Goal: Task Accomplishment & Management: Manage account settings

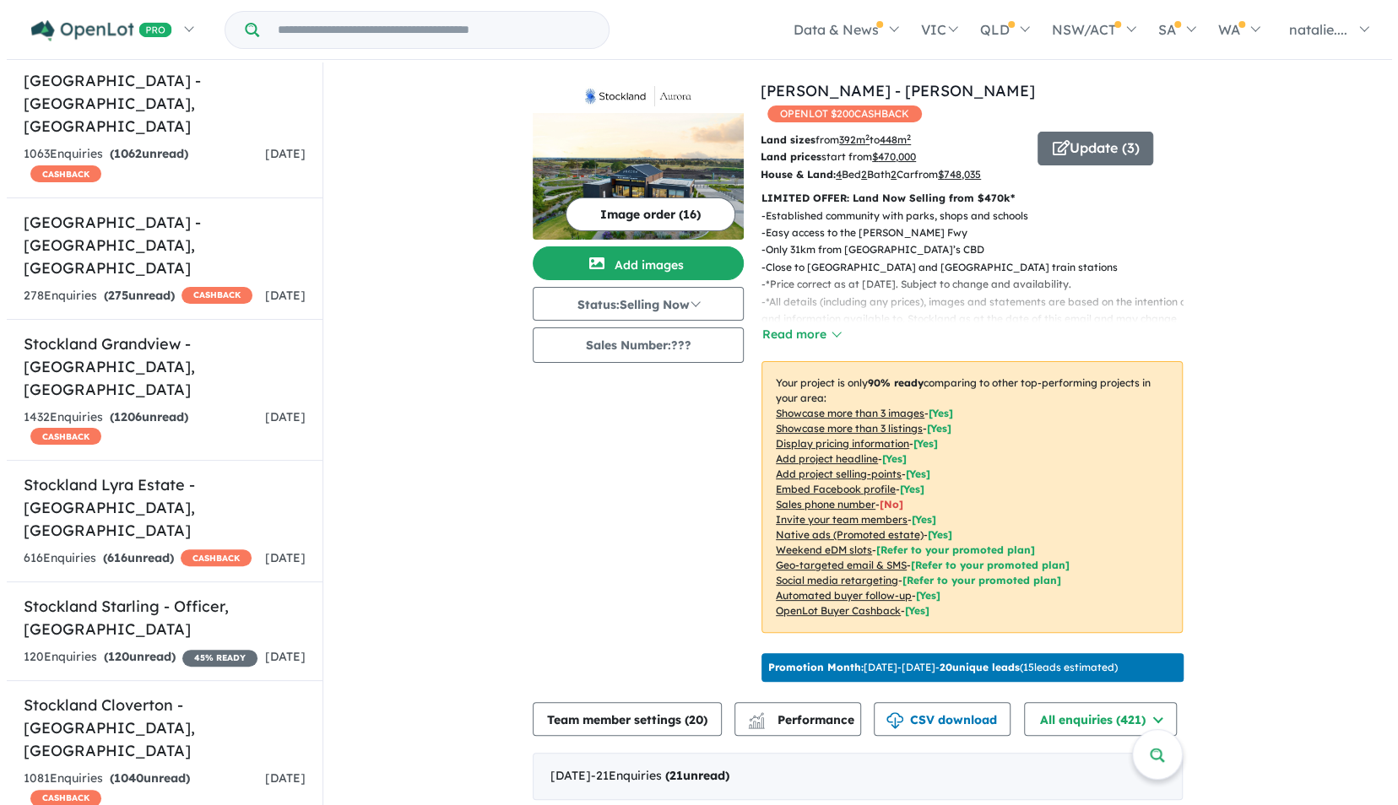
scroll to position [1229, 0]
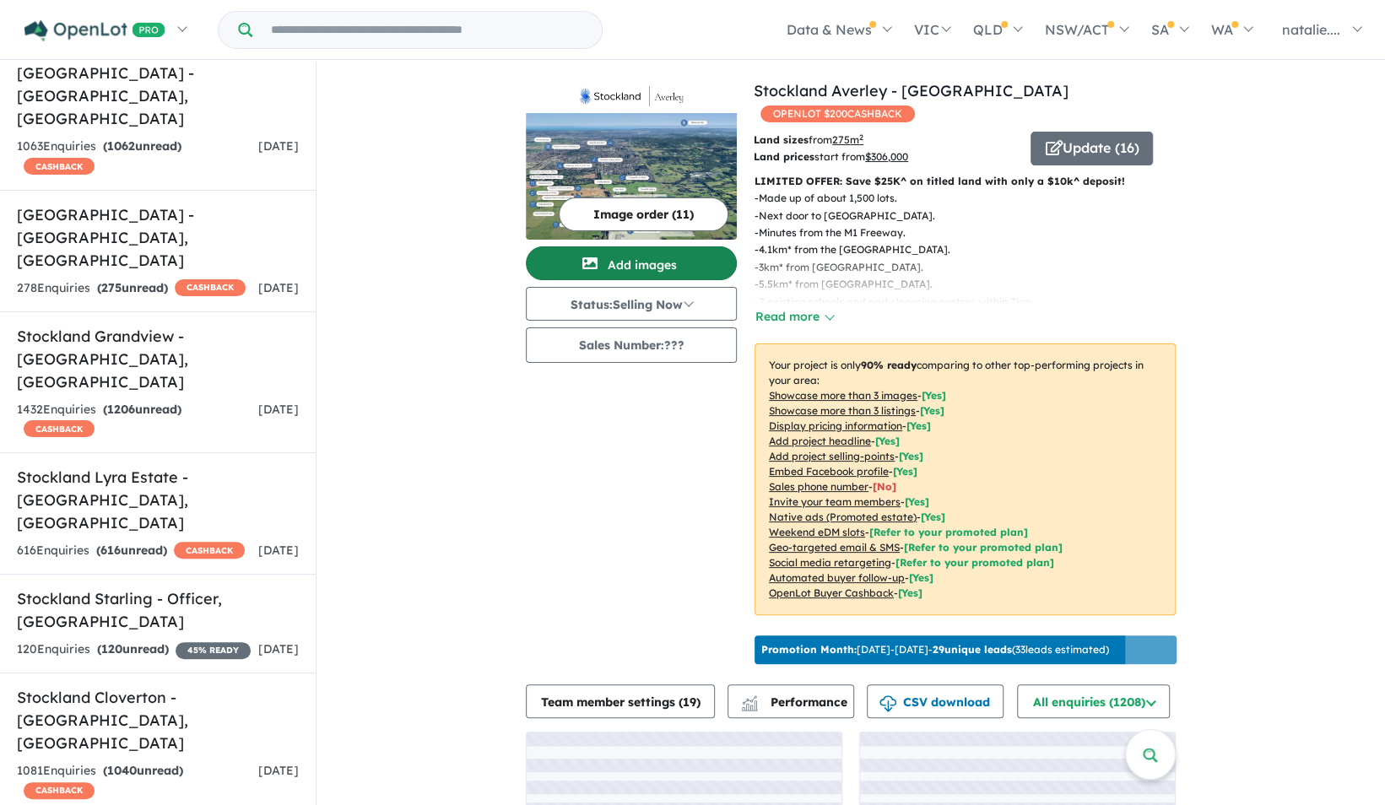
click at [655, 263] on button "Add images" at bounding box center [631, 264] width 211 height 34
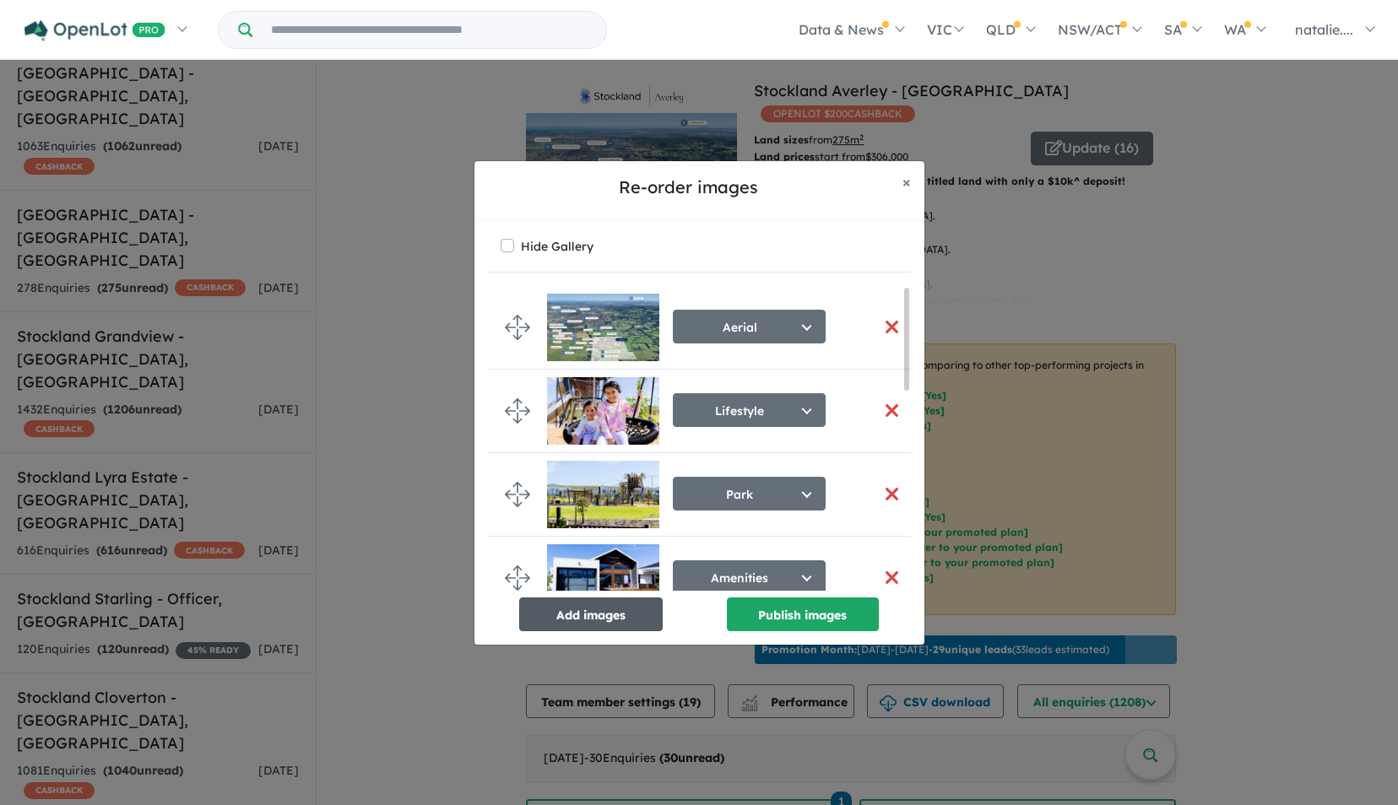
click at [604, 619] on button "Add images" at bounding box center [591, 615] width 144 height 34
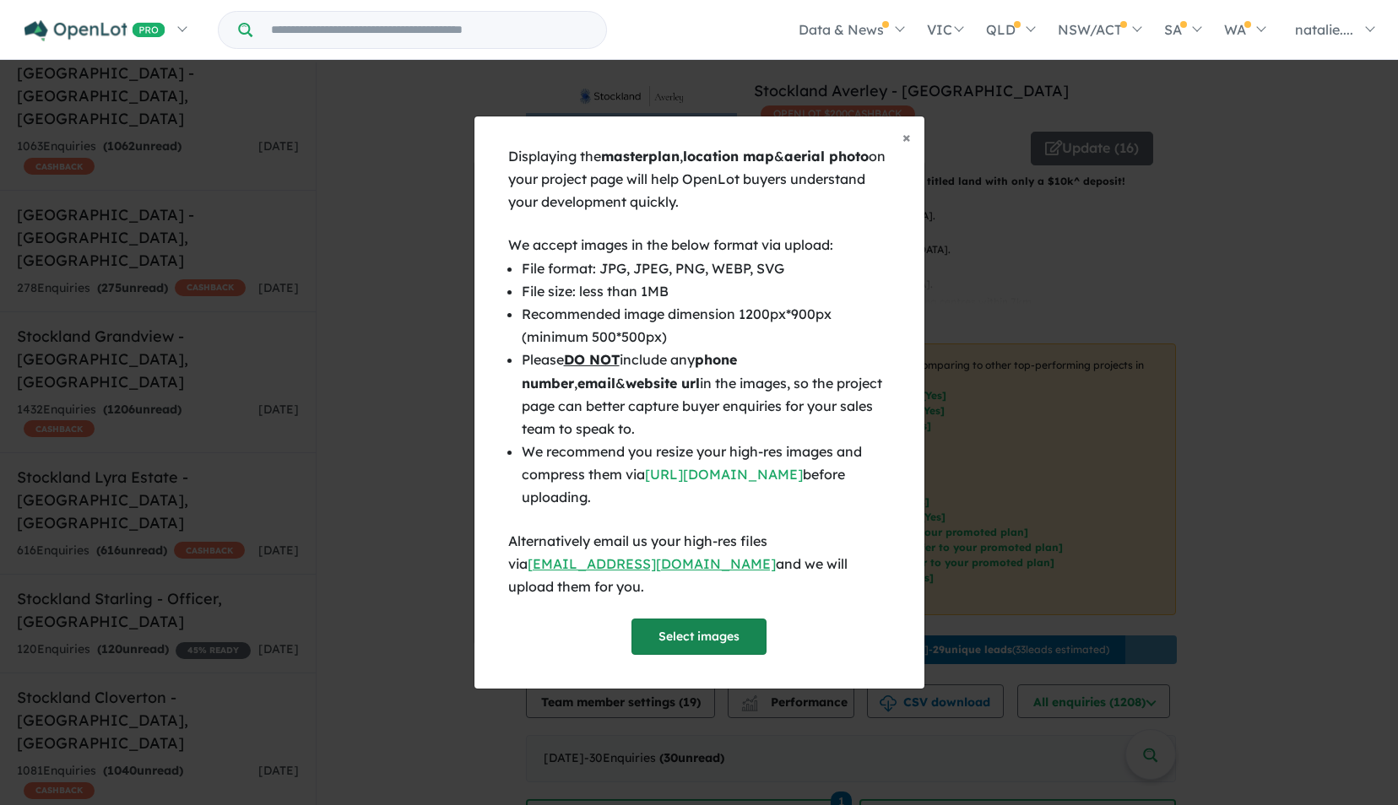
click at [686, 622] on button "Select images" at bounding box center [698, 637] width 135 height 36
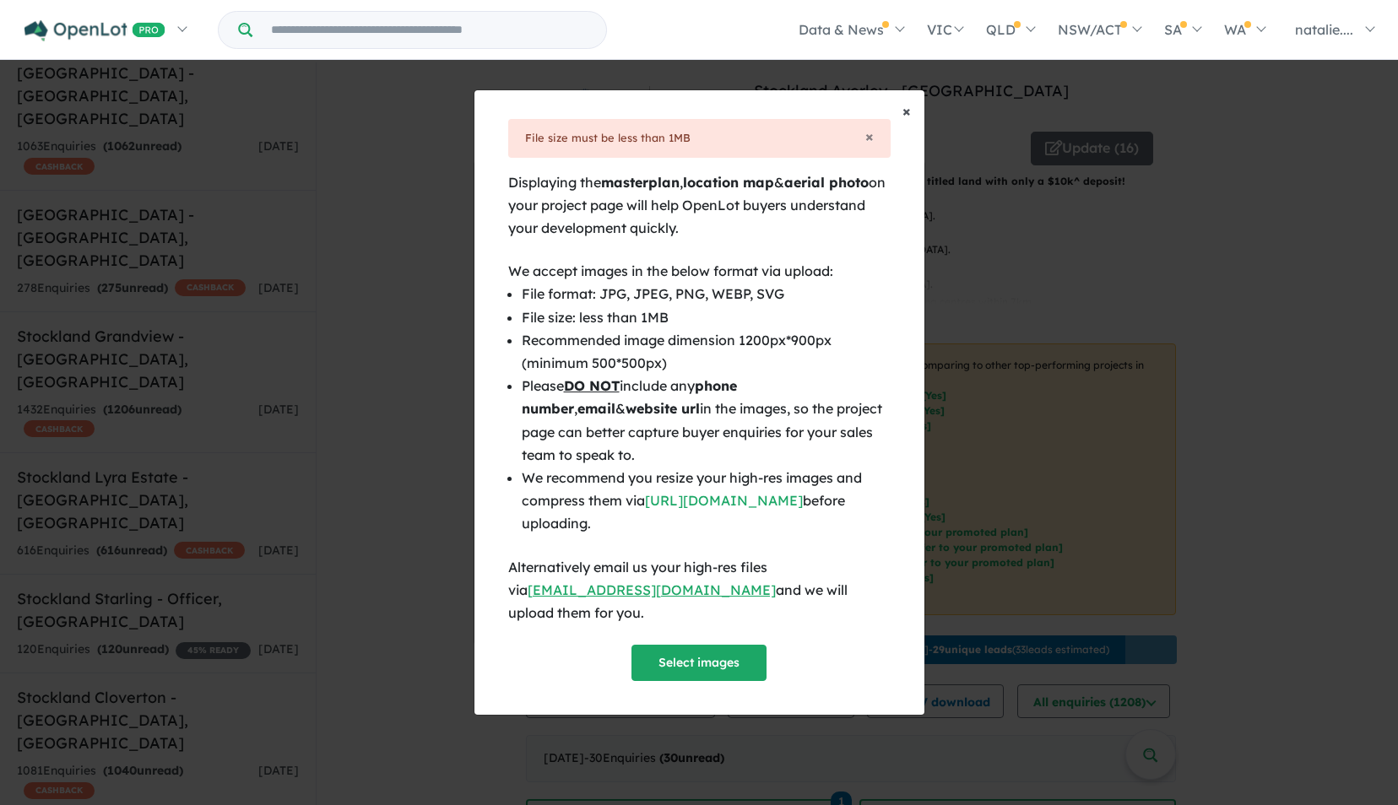
click at [905, 121] on span "×" at bounding box center [906, 110] width 8 height 19
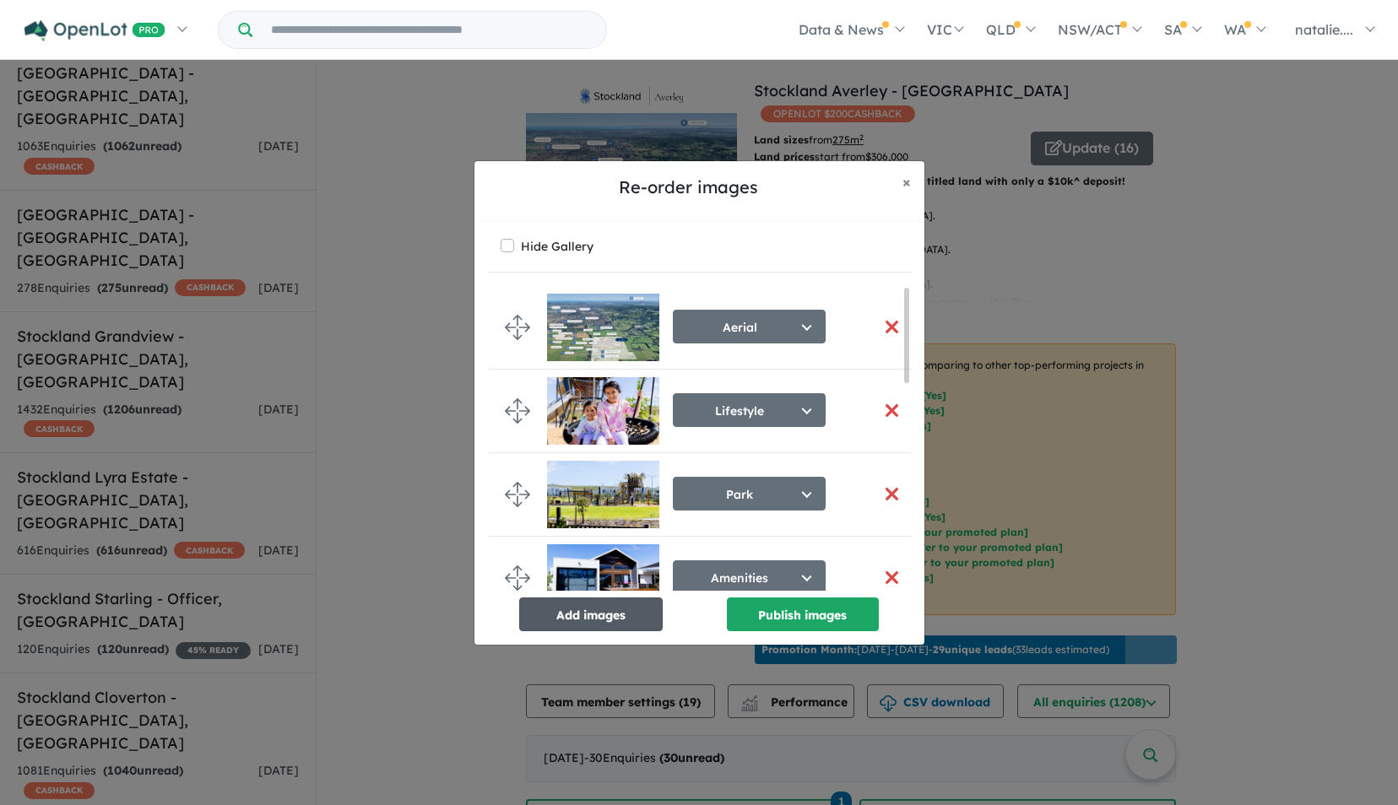
click at [593, 614] on button "Add images" at bounding box center [591, 615] width 144 height 34
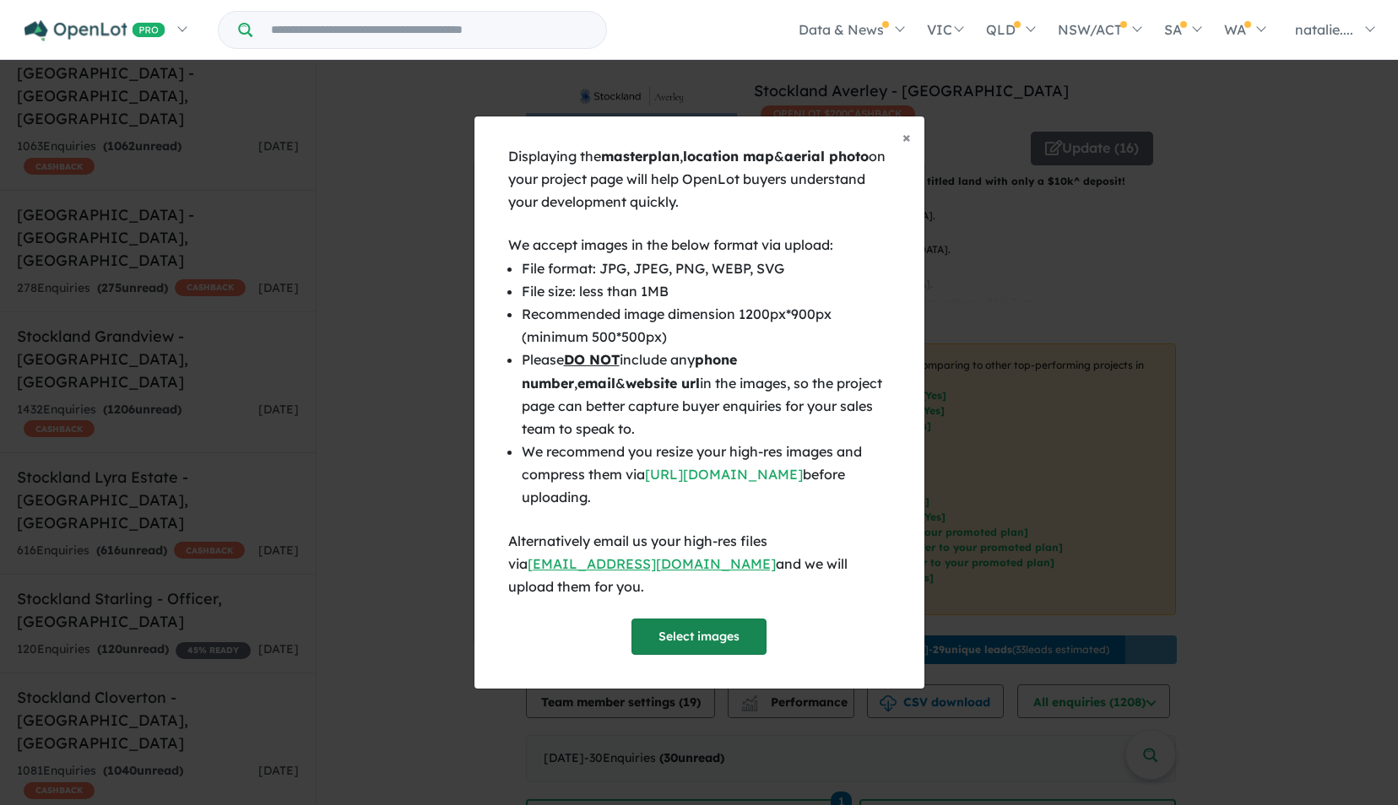
click at [691, 626] on button "Select images" at bounding box center [698, 637] width 135 height 36
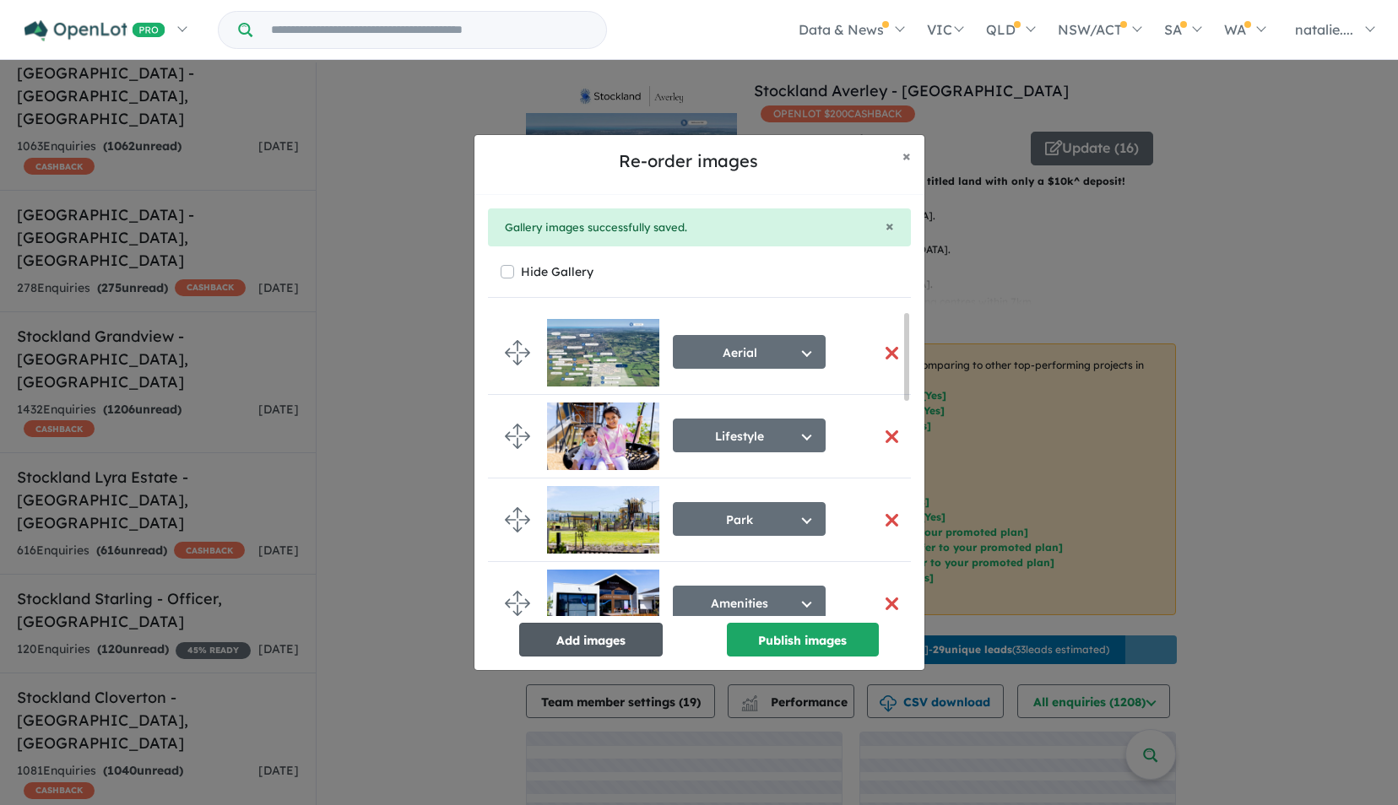
click at [613, 639] on button "Add images" at bounding box center [591, 640] width 144 height 34
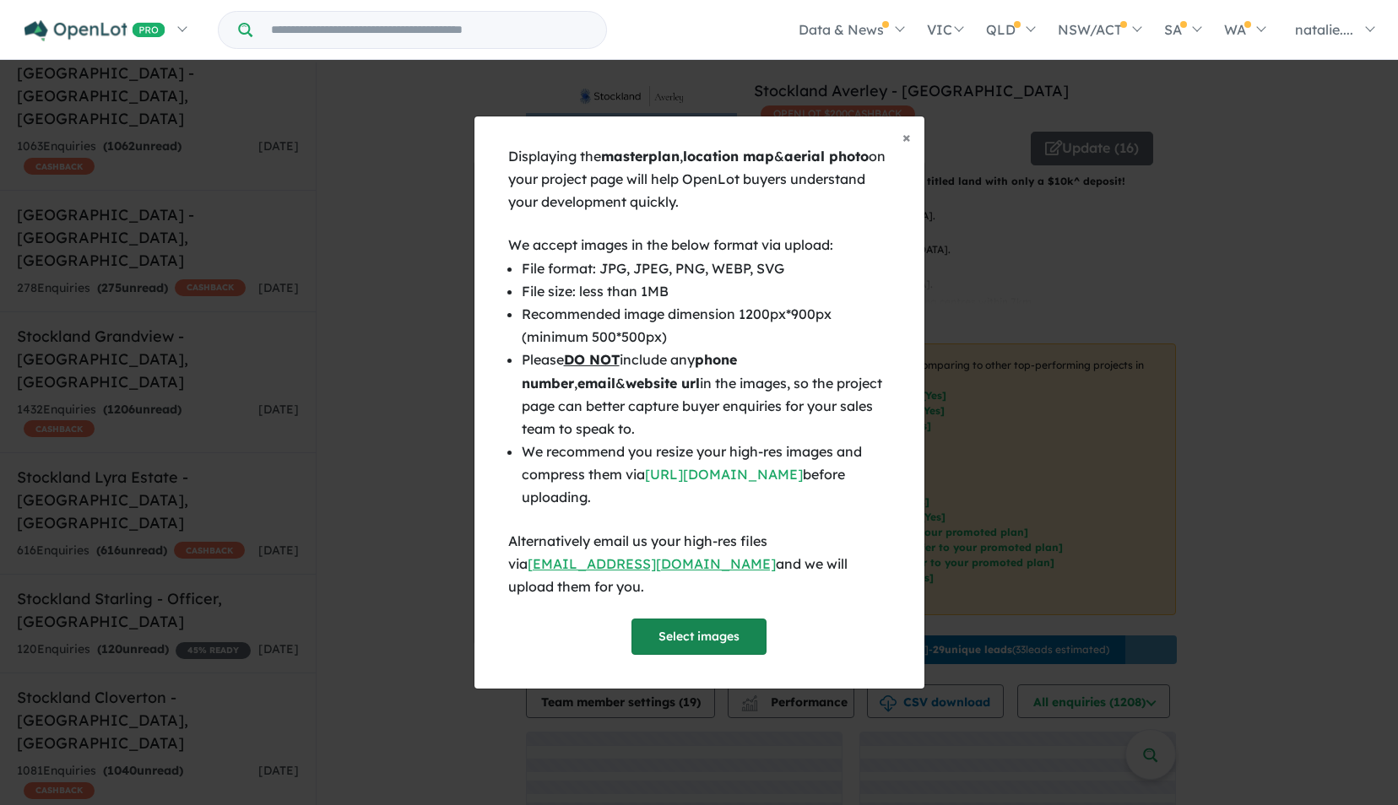
click at [686, 627] on button "Select images" at bounding box center [698, 637] width 135 height 36
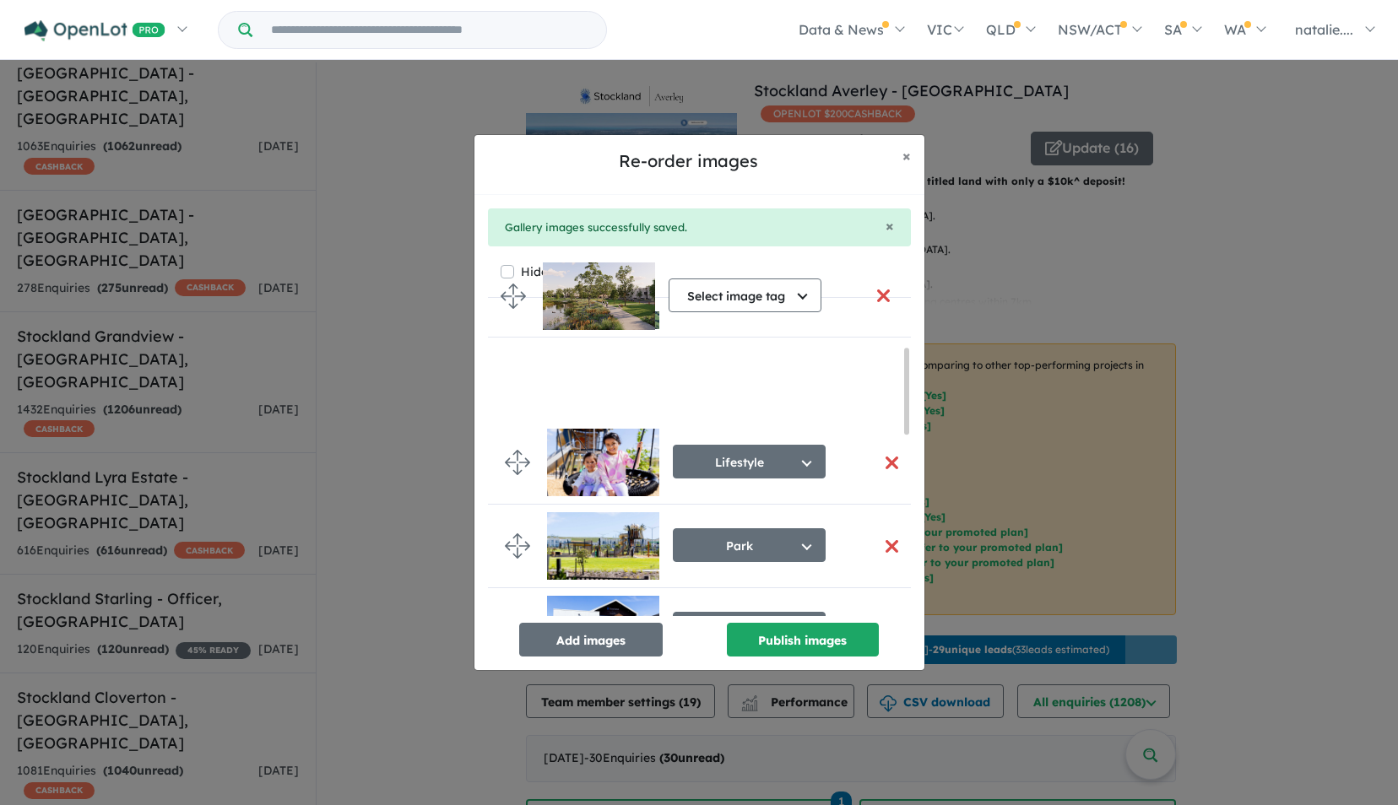
scroll to position [51, 0]
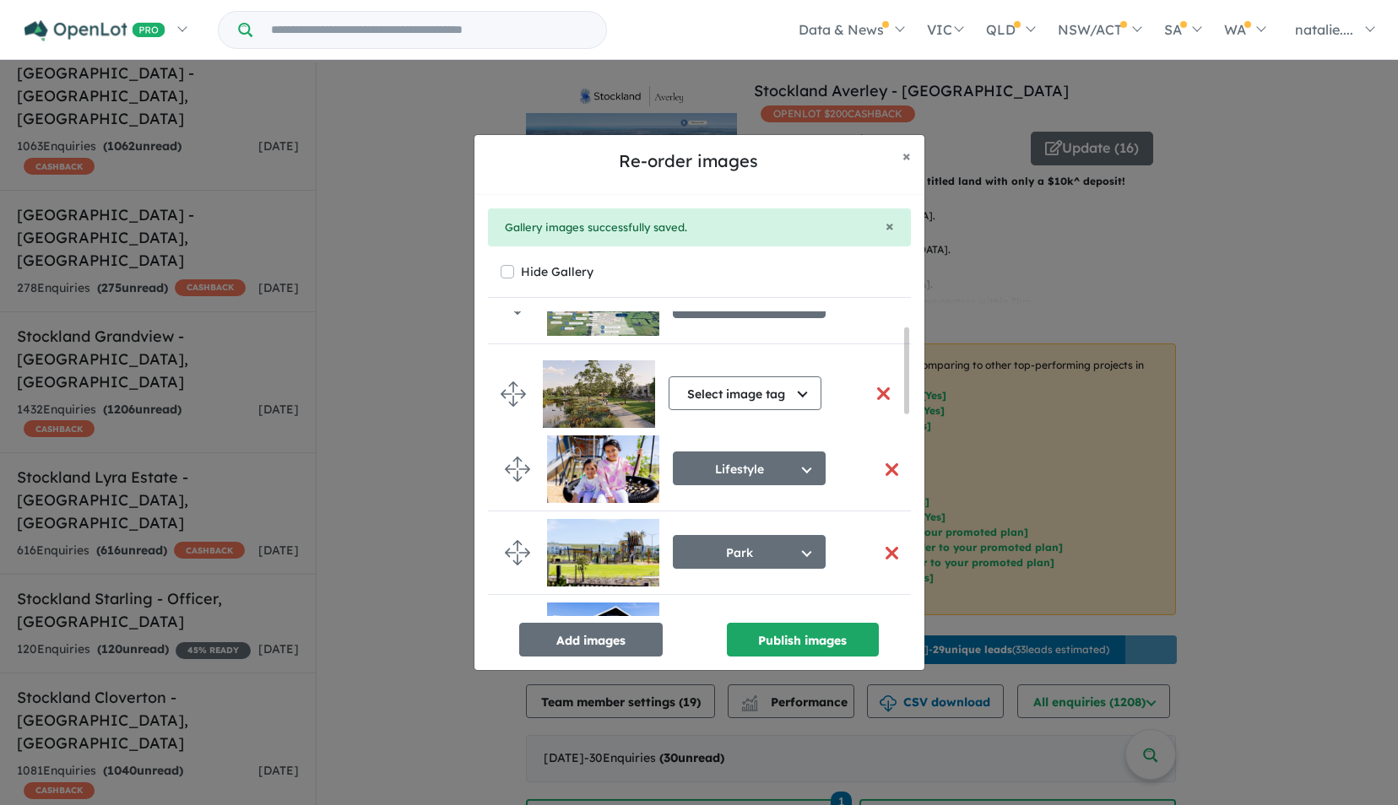
drag, startPoint x: 515, startPoint y: 496, endPoint x: 512, endPoint y: 392, distance: 104.7
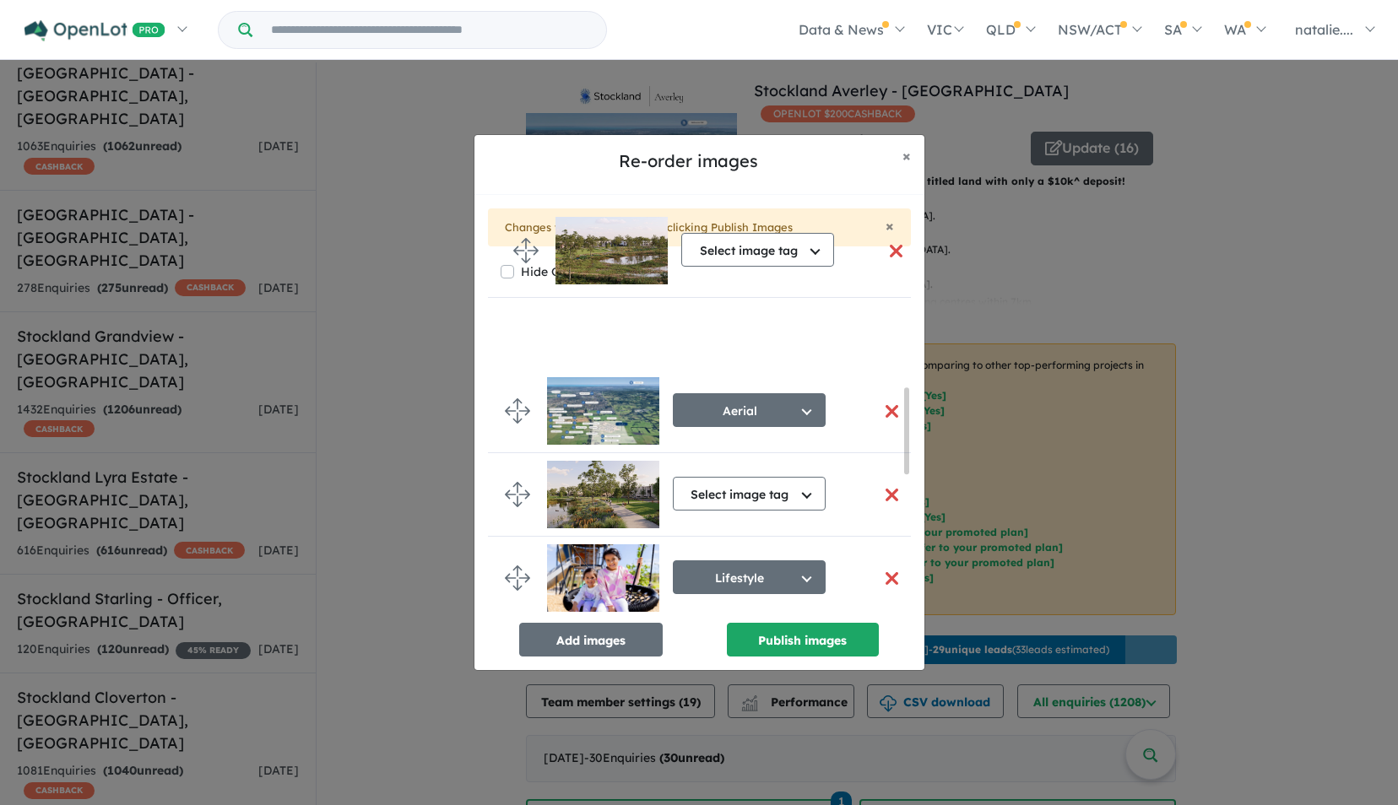
scroll to position [0, 0]
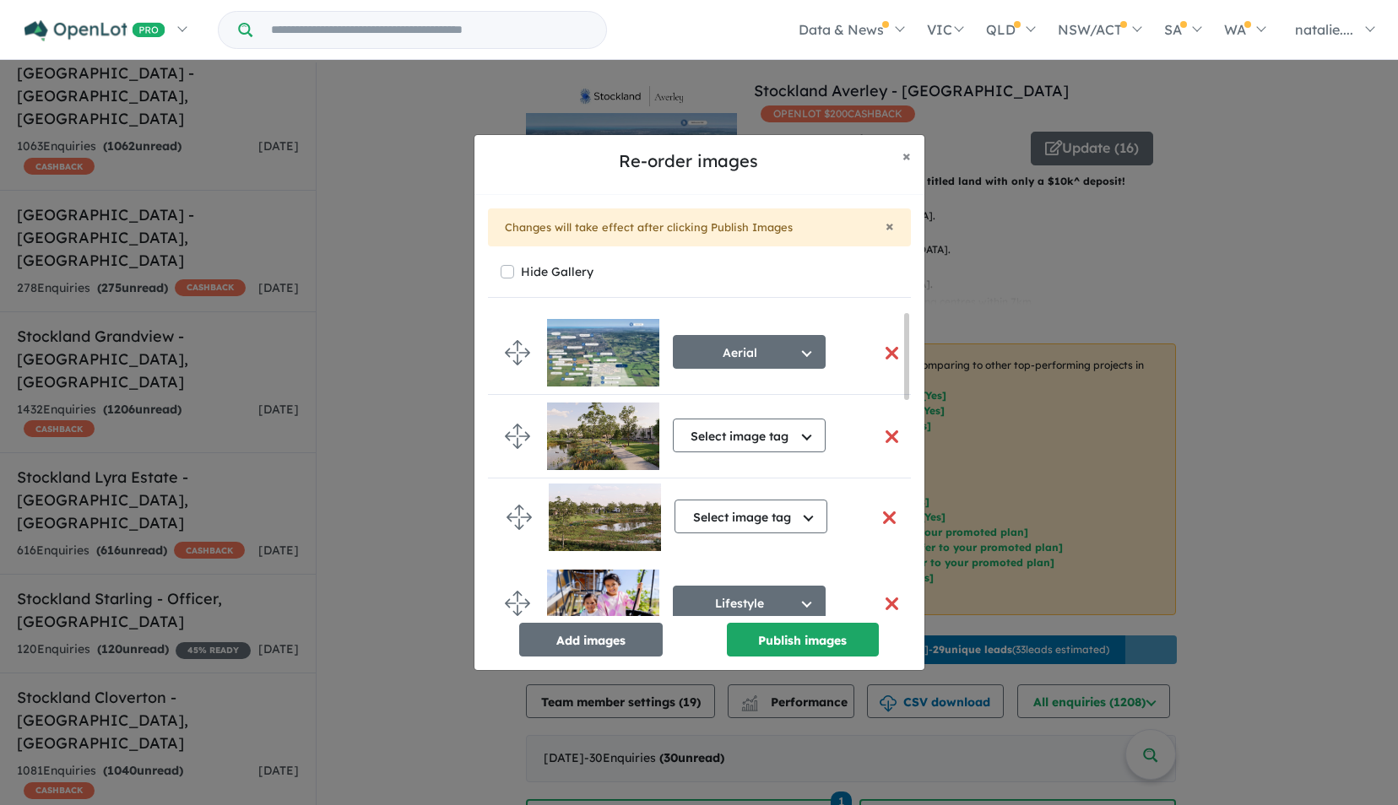
drag, startPoint x: 513, startPoint y: 577, endPoint x: 516, endPoint y: 513, distance: 64.2
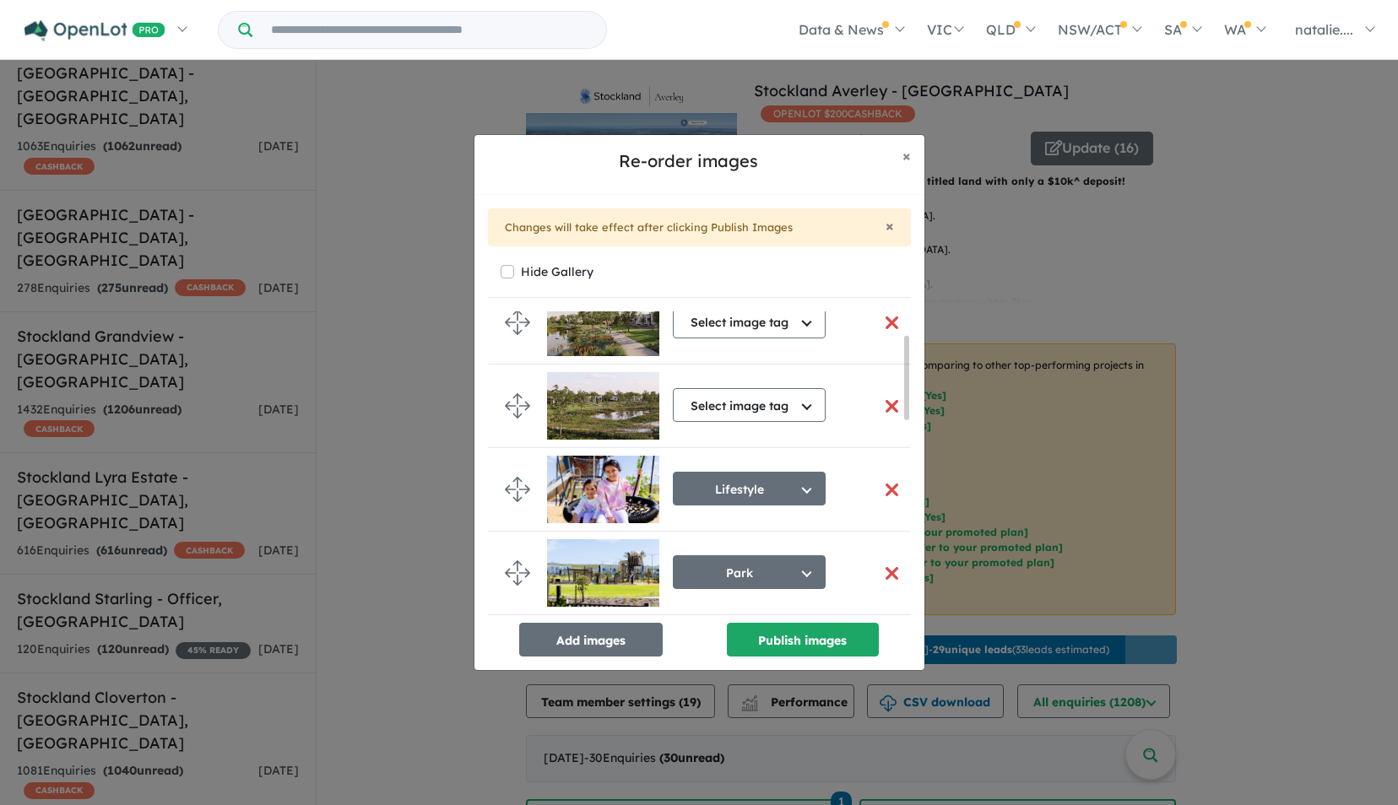
scroll to position [84, 0]
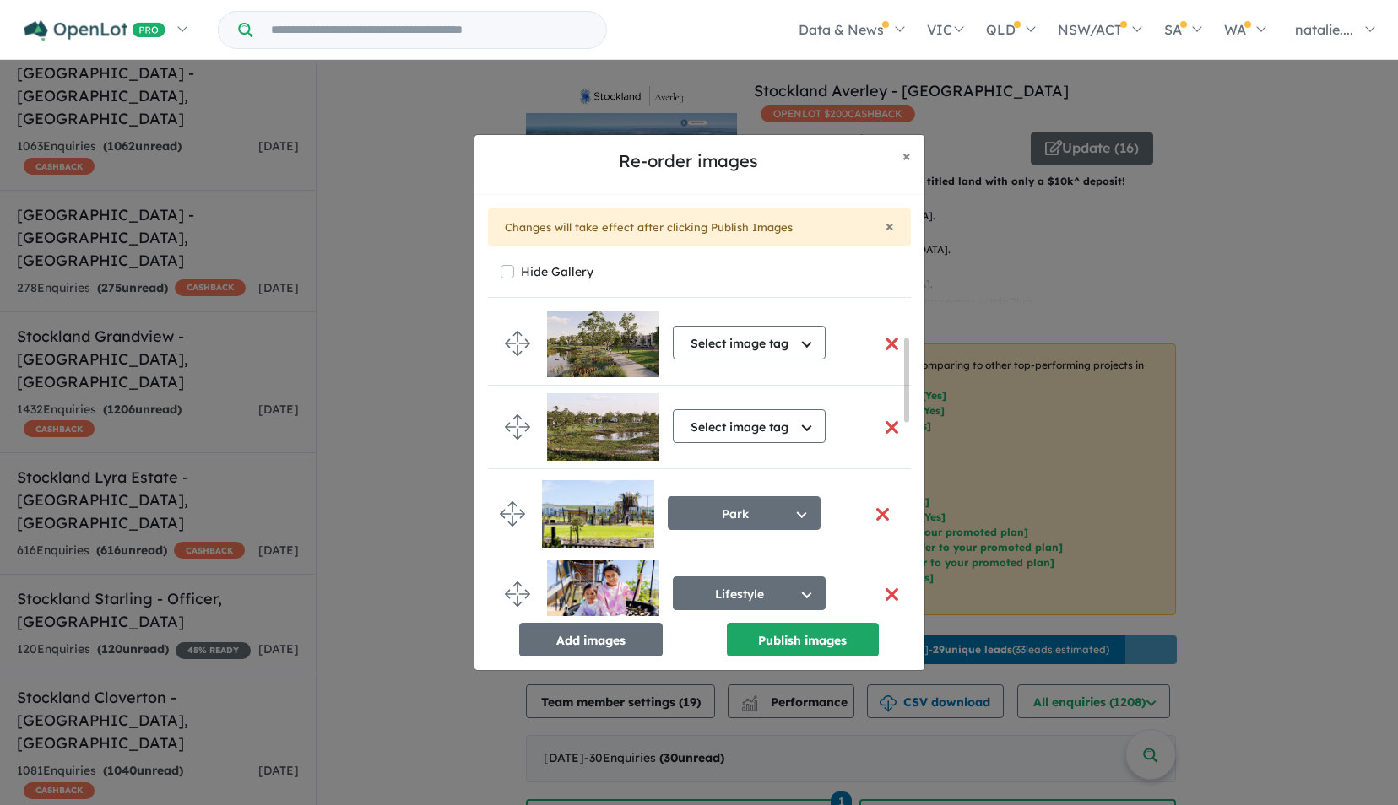
drag, startPoint x: 519, startPoint y: 603, endPoint x: 516, endPoint y: 516, distance: 87.0
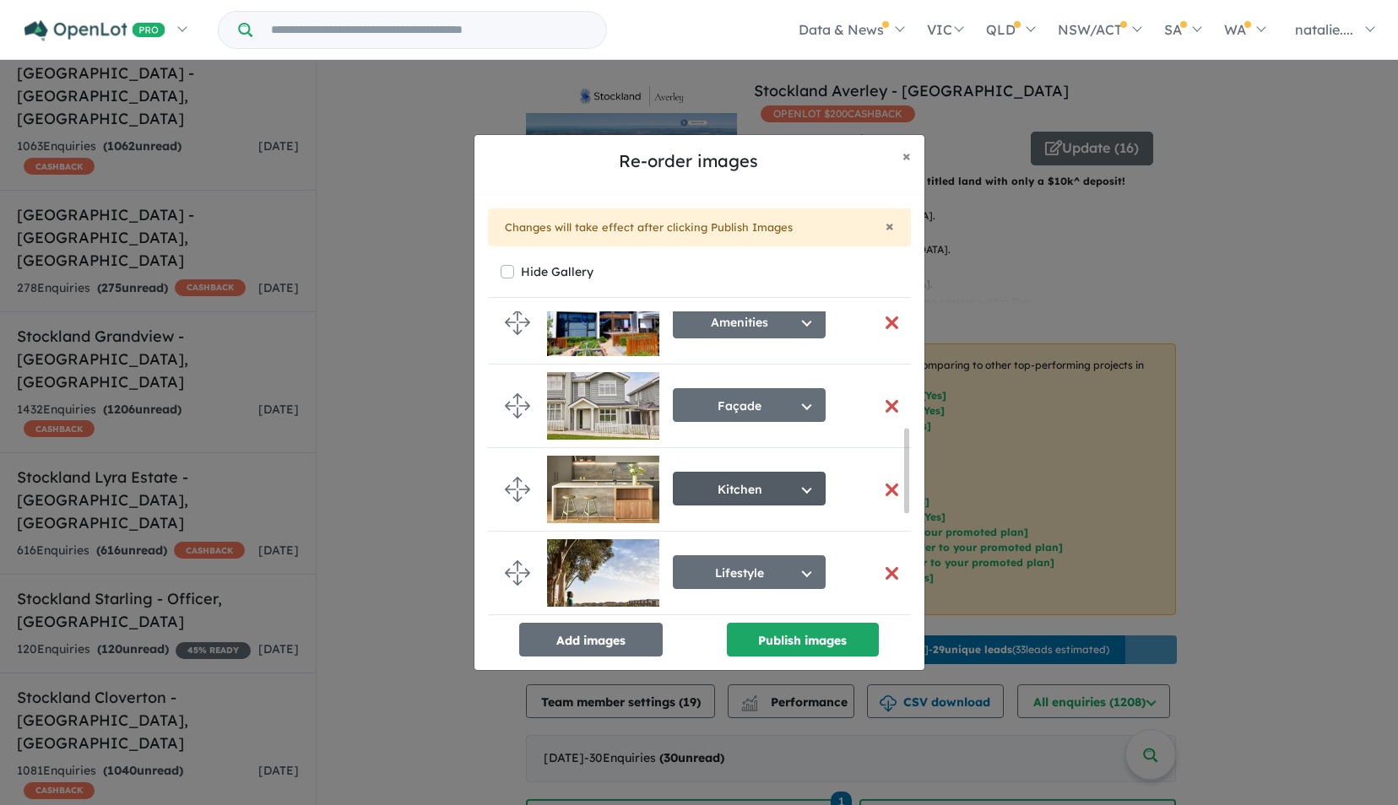
scroll to position [422, 0]
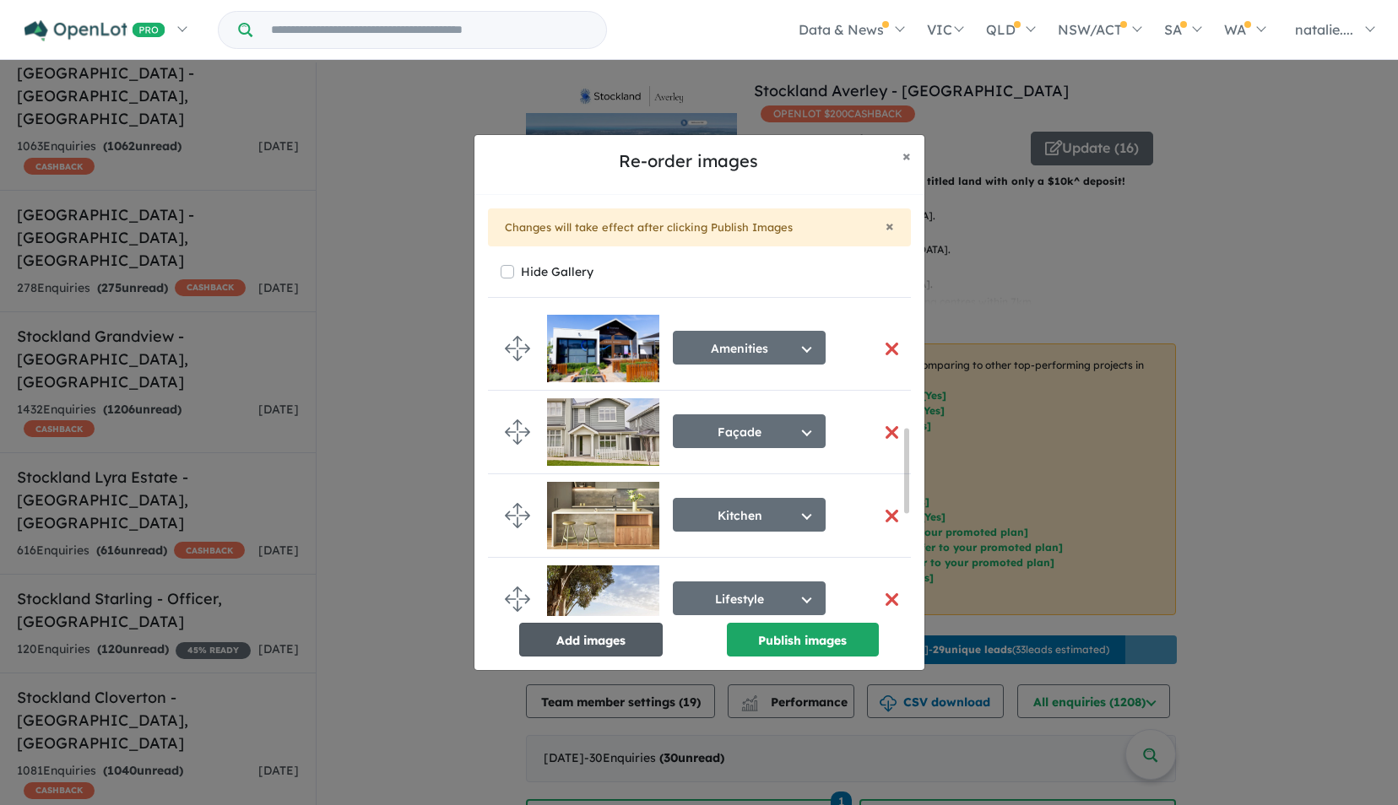
click at [608, 645] on button "Add images" at bounding box center [591, 640] width 144 height 34
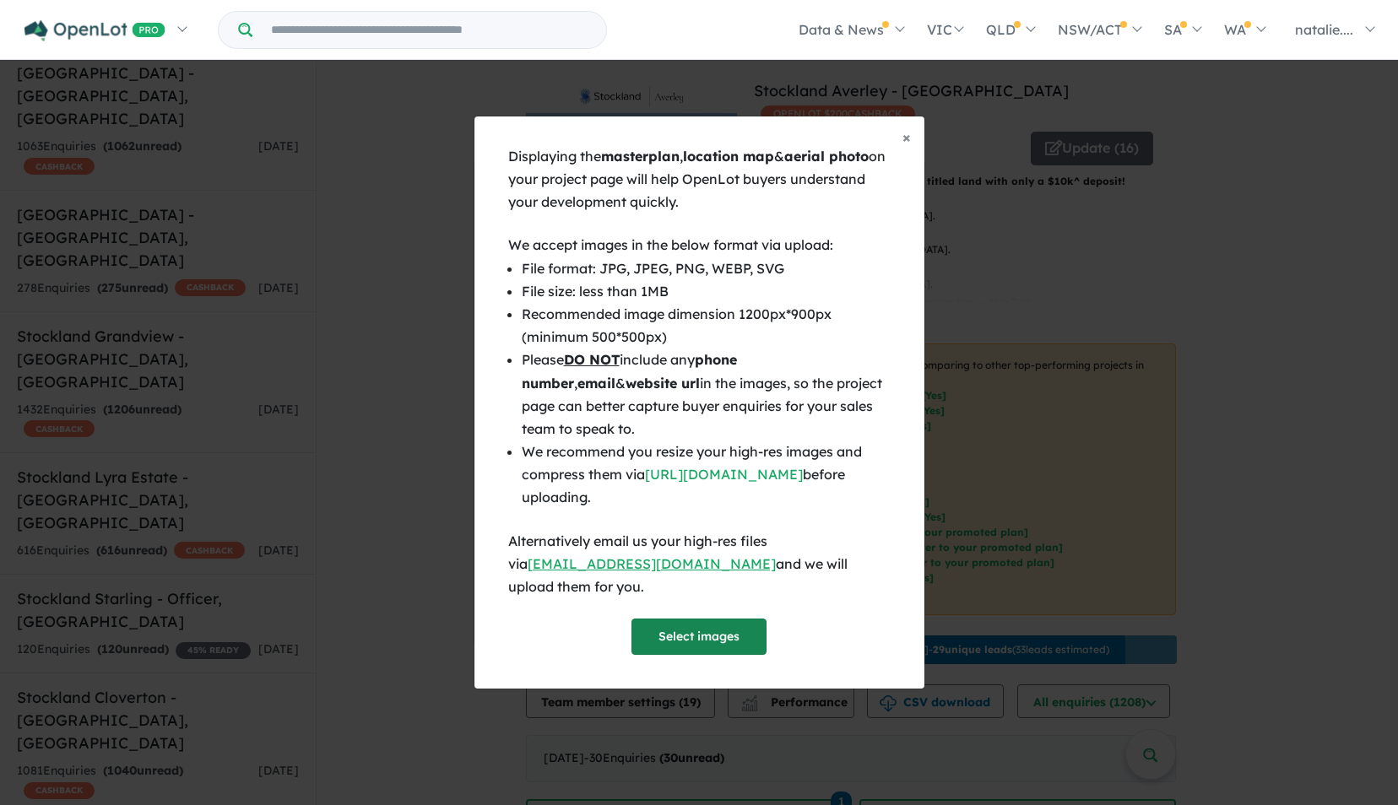
click at [701, 621] on button "Select images" at bounding box center [698, 637] width 135 height 36
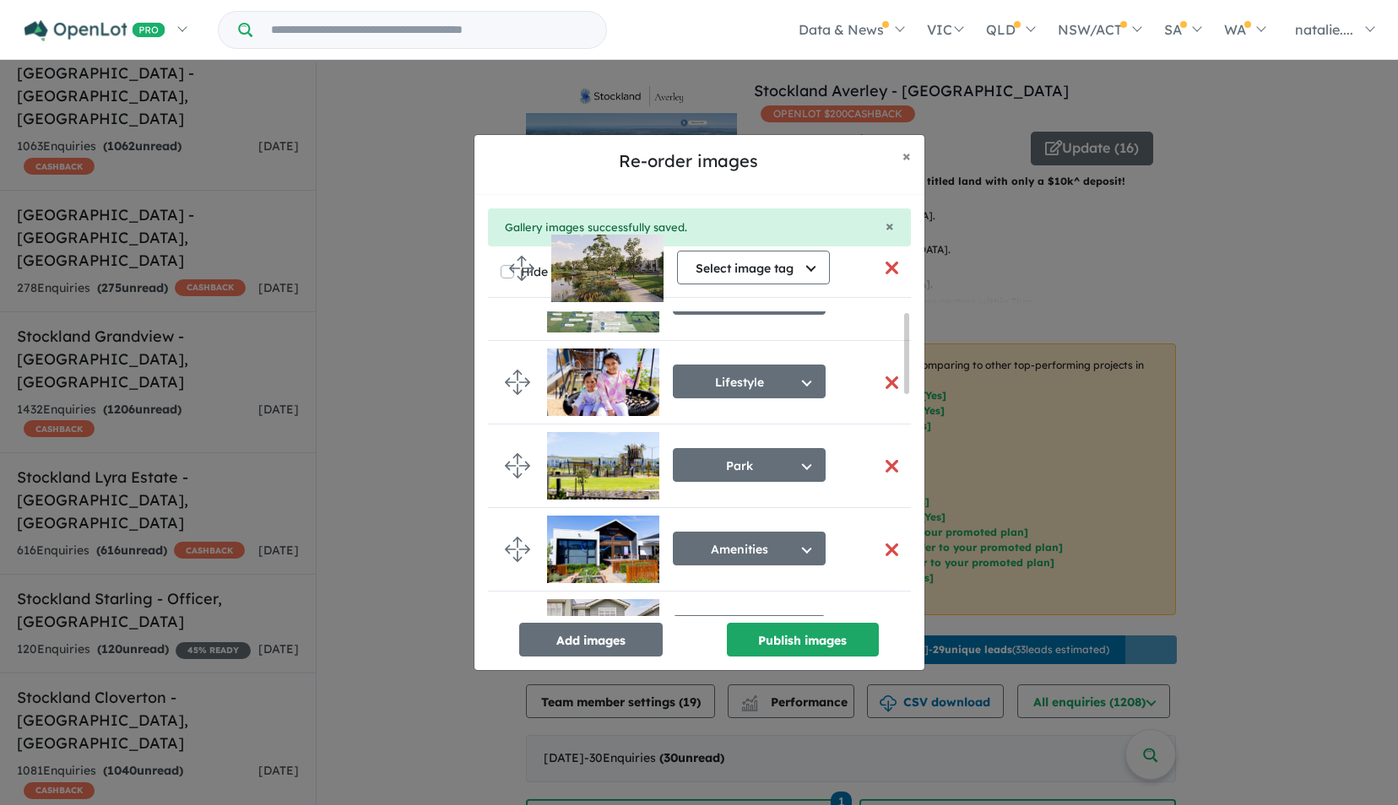
scroll to position [0, 0]
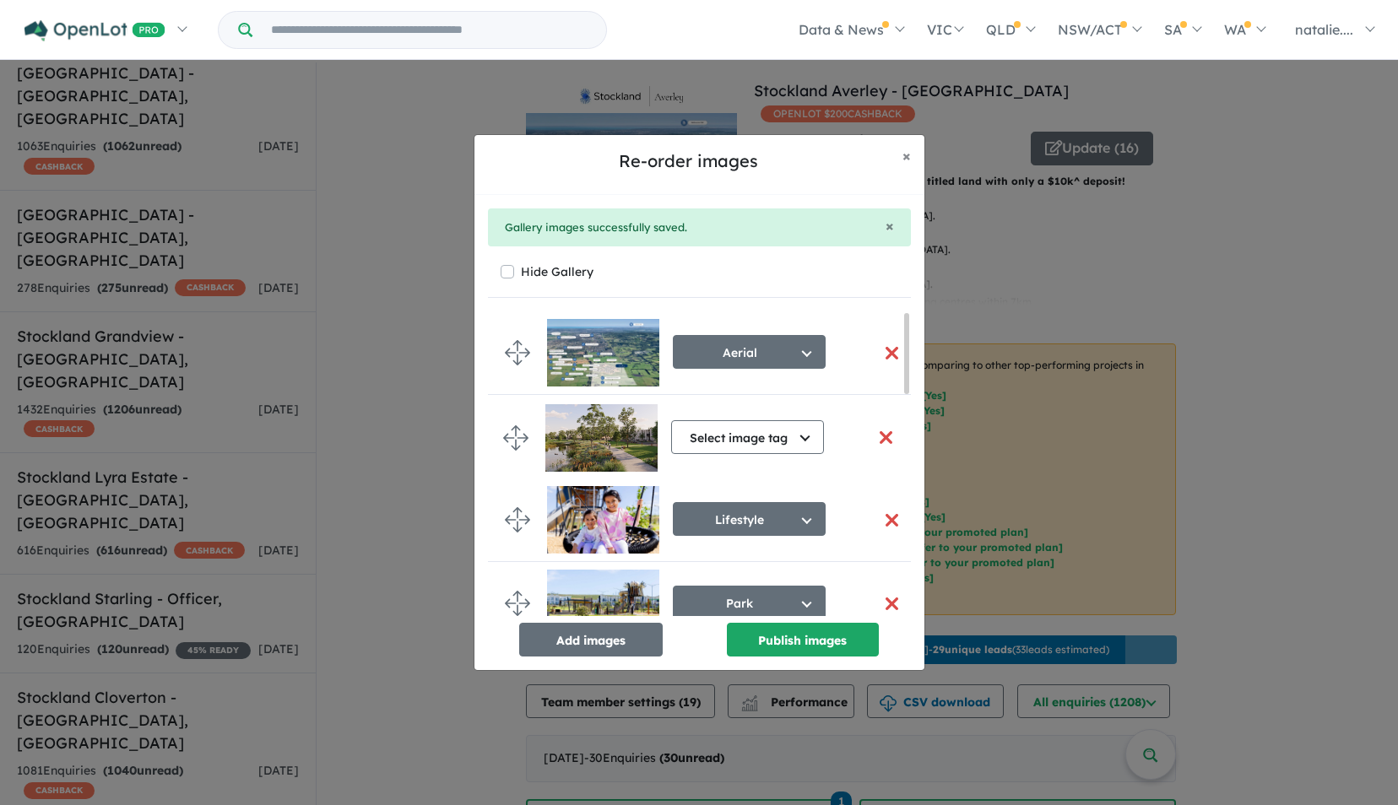
drag, startPoint x: 517, startPoint y: 414, endPoint x: 515, endPoint y: 436, distance: 22.9
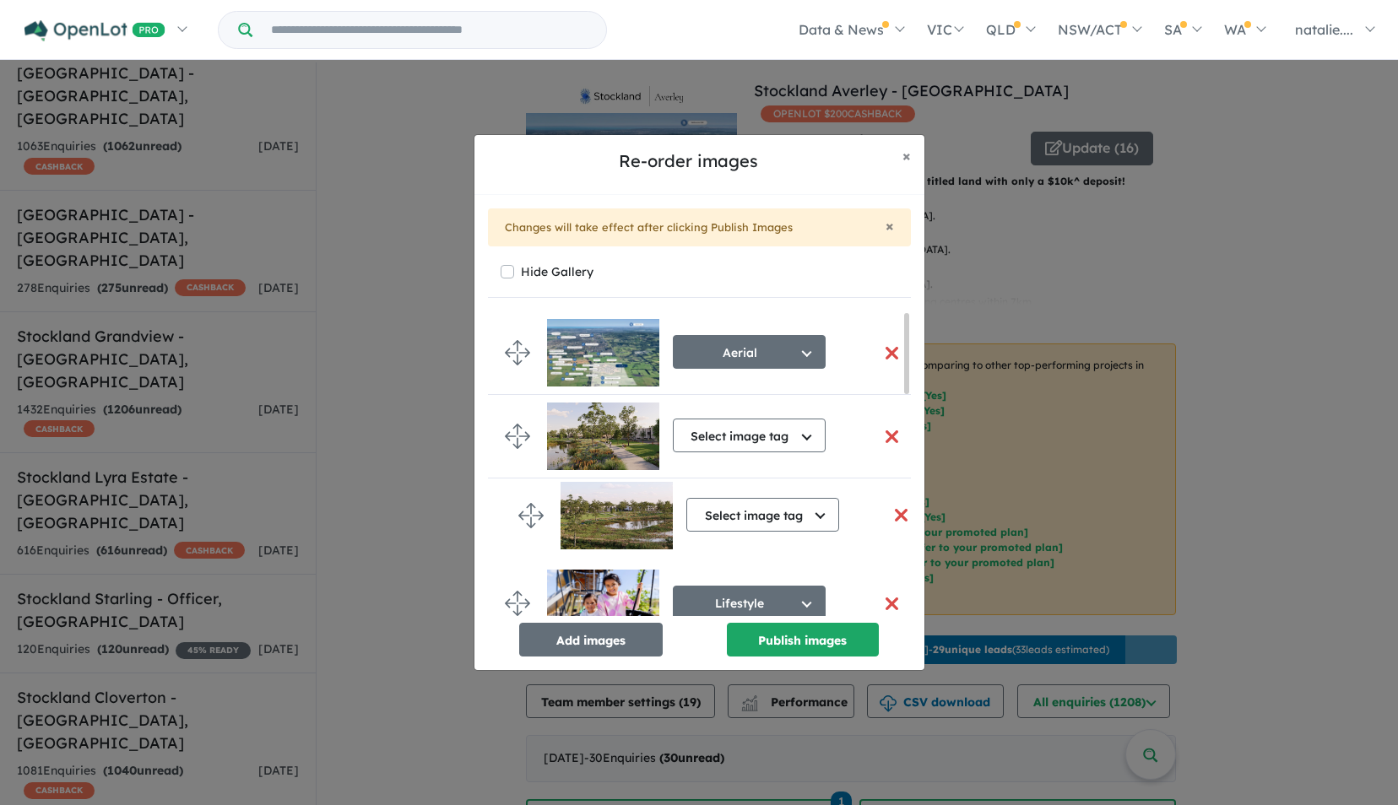
drag, startPoint x: 513, startPoint y: 490, endPoint x: 527, endPoint y: 507, distance: 21.6
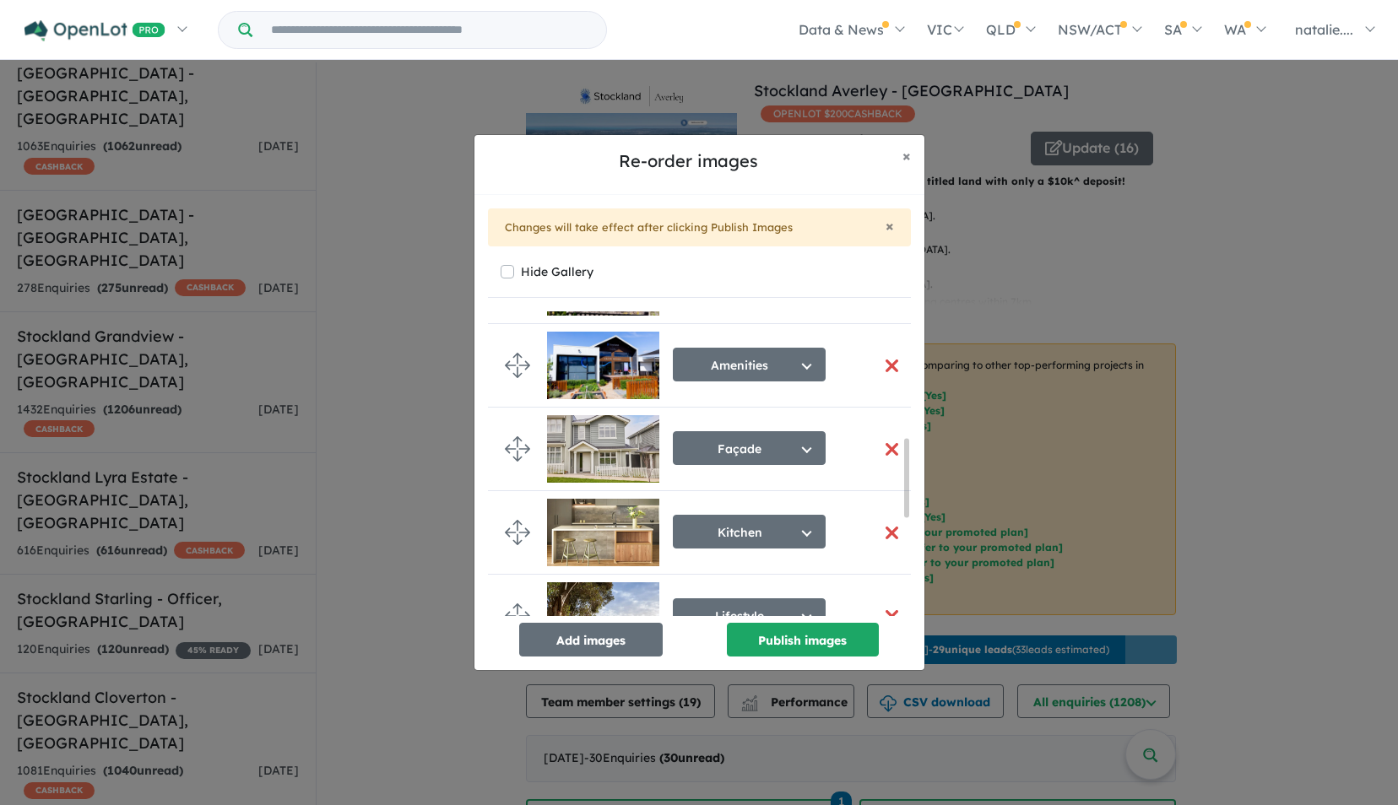
scroll to position [507, 0]
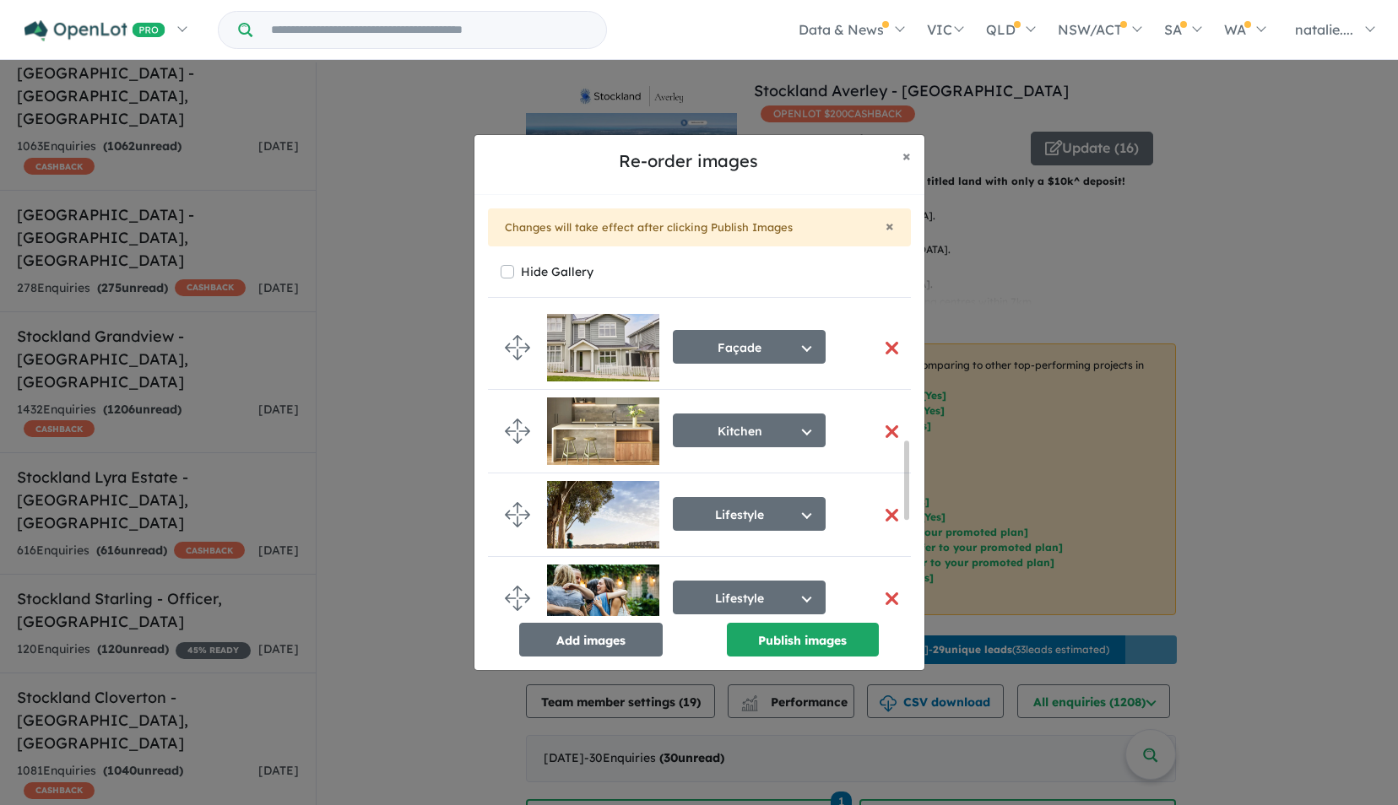
click at [887, 346] on button "button" at bounding box center [892, 348] width 35 height 36
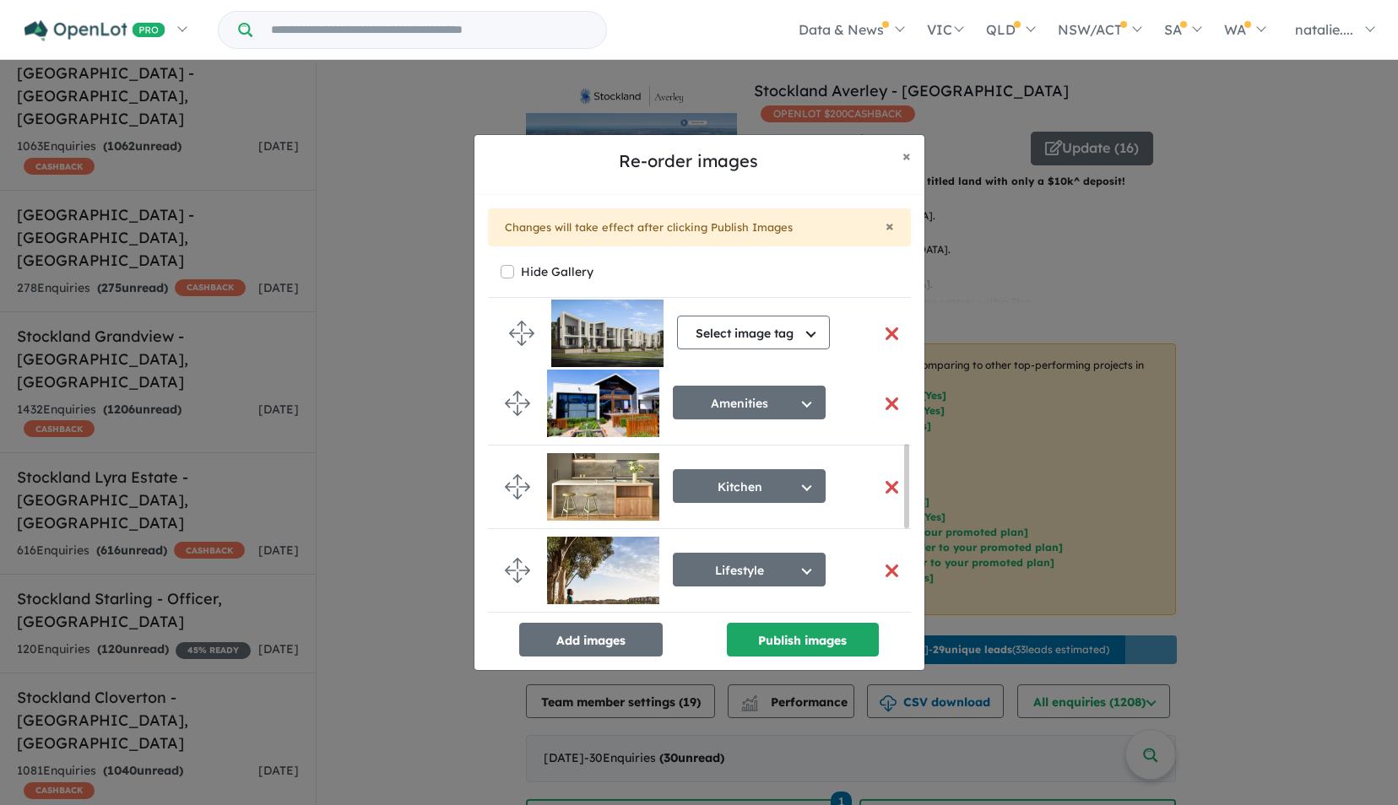
scroll to position [469, 0]
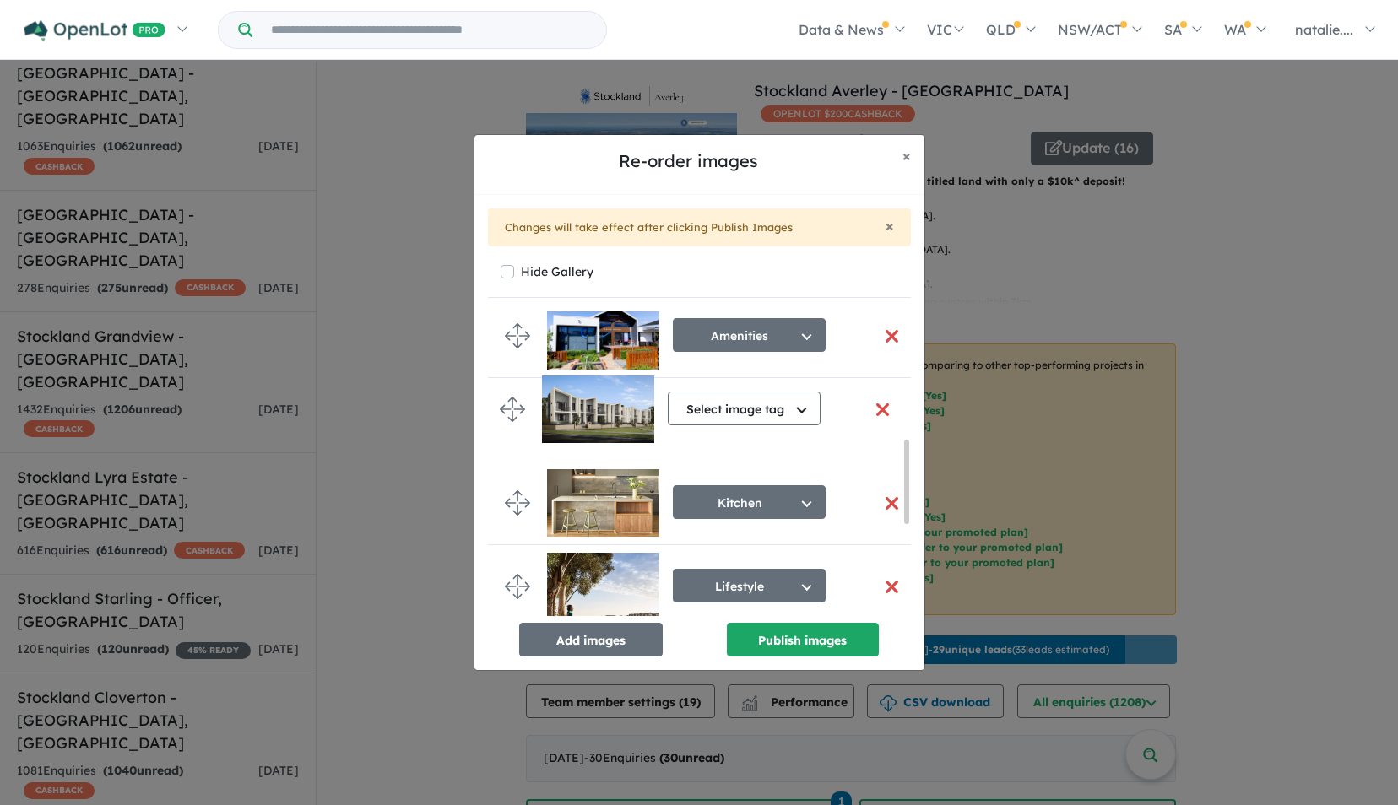
drag, startPoint x: 512, startPoint y: 581, endPoint x: 507, endPoint y: 409, distance: 172.3
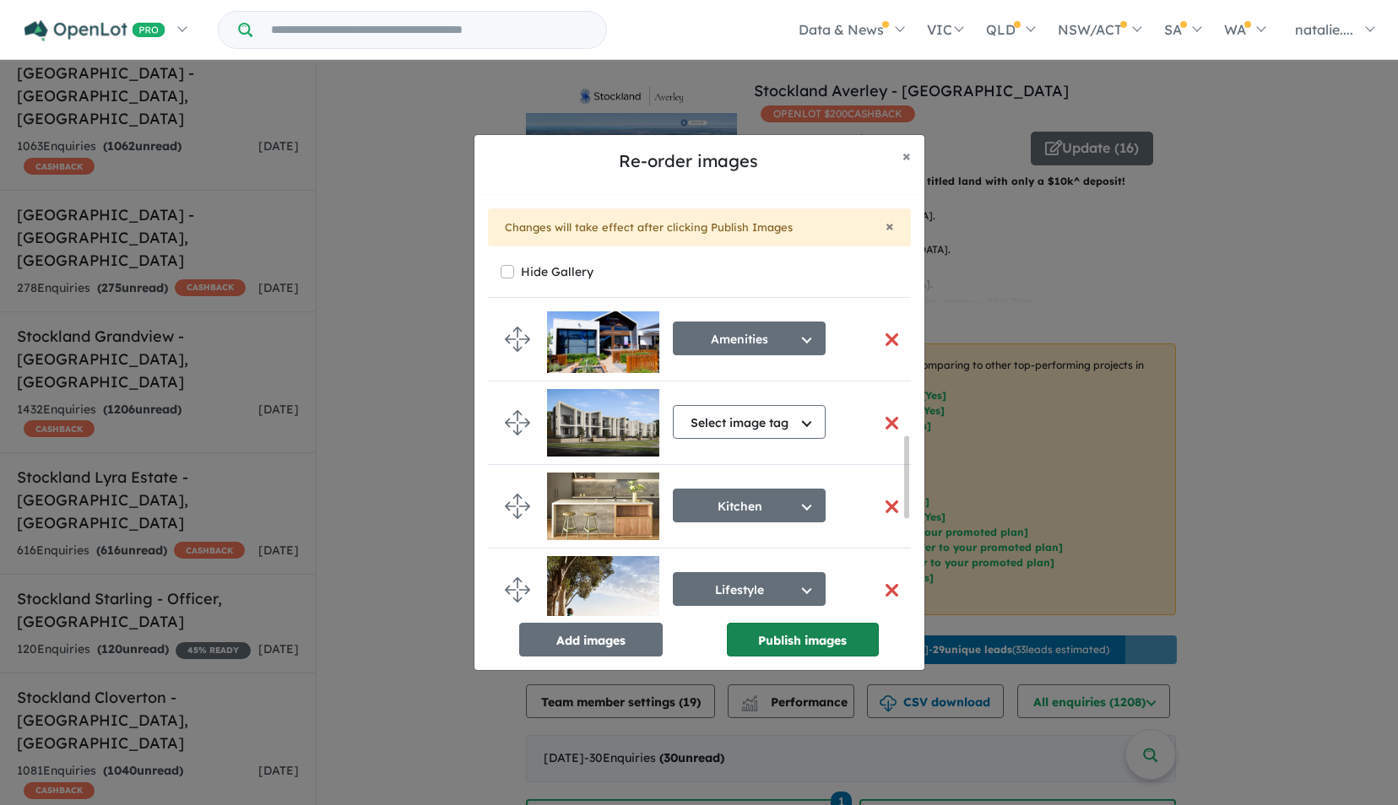
click at [785, 635] on button "Publish images" at bounding box center [803, 640] width 152 height 34
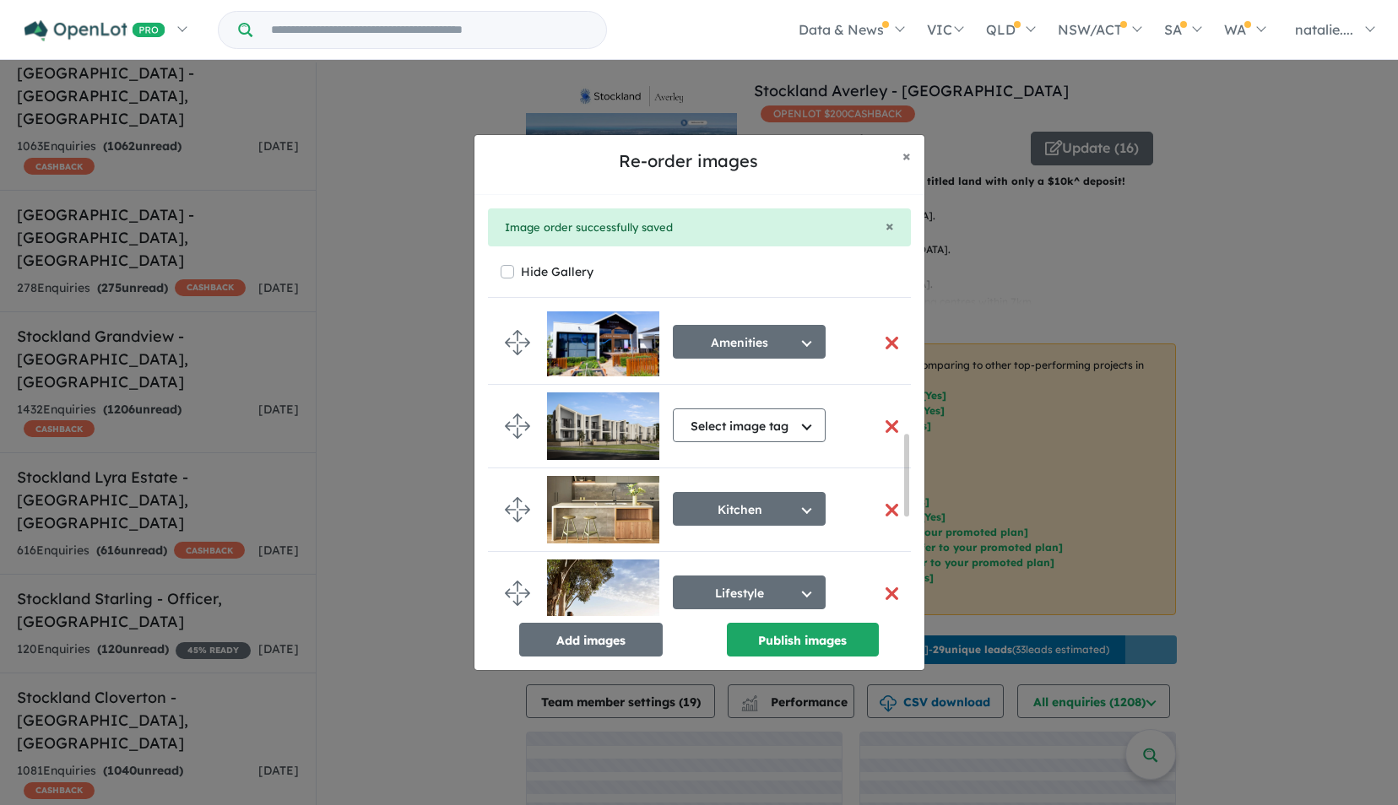
scroll to position [459, 0]
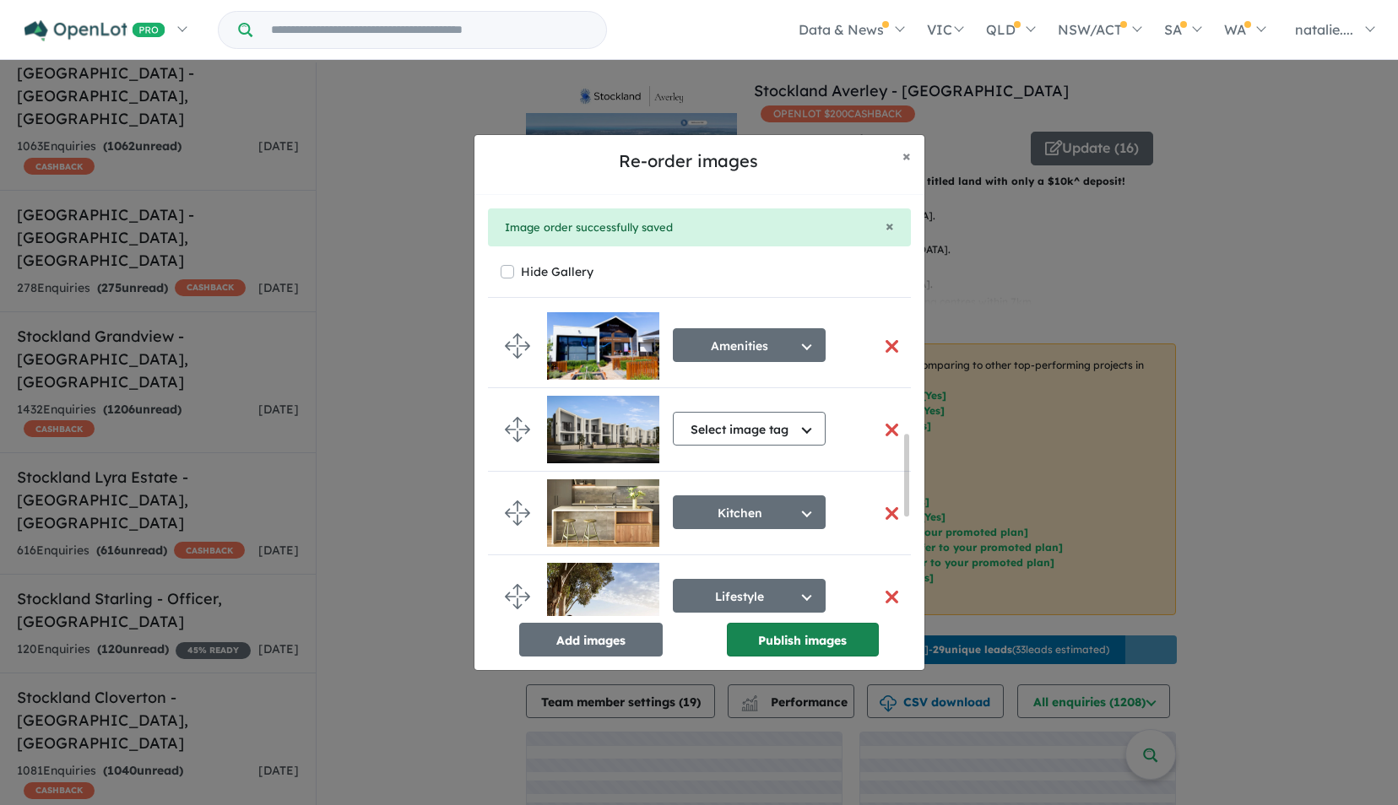
click at [821, 643] on button "Publish images" at bounding box center [803, 640] width 152 height 34
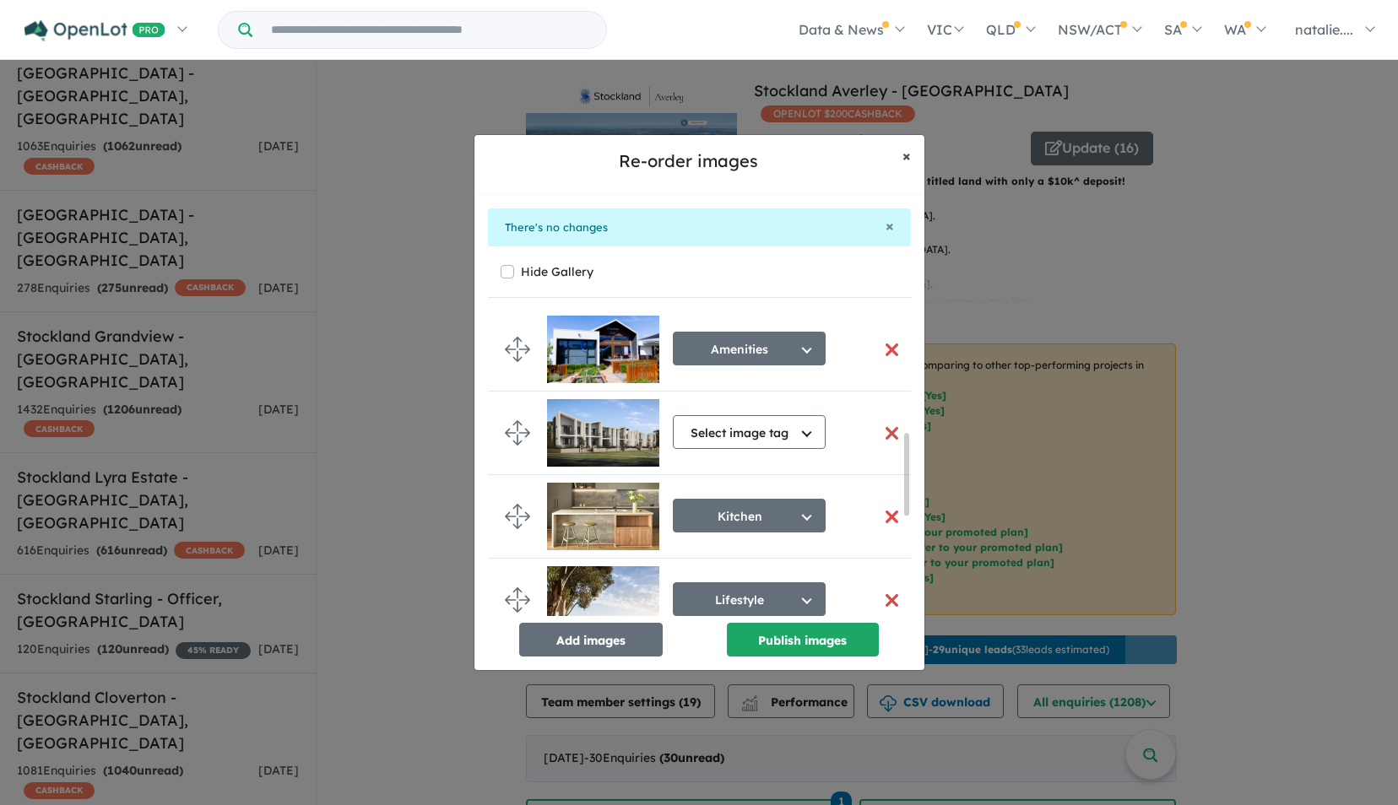
click at [907, 153] on span "×" at bounding box center [906, 155] width 8 height 19
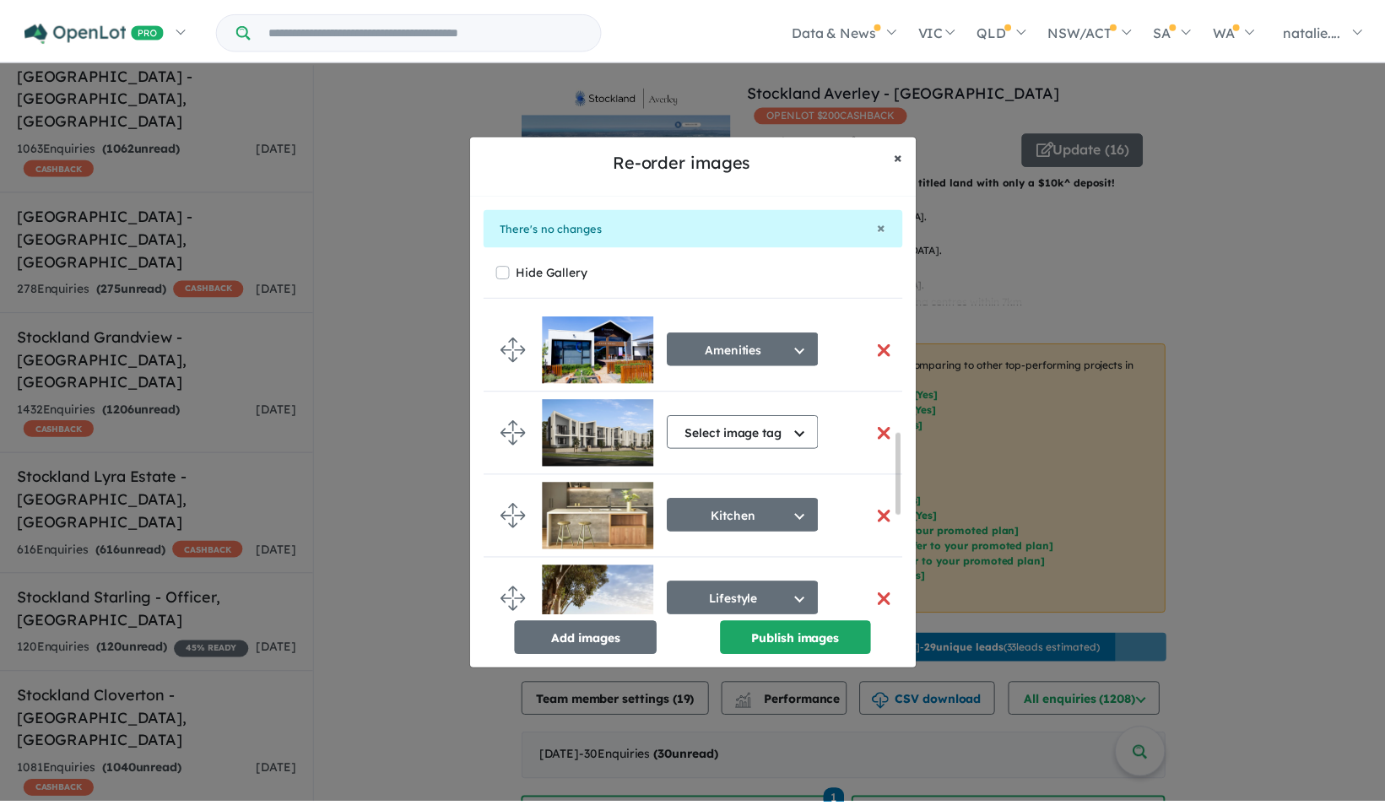
scroll to position [453, 0]
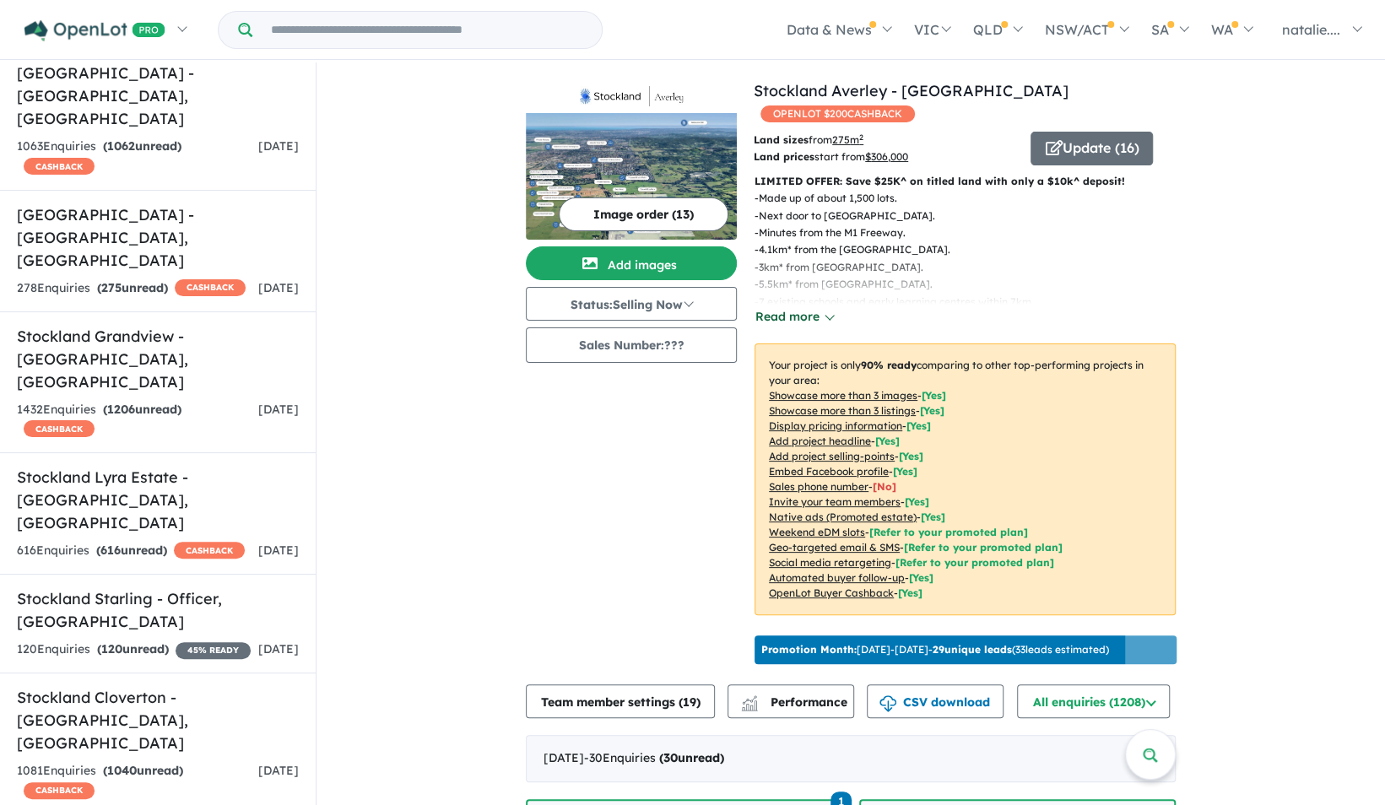
click at [787, 319] on button "Read more" at bounding box center [794, 316] width 79 height 19
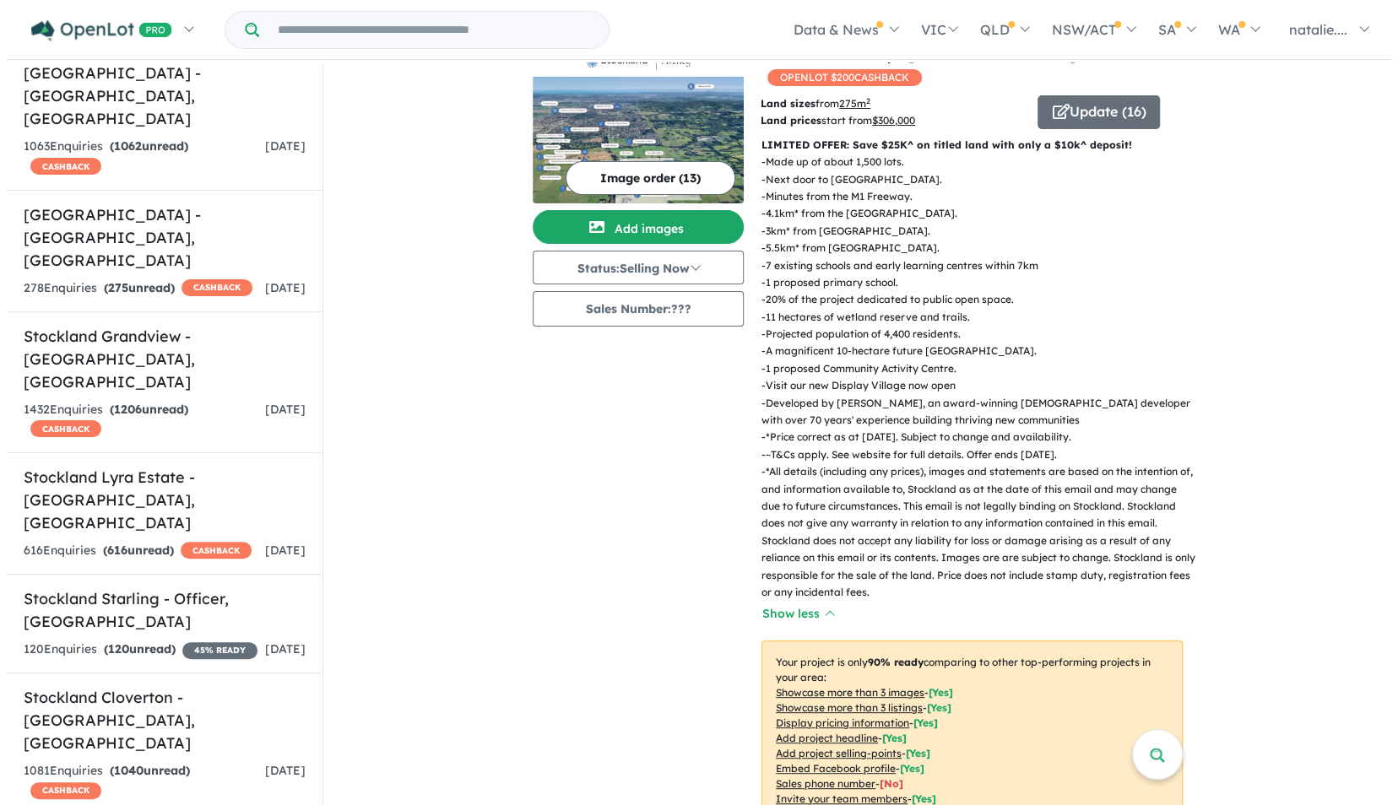
scroll to position [0, 0]
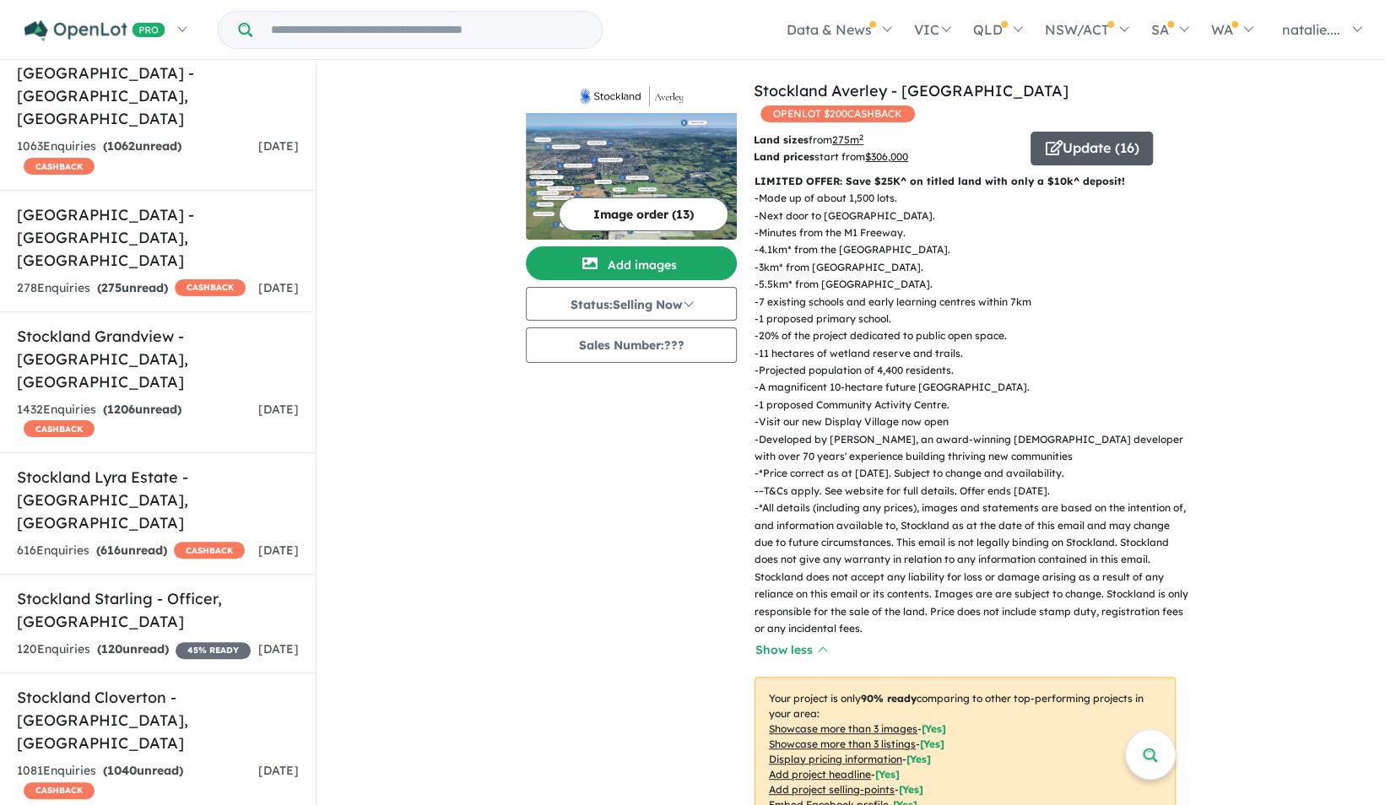
click at [1070, 154] on button "Update ( 16 )" at bounding box center [1092, 149] width 122 height 34
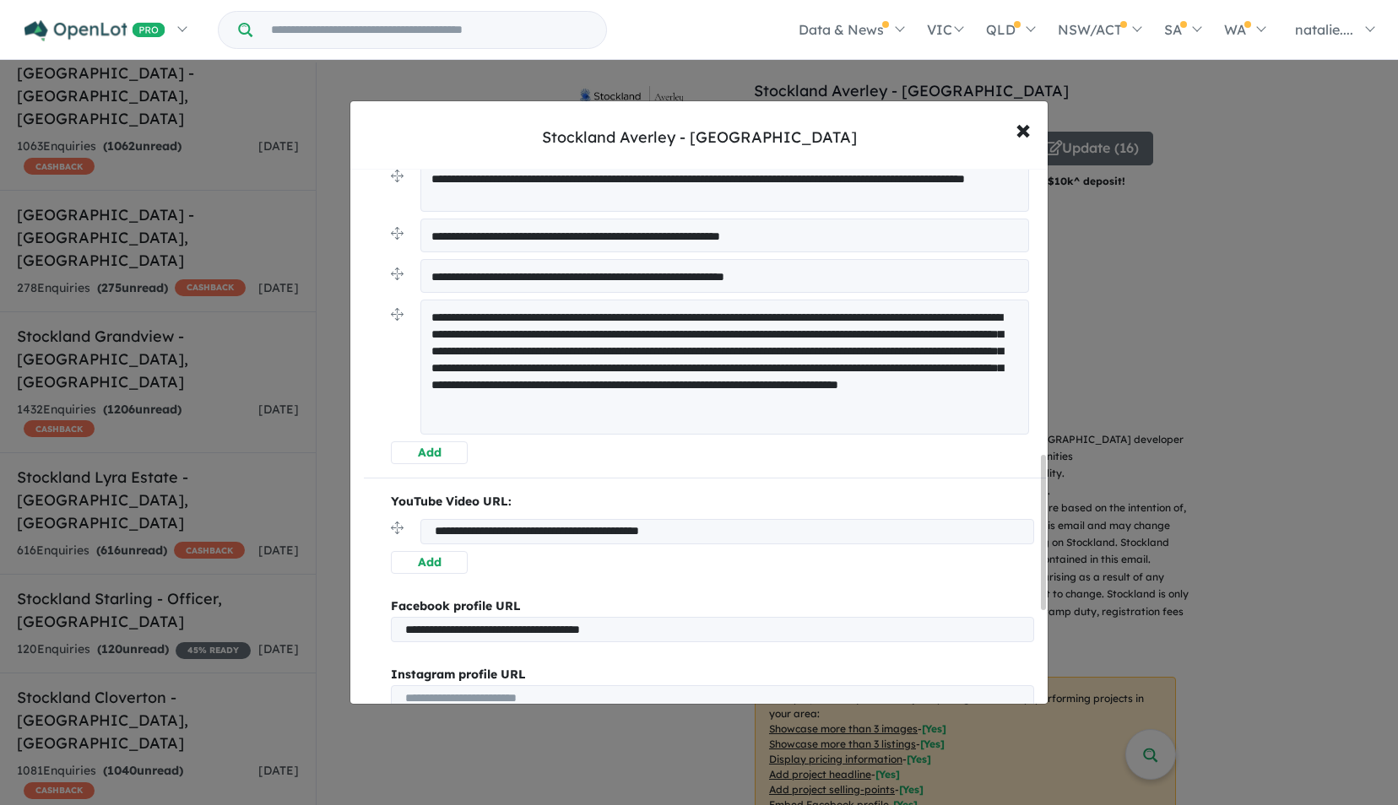
scroll to position [982, 0]
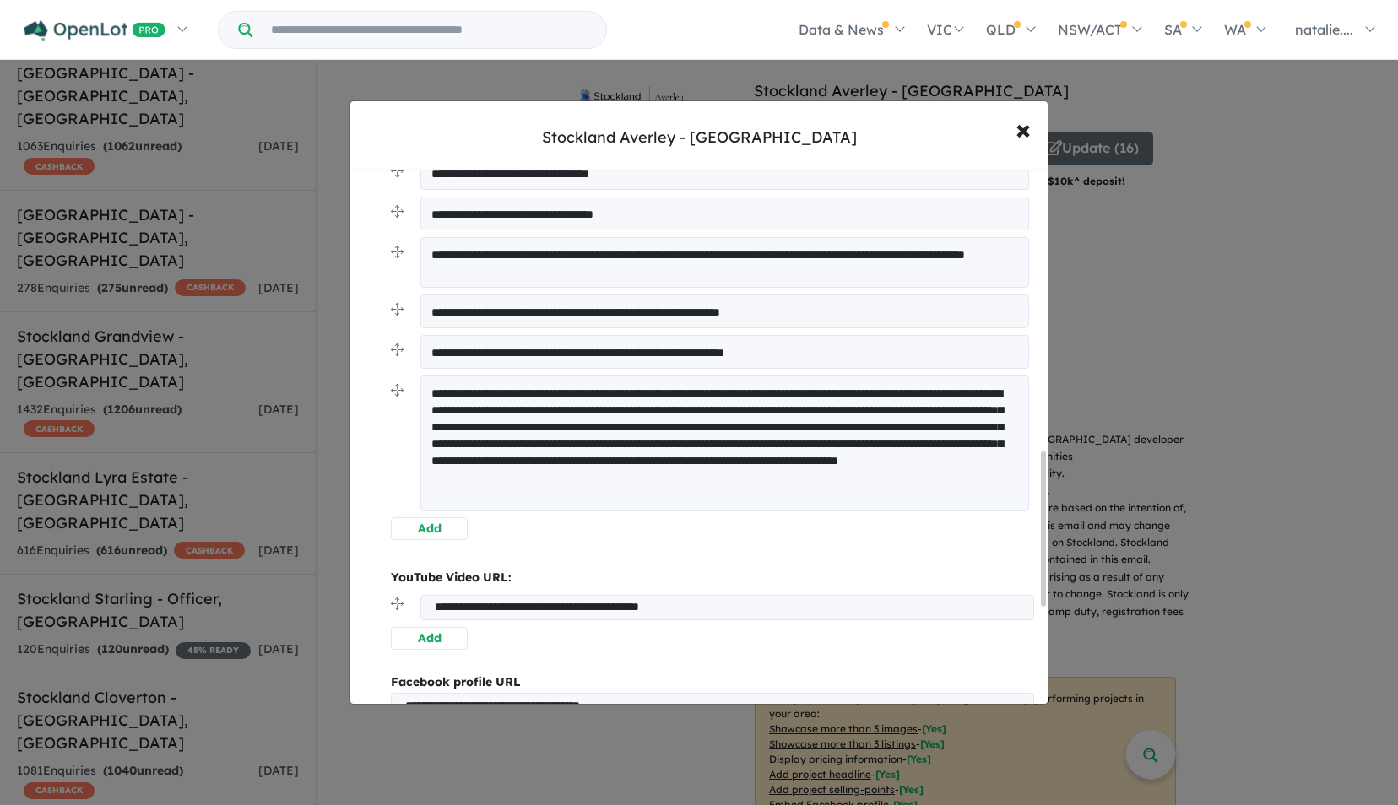
click at [432, 528] on button "Add" at bounding box center [429, 529] width 77 height 23
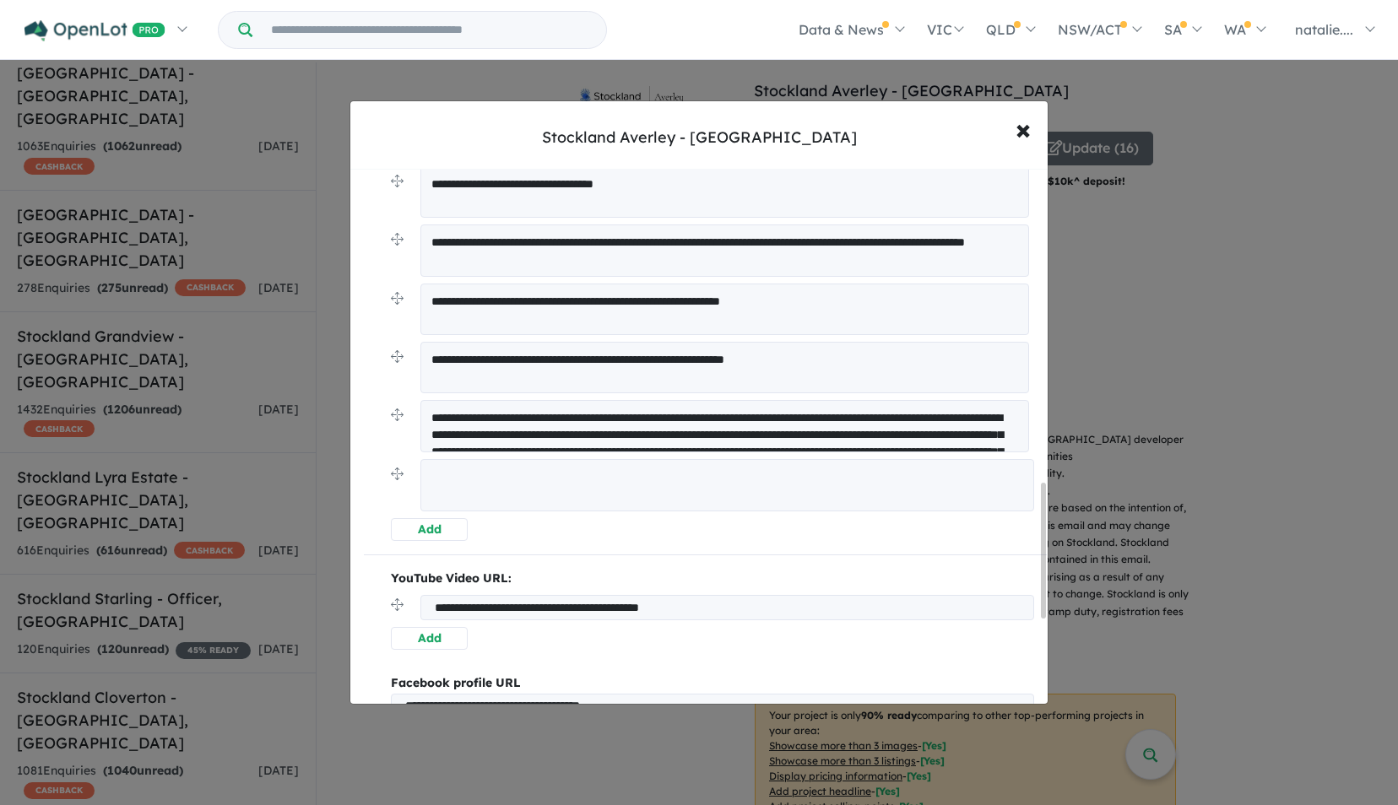
click at [463, 474] on textarea at bounding box center [727, 485] width 614 height 52
paste textarea "**********"
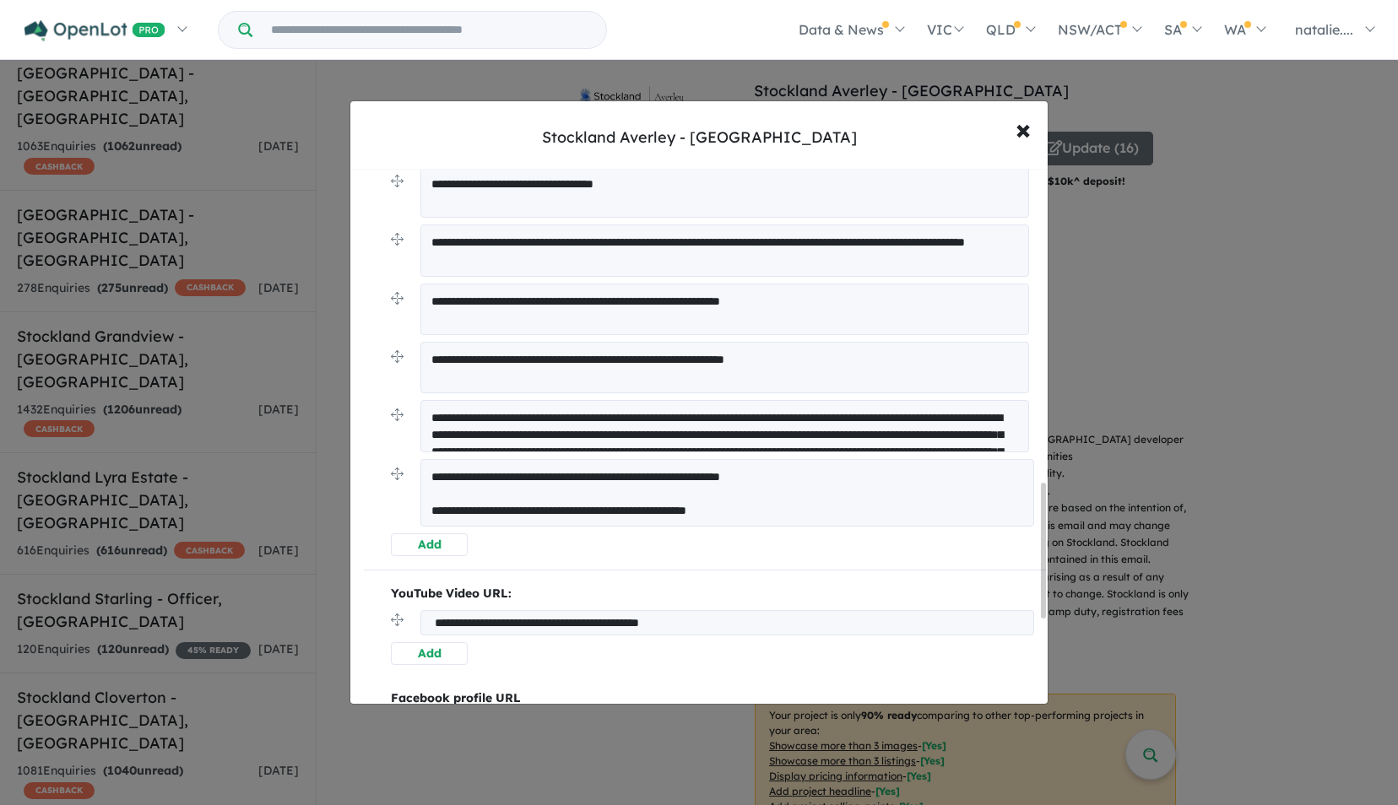
drag, startPoint x: 829, startPoint y: 478, endPoint x: 409, endPoint y: 472, distance: 419.6
click at [409, 472] on li "**********" at bounding box center [712, 496] width 643 height 74
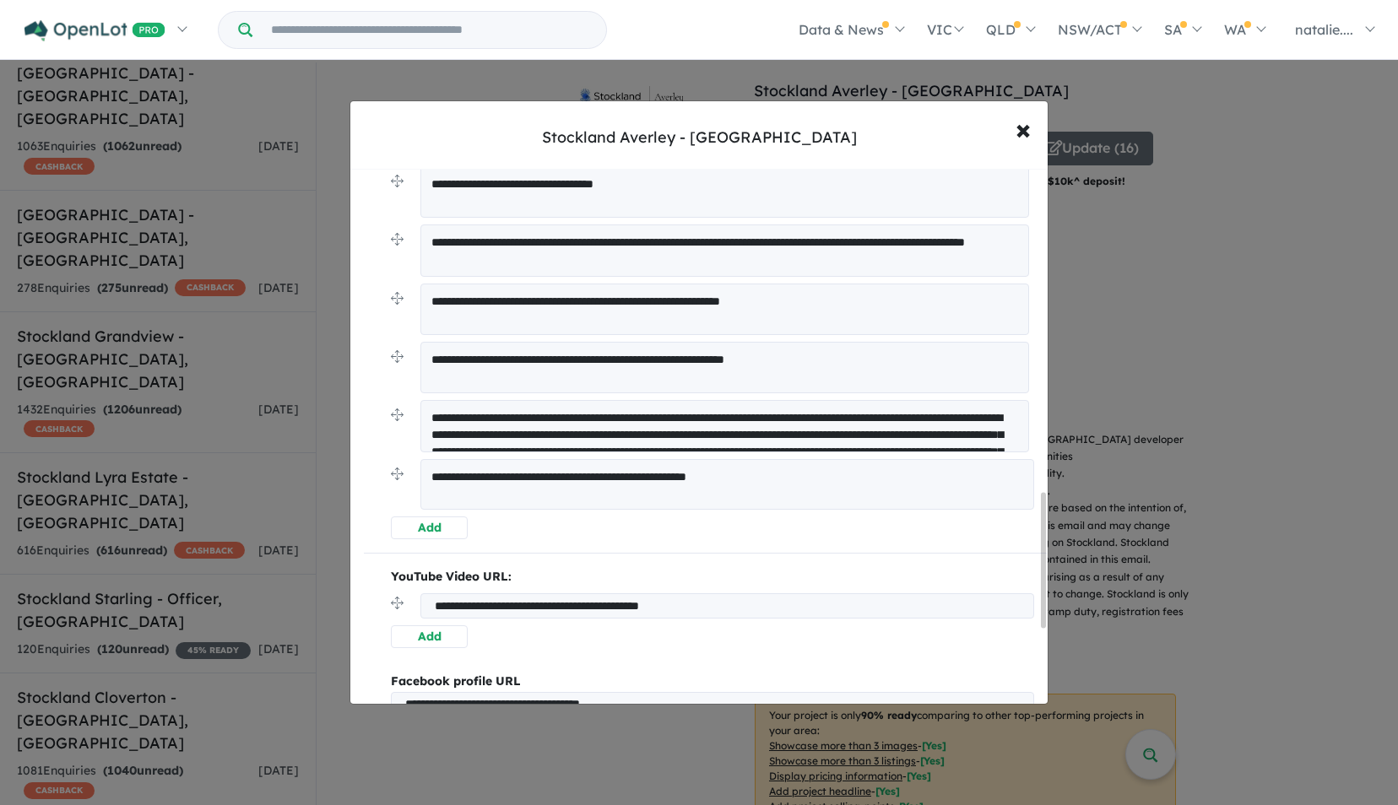
scroll to position [1331, 0]
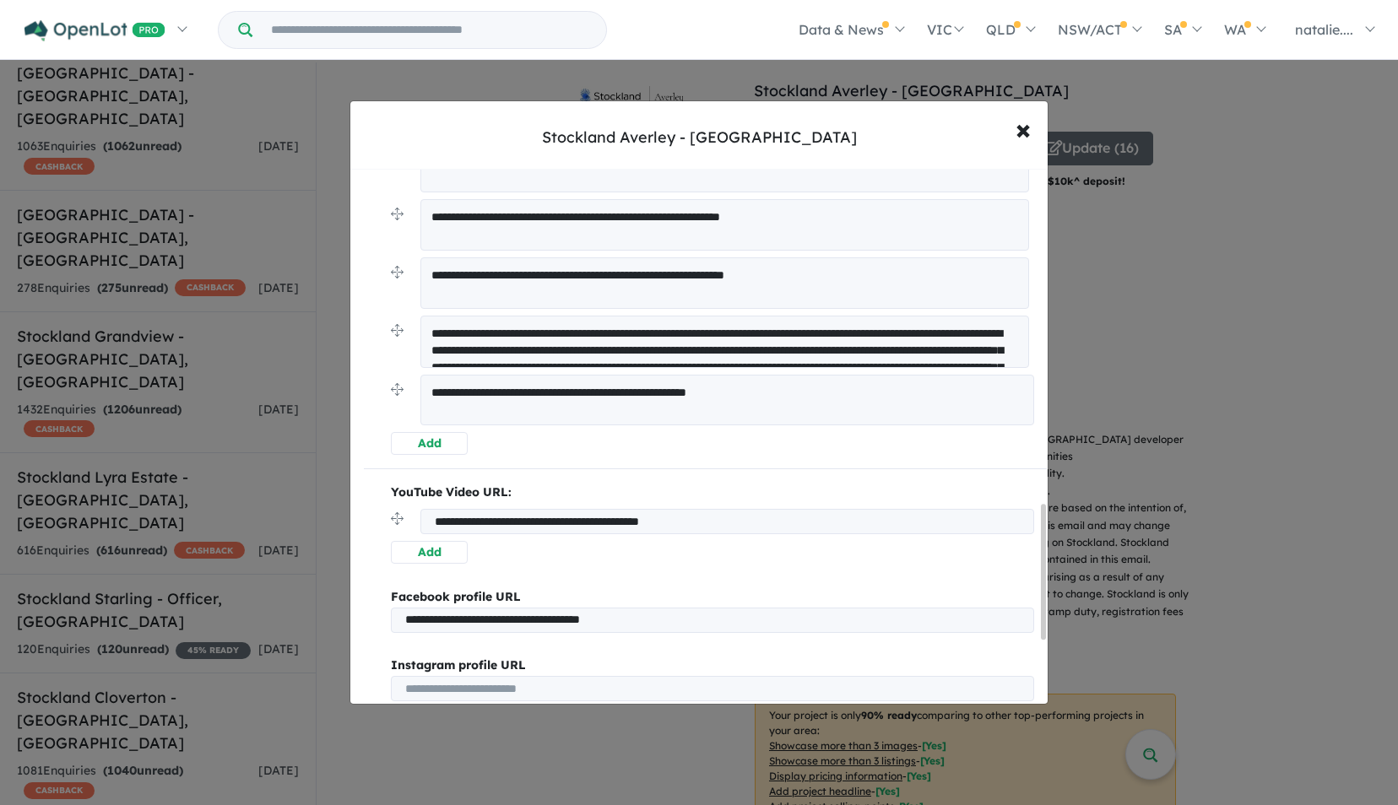
type textarea "**********"
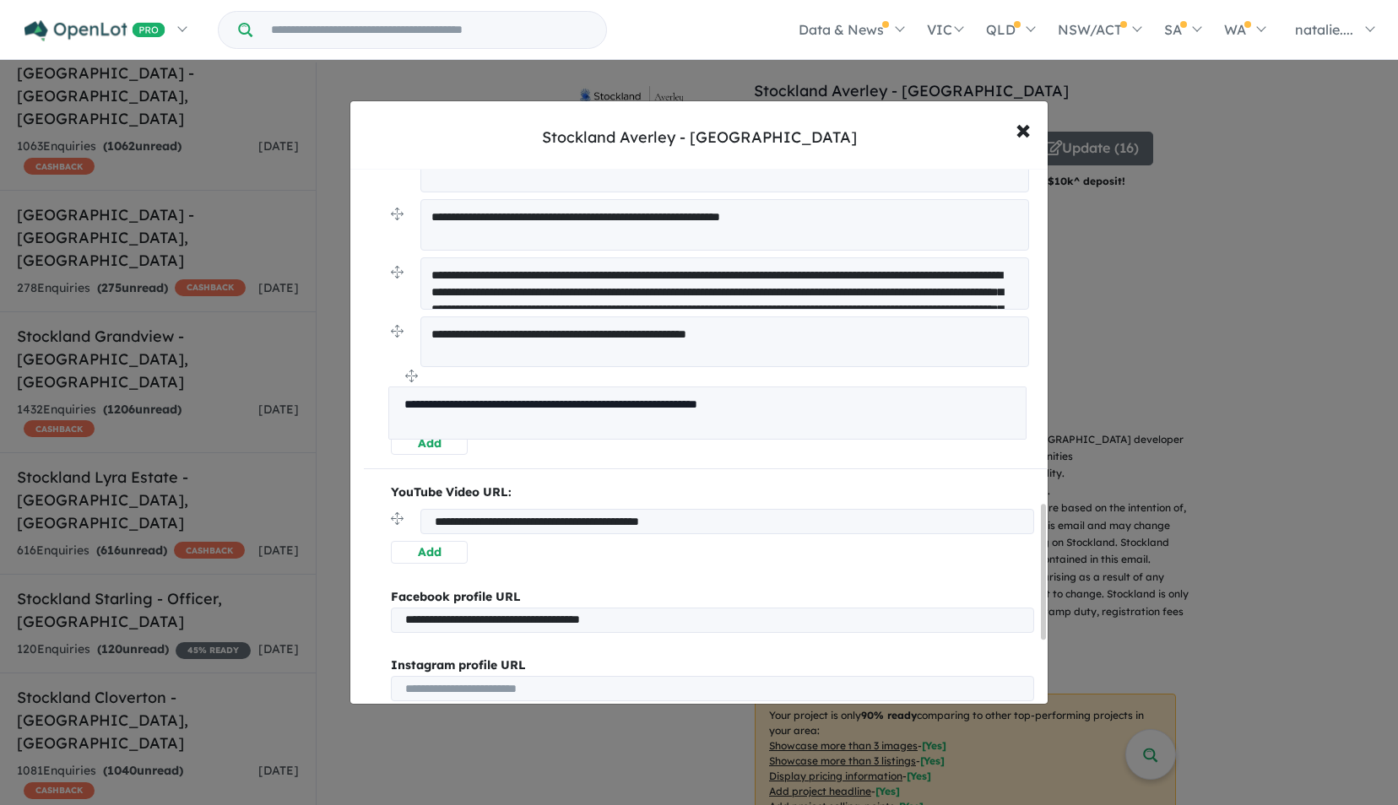
drag, startPoint x: 400, startPoint y: 270, endPoint x: 398, endPoint y: 378, distance: 108.1
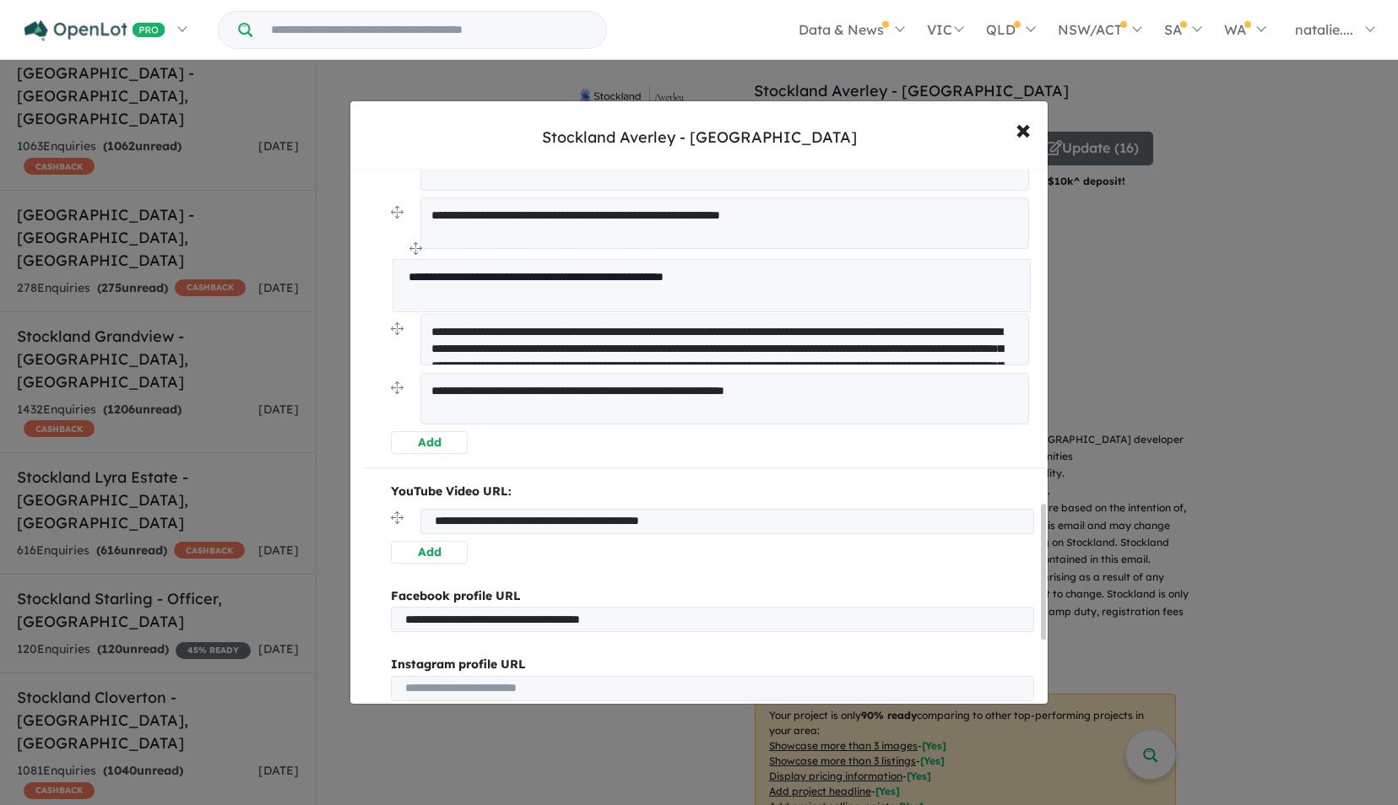
drag, startPoint x: 393, startPoint y: 324, endPoint x: 396, endPoint y: 248, distance: 76.0
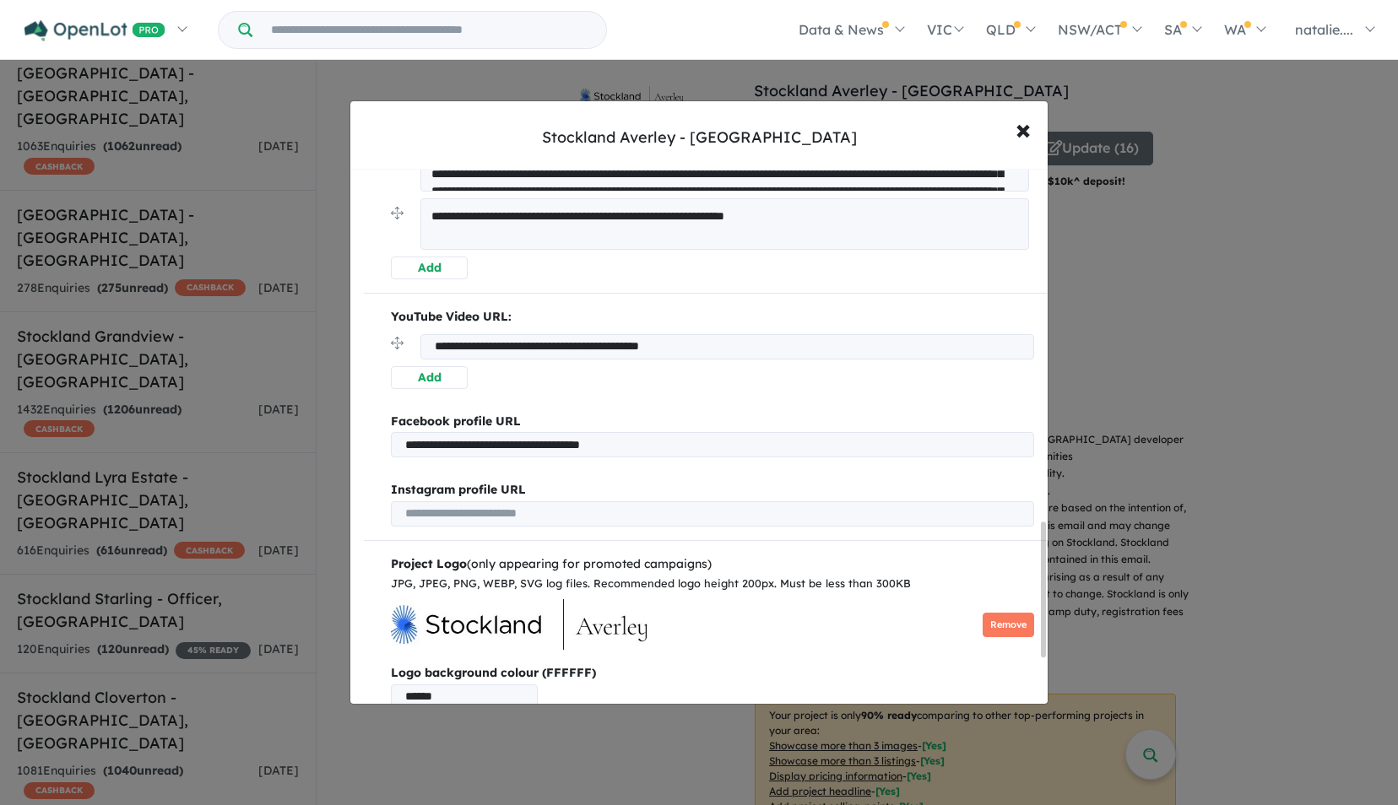
scroll to position [1584, 0]
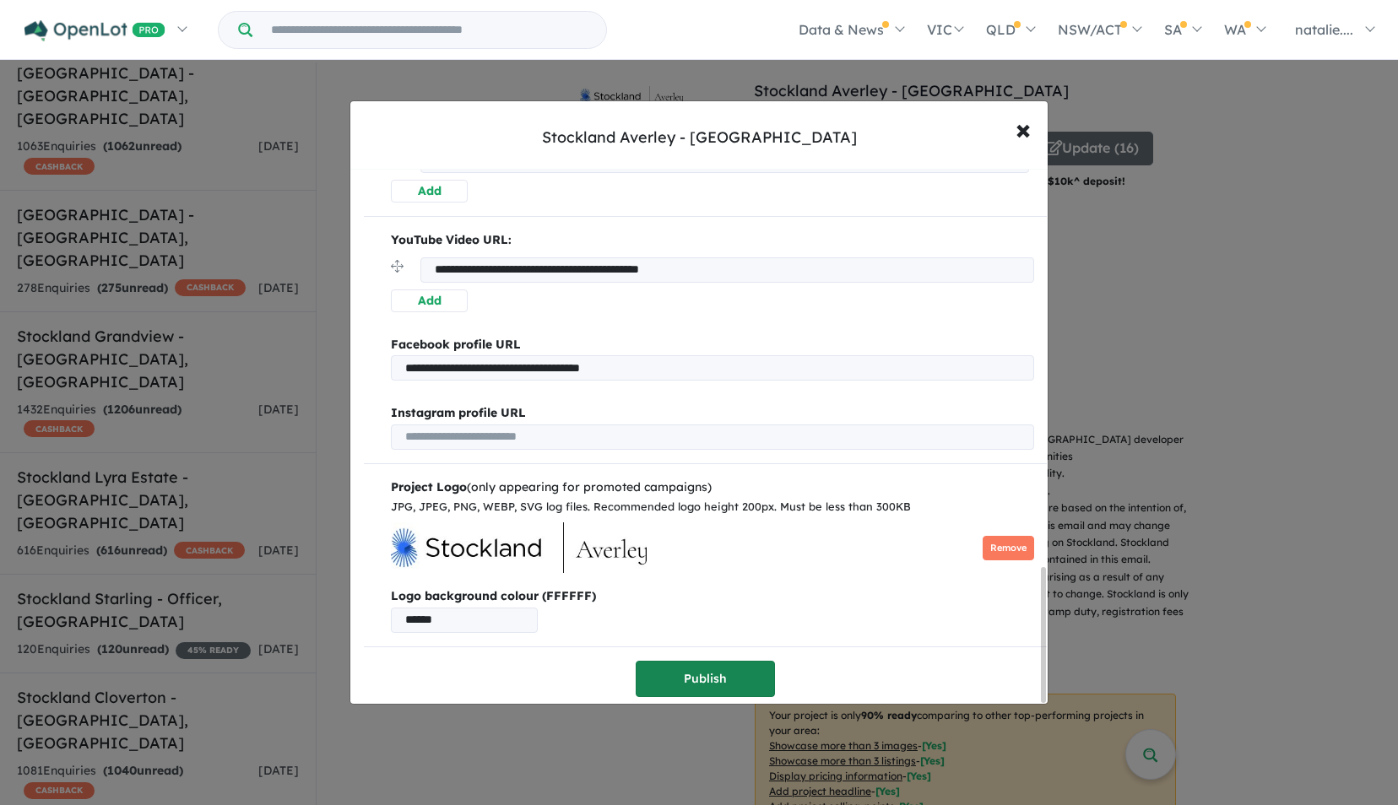
click at [713, 665] on button "Publish" at bounding box center [705, 679] width 139 height 36
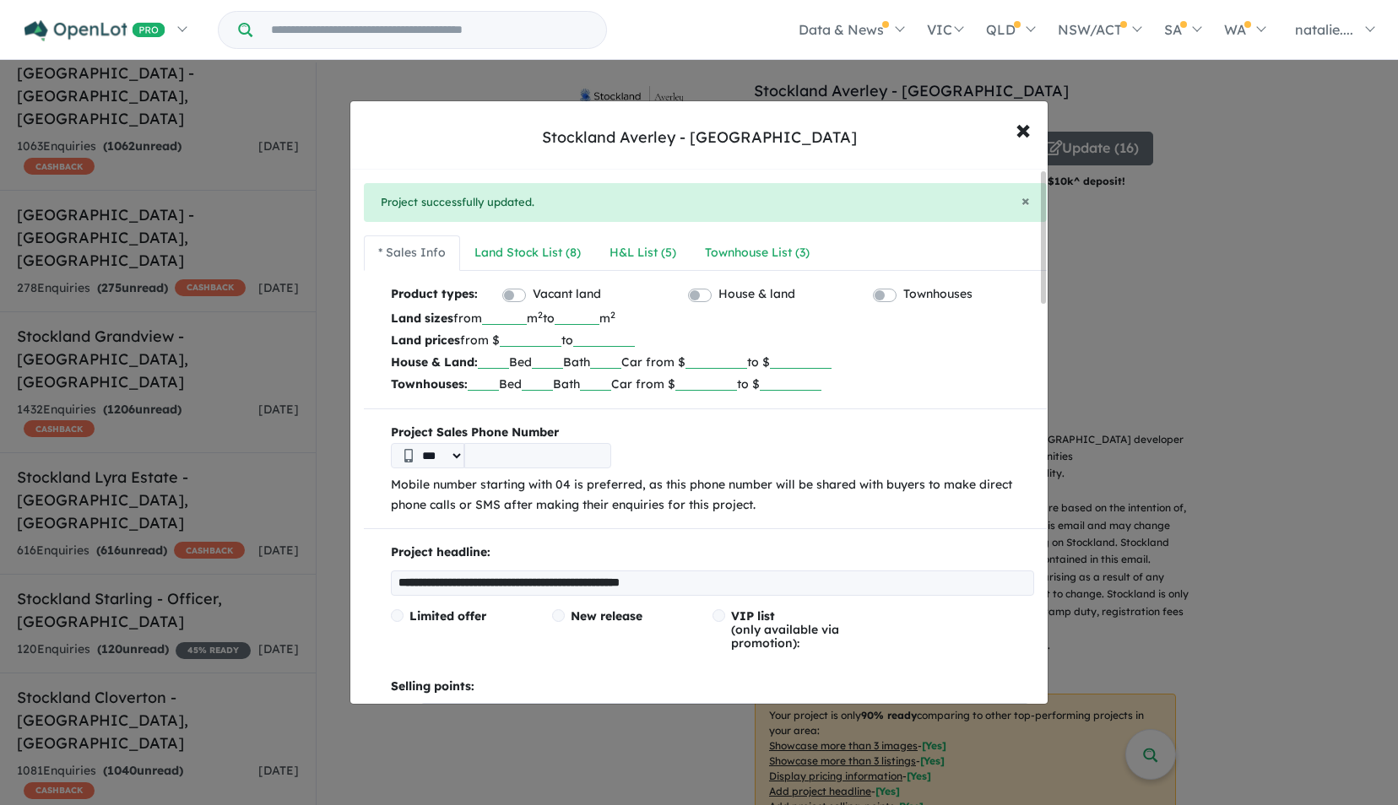
click at [542, 338] on input "******" at bounding box center [531, 338] width 62 height 17
type input "******"
click at [929, 360] on p "House & Land: Bed Bath Car from $ to $" at bounding box center [712, 362] width 643 height 22
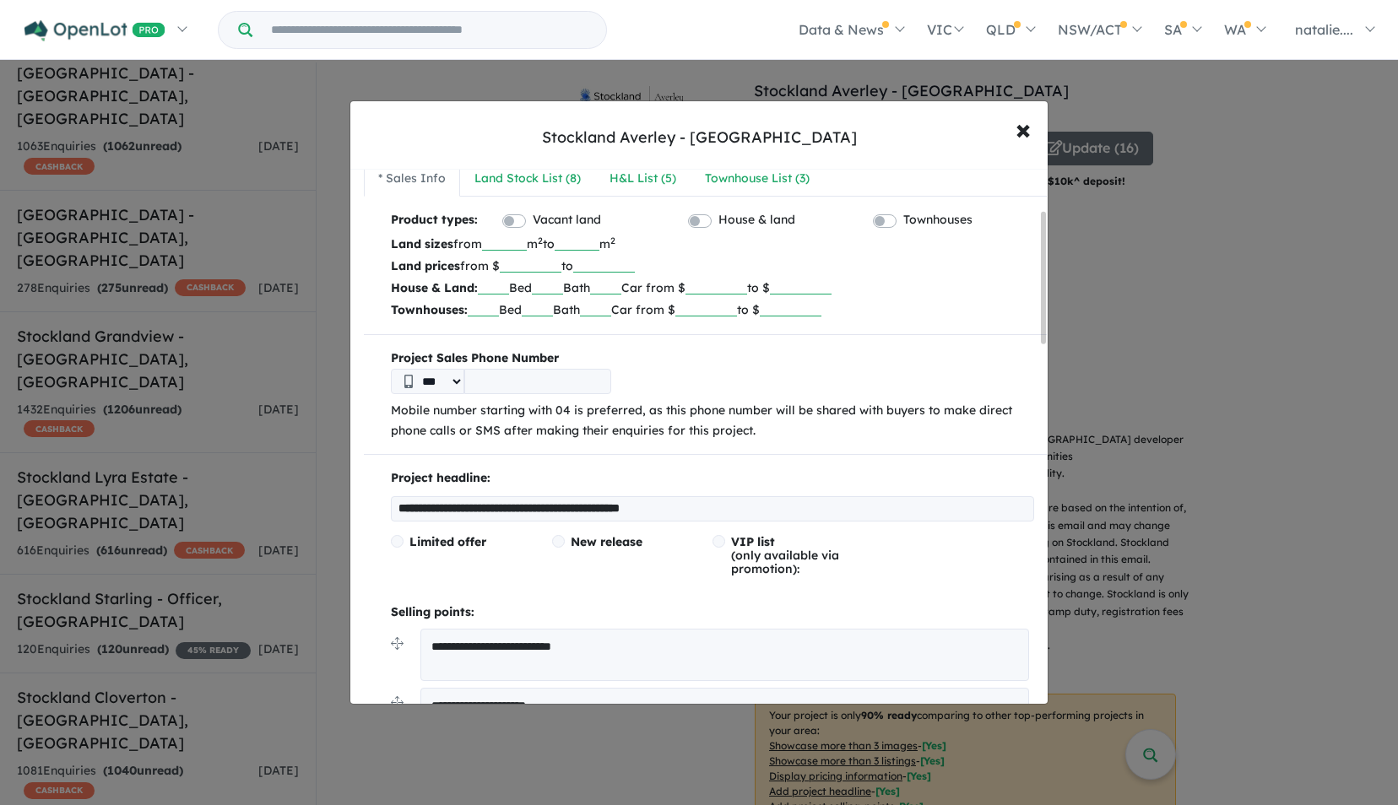
scroll to position [169, 0]
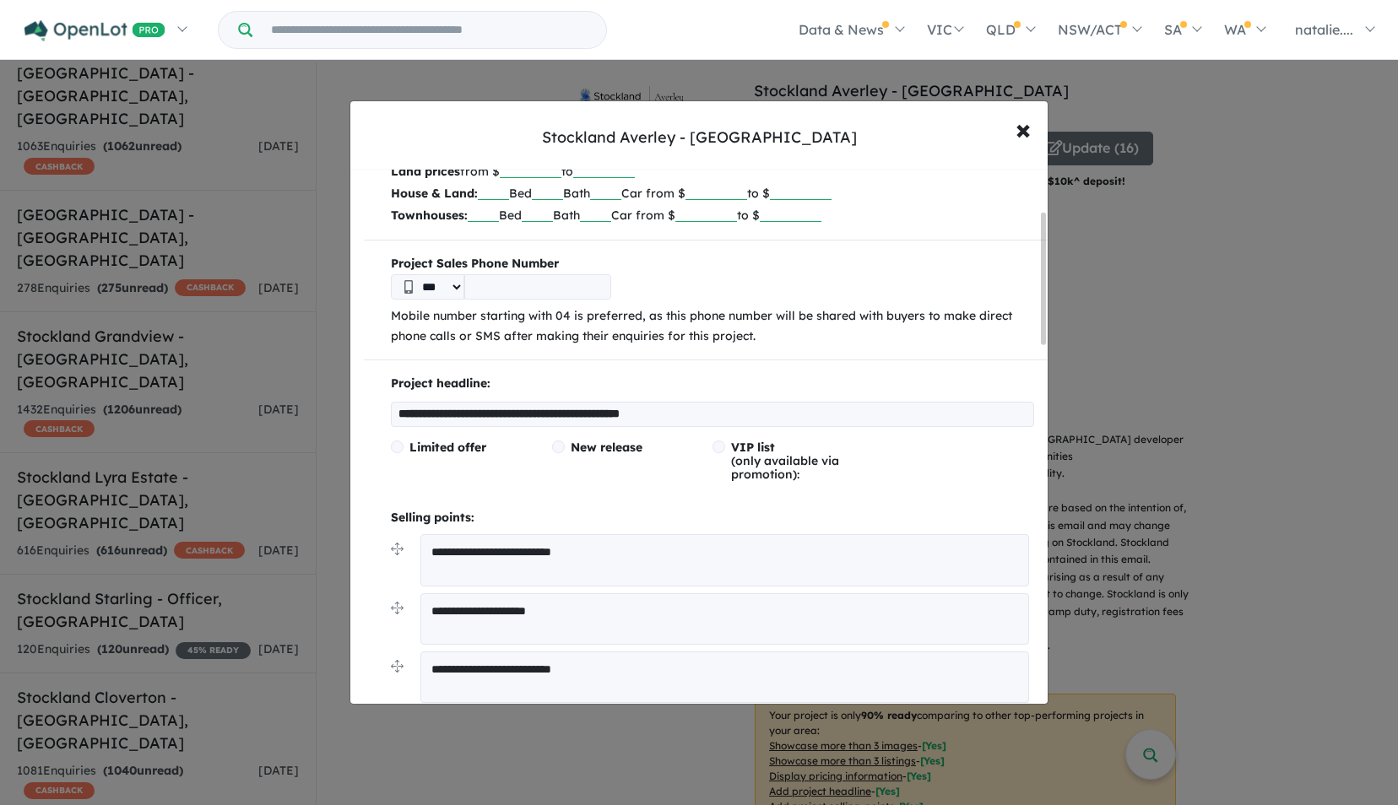
drag, startPoint x: 750, startPoint y: 412, endPoint x: 355, endPoint y: 412, distance: 395.1
click at [569, 377] on p "Project headline:" at bounding box center [712, 384] width 643 height 20
click at [492, 381] on p "Project headline:" at bounding box center [712, 384] width 643 height 20
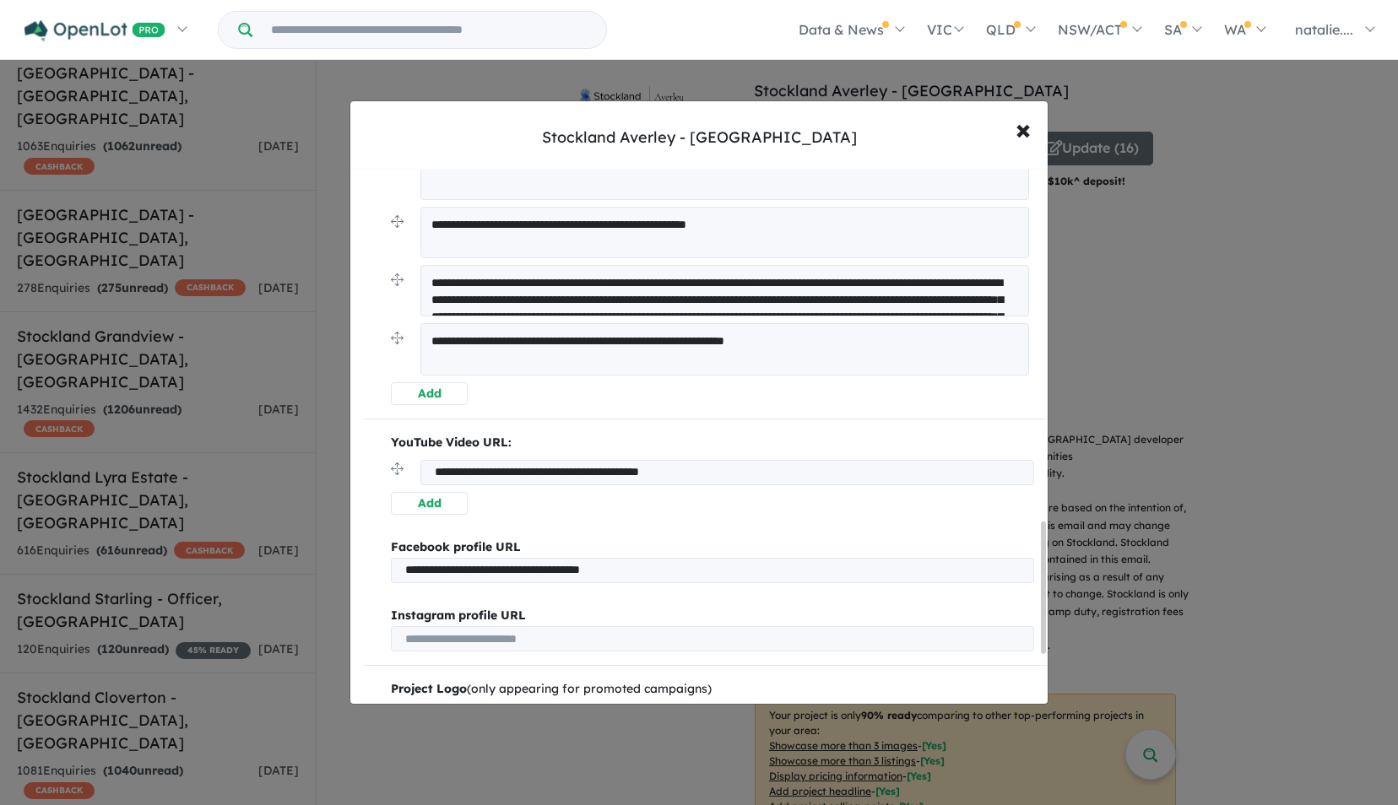
scroll to position [1435, 0]
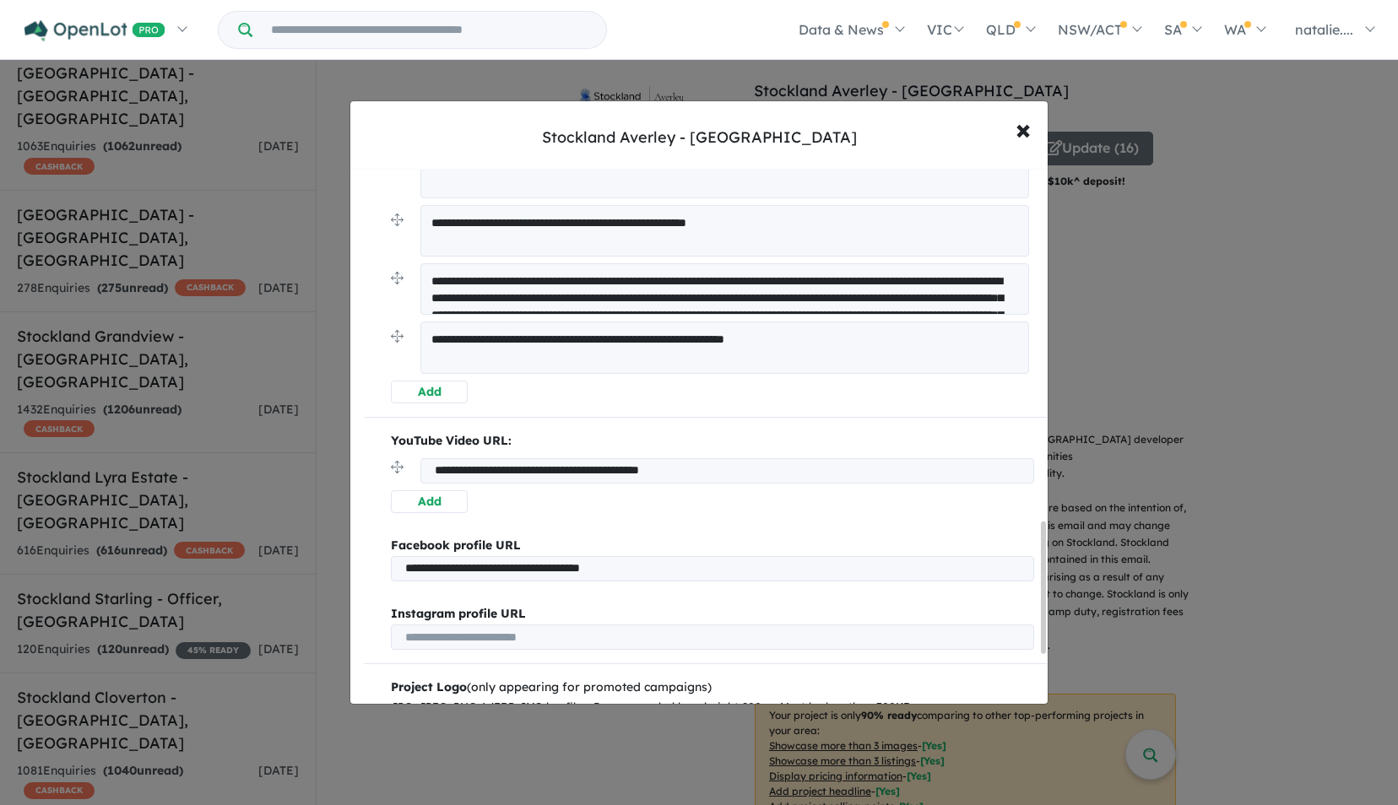
click at [538, 339] on textarea "**********" at bounding box center [724, 347] width 609 height 51
drag, startPoint x: 397, startPoint y: 334, endPoint x: 404, endPoint y: 320, distance: 16.2
drag, startPoint x: 851, startPoint y: 336, endPoint x: 317, endPoint y: 329, distance: 533.6
click at [317, 329] on div "**********" at bounding box center [699, 402] width 1398 height 805
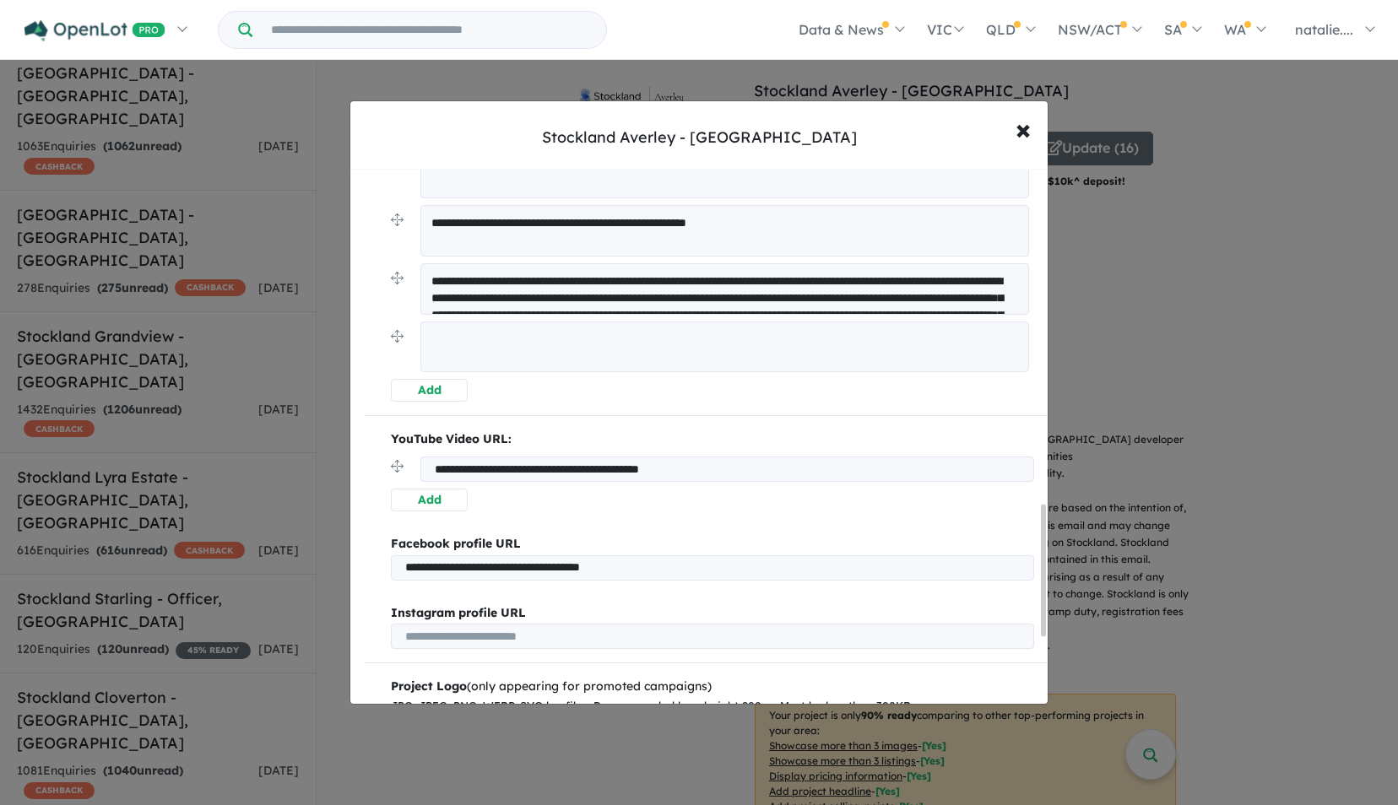
scroll to position [1182, 0]
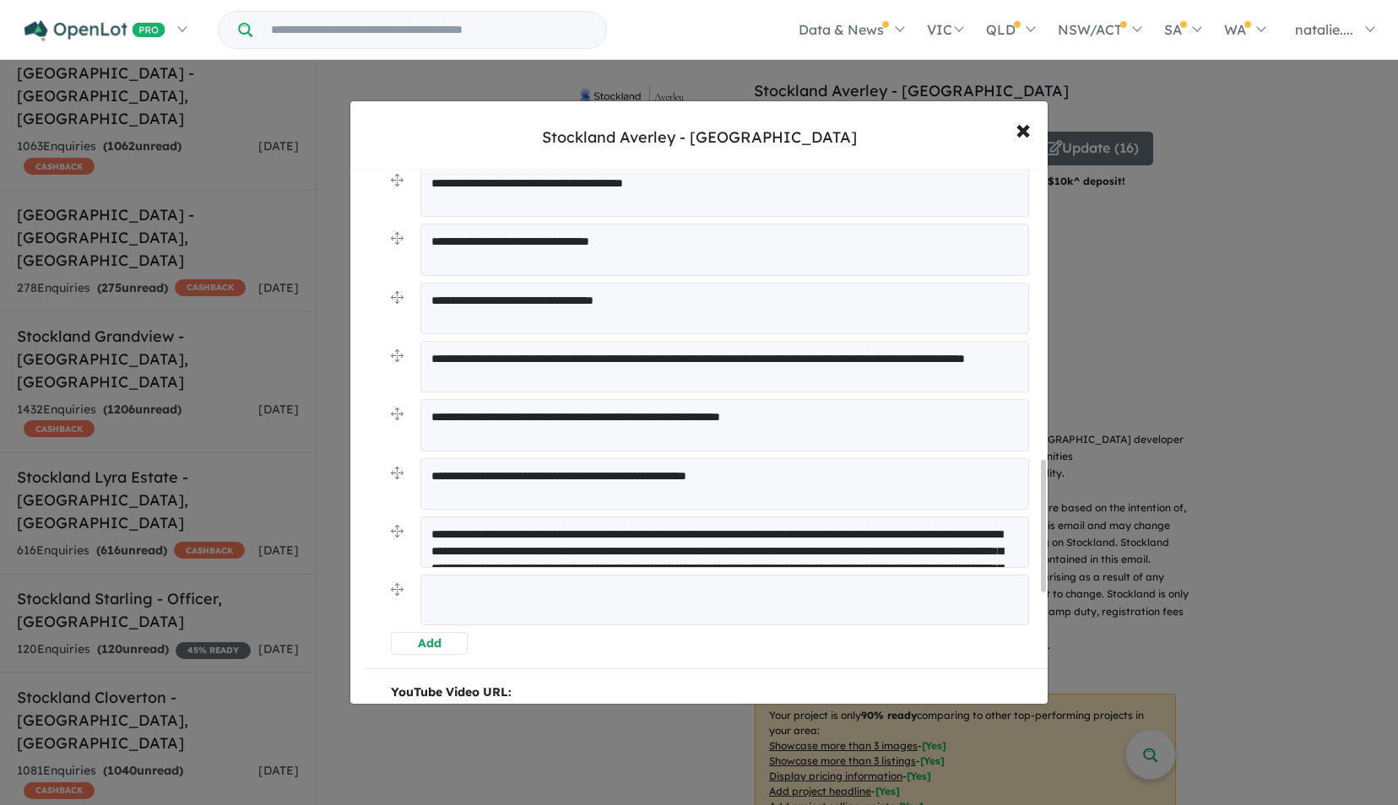
drag, startPoint x: 959, startPoint y: 587, endPoint x: 917, endPoint y: 640, distance: 67.9
click at [917, 640] on div "**********" at bounding box center [705, 8] width 683 height 1294
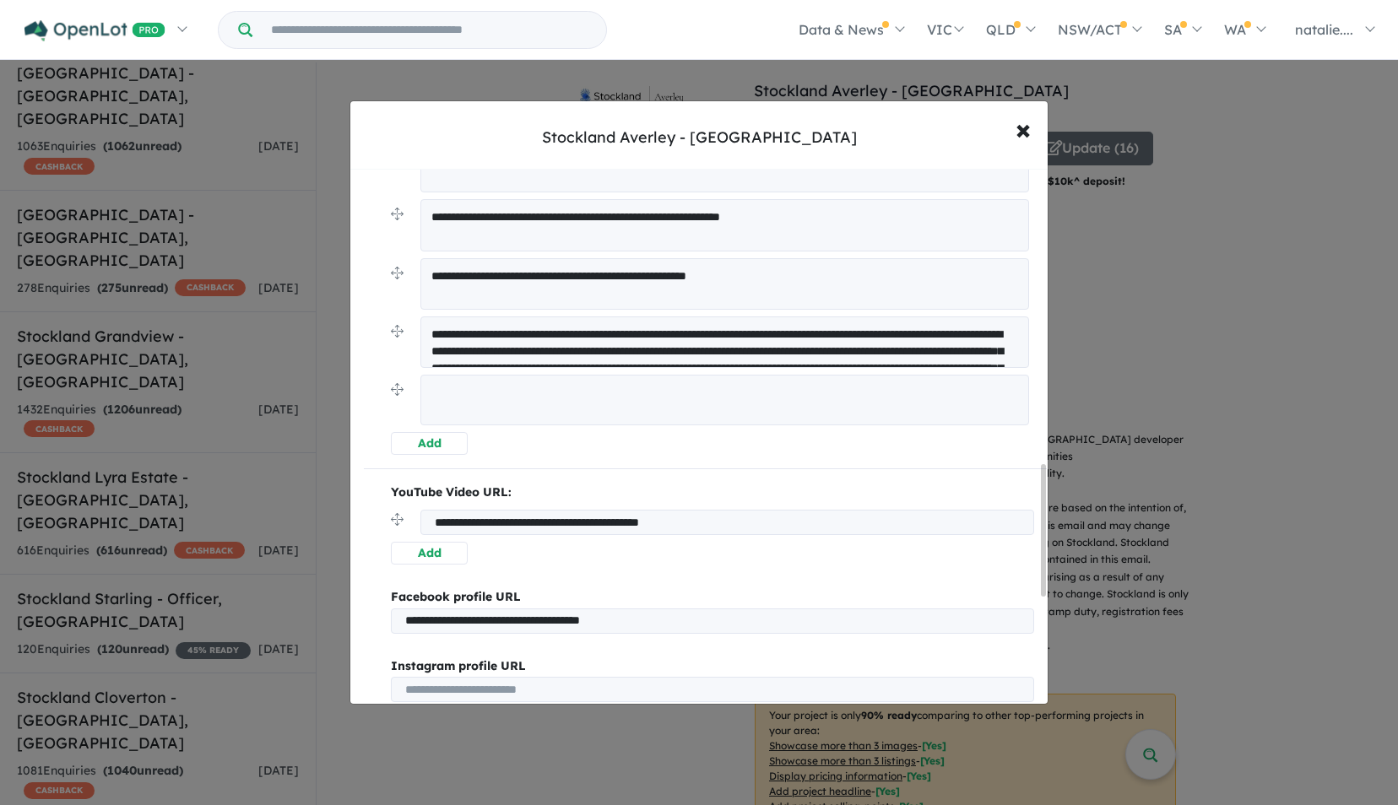
scroll to position [1635, 0]
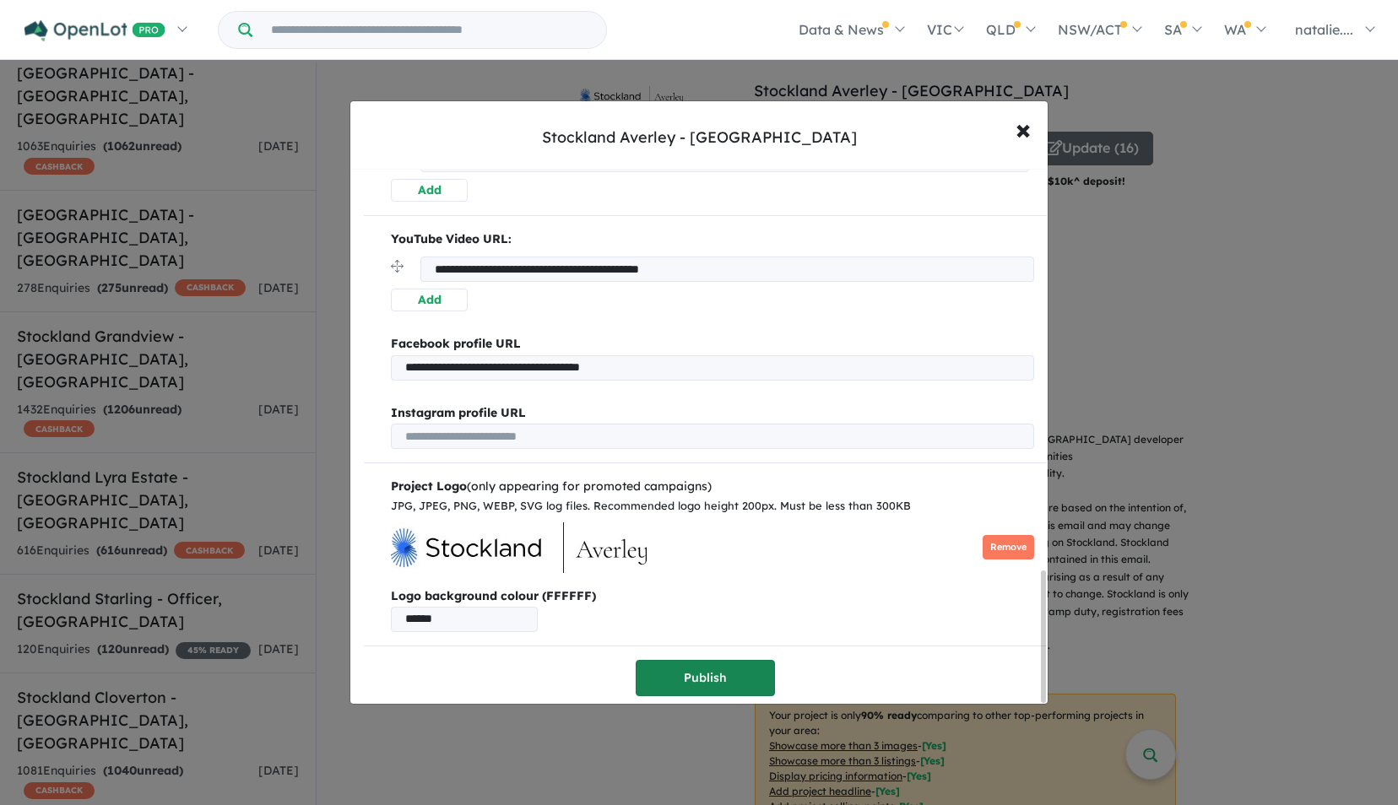
click at [709, 673] on button "Publish" at bounding box center [705, 678] width 139 height 36
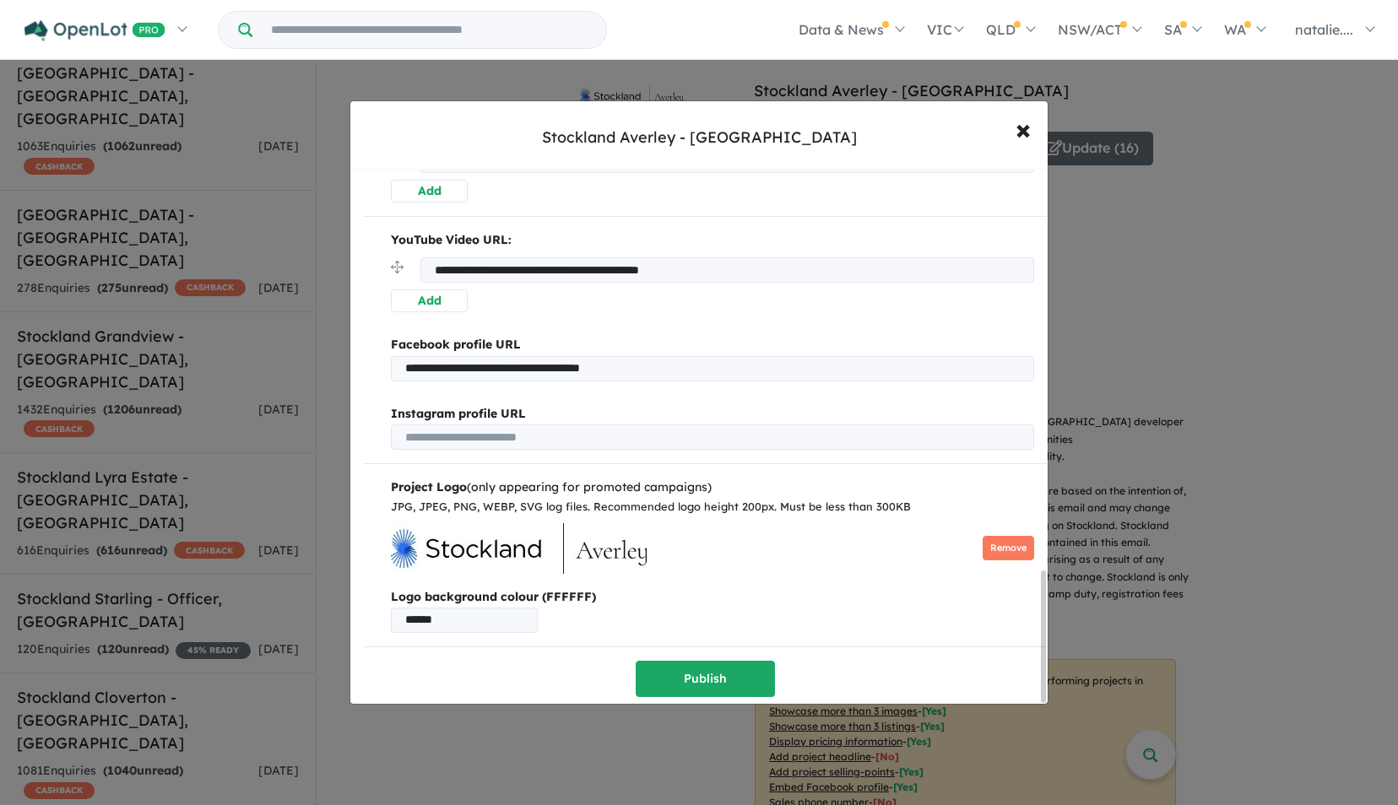
scroll to position [0, 0]
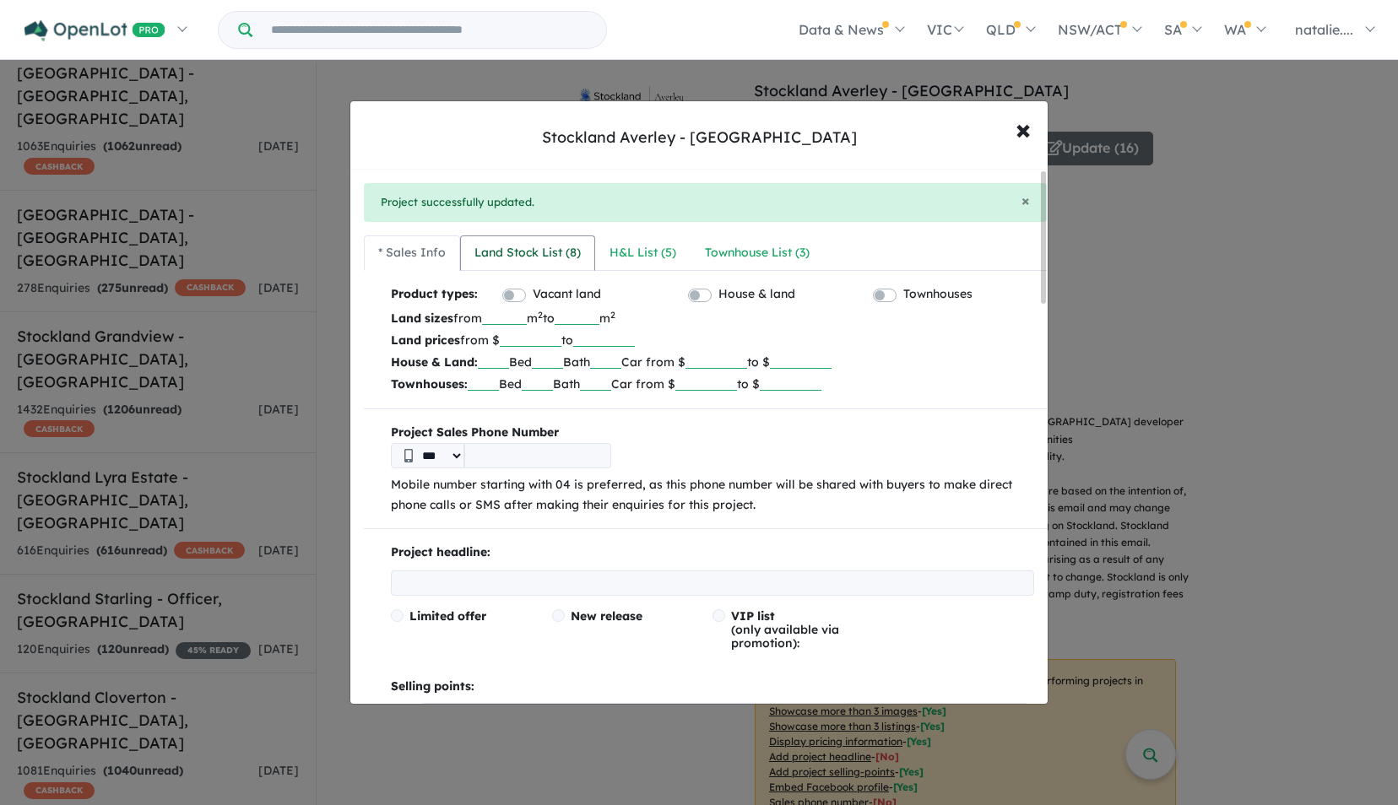
click at [506, 247] on div "Land Stock List ( 8 )" at bounding box center [527, 253] width 106 height 20
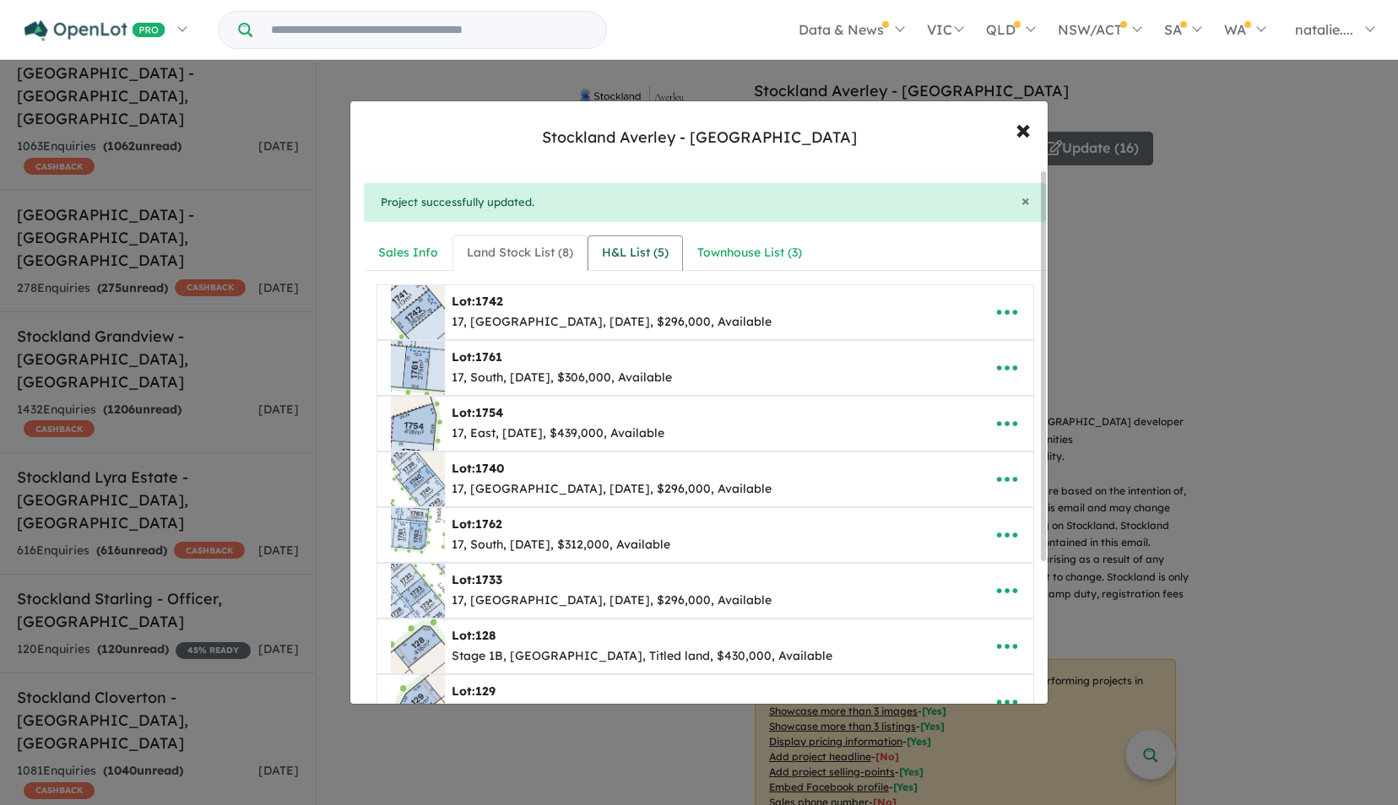
click at [611, 247] on div "H&L List ( 5 )" at bounding box center [635, 253] width 67 height 20
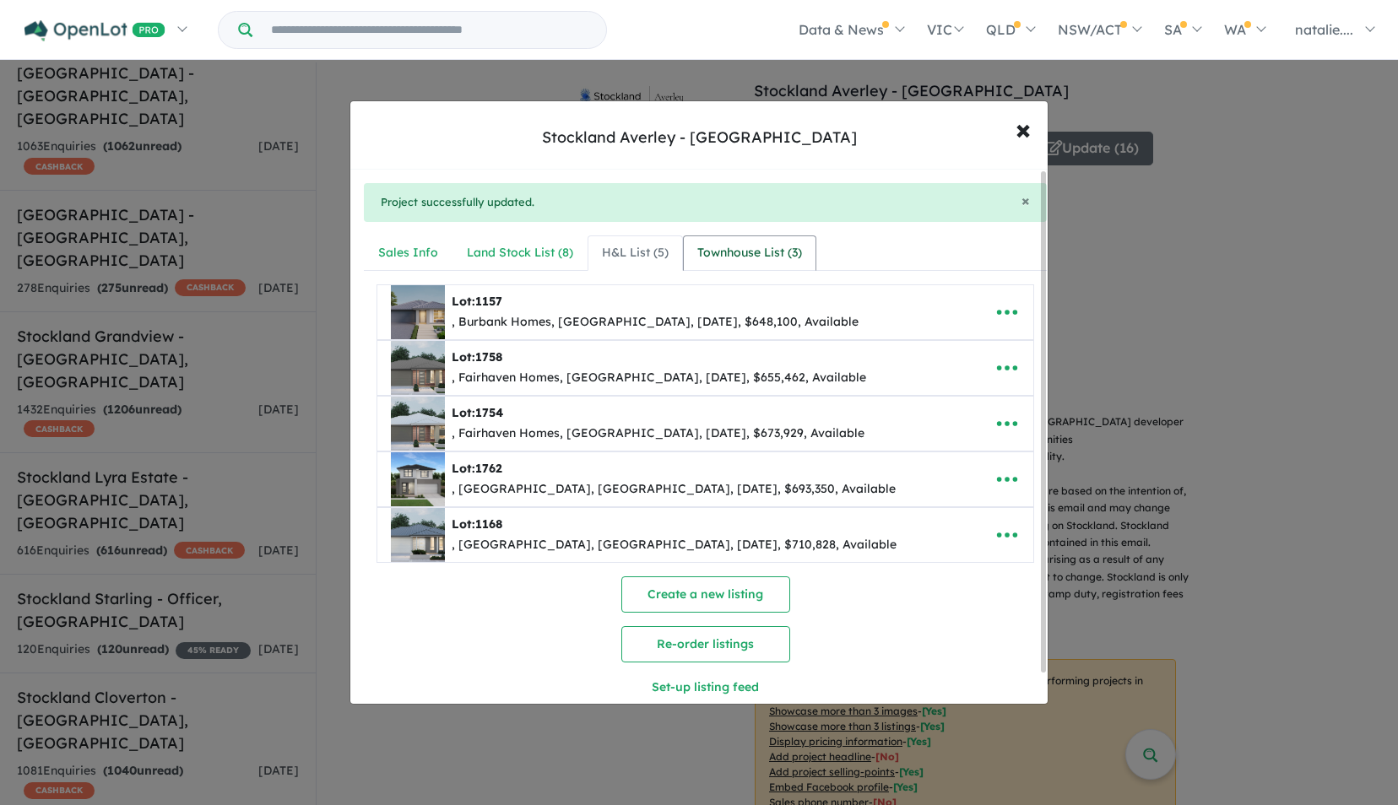
click at [726, 247] on div "Townhouse List ( 3 )" at bounding box center [749, 253] width 105 height 20
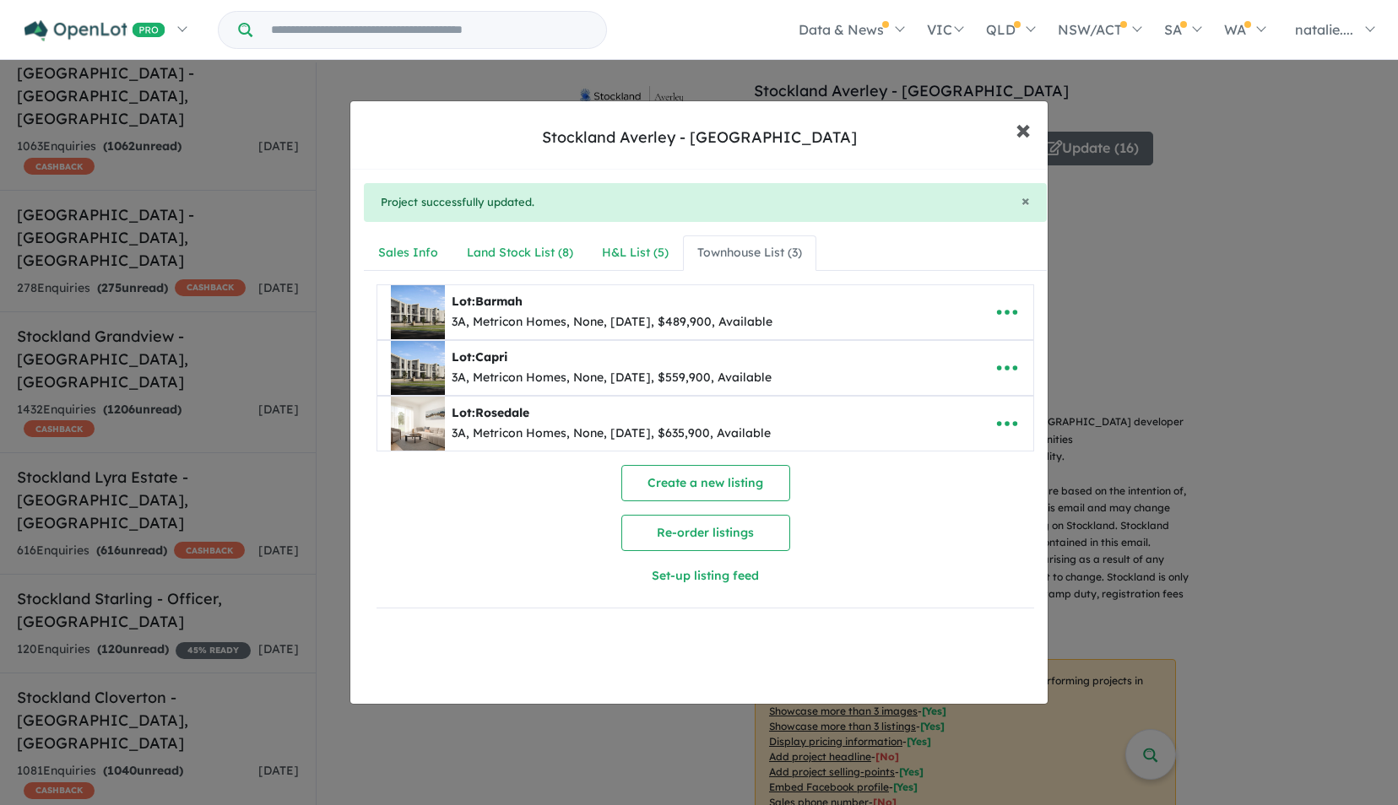
click at [1022, 133] on span "×" at bounding box center [1023, 129] width 15 height 36
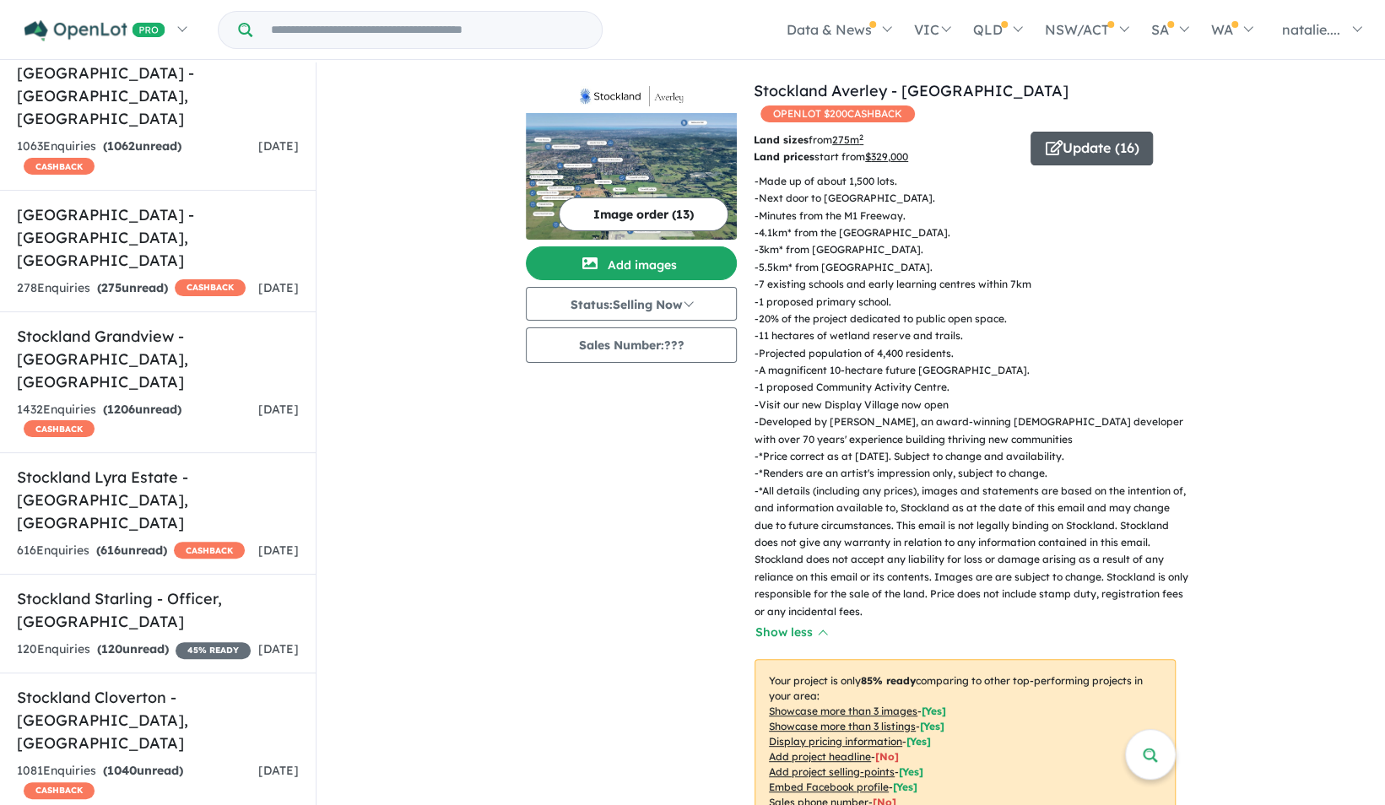
click at [1067, 154] on button "Update ( 16 )" at bounding box center [1092, 149] width 122 height 34
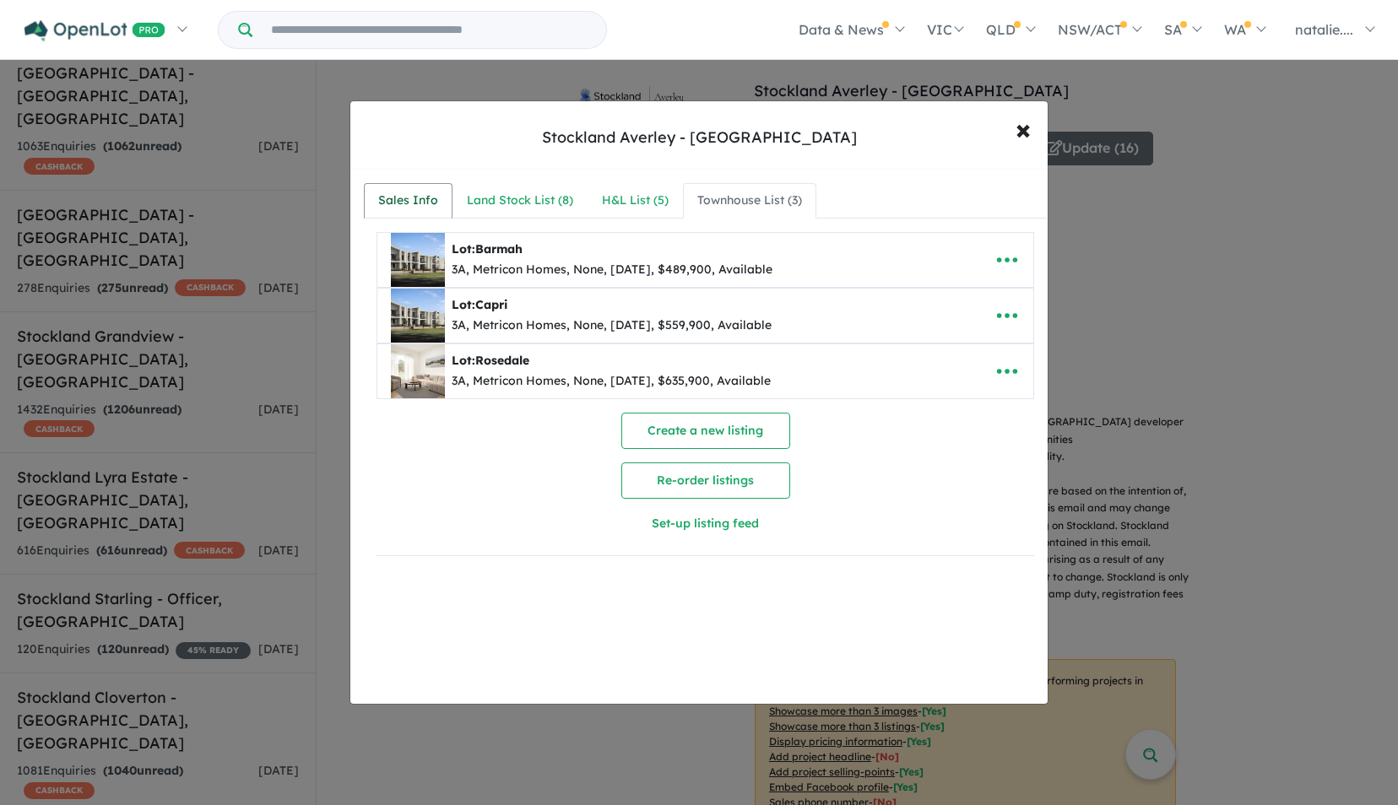
click at [412, 194] on div "Sales Info" at bounding box center [408, 201] width 60 height 20
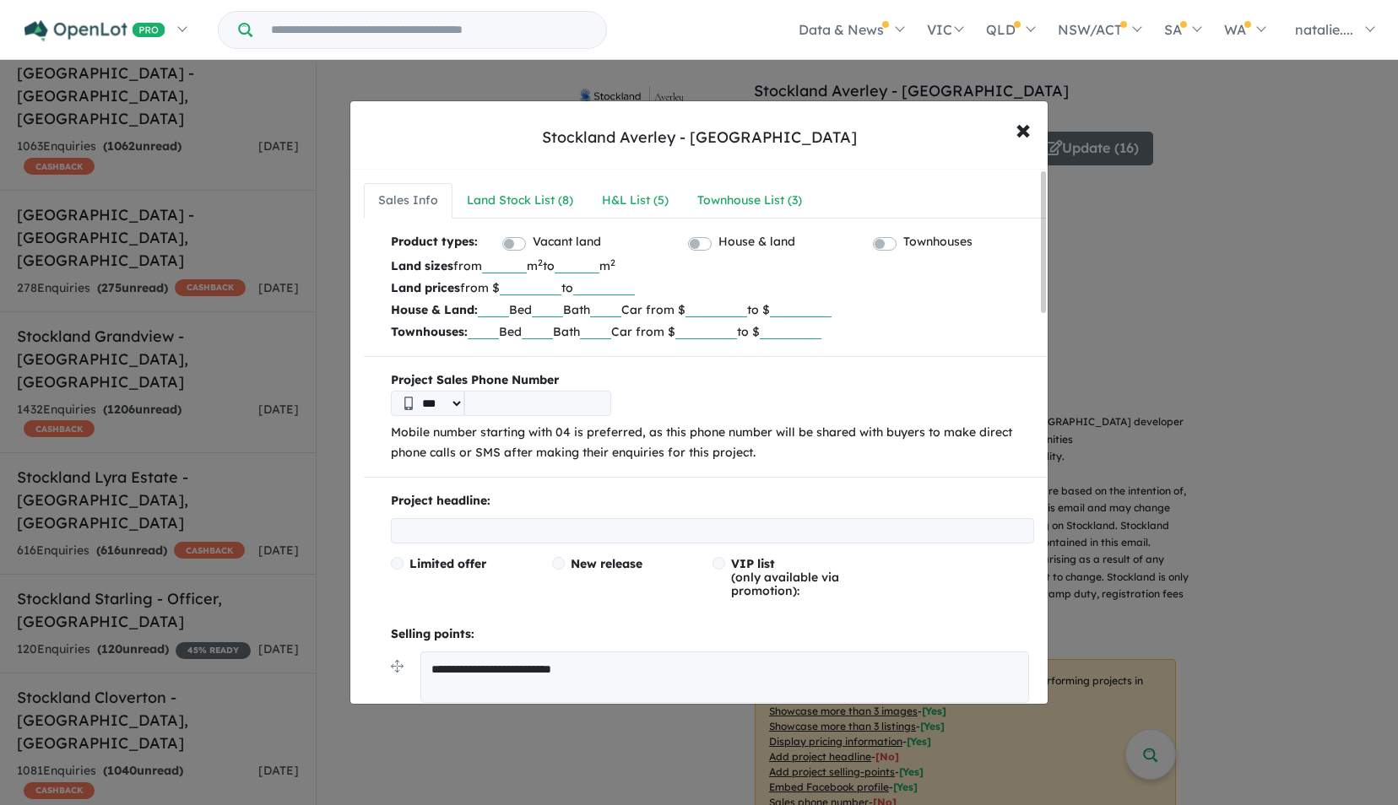
click at [561, 284] on input "******" at bounding box center [531, 287] width 62 height 17
click at [1026, 137] on span "×" at bounding box center [1023, 129] width 15 height 36
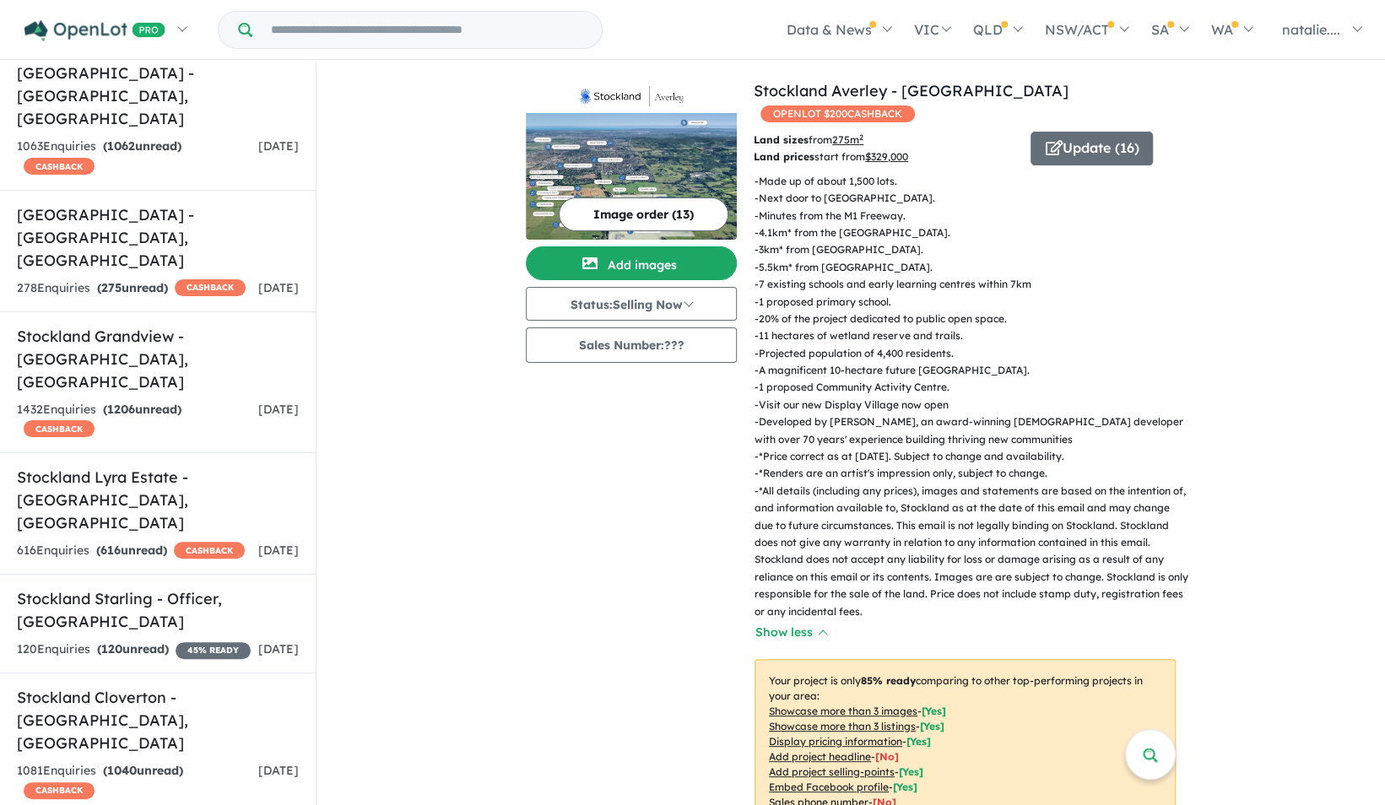
click at [642, 207] on button "Image order ( 13 )" at bounding box center [644, 215] width 170 height 34
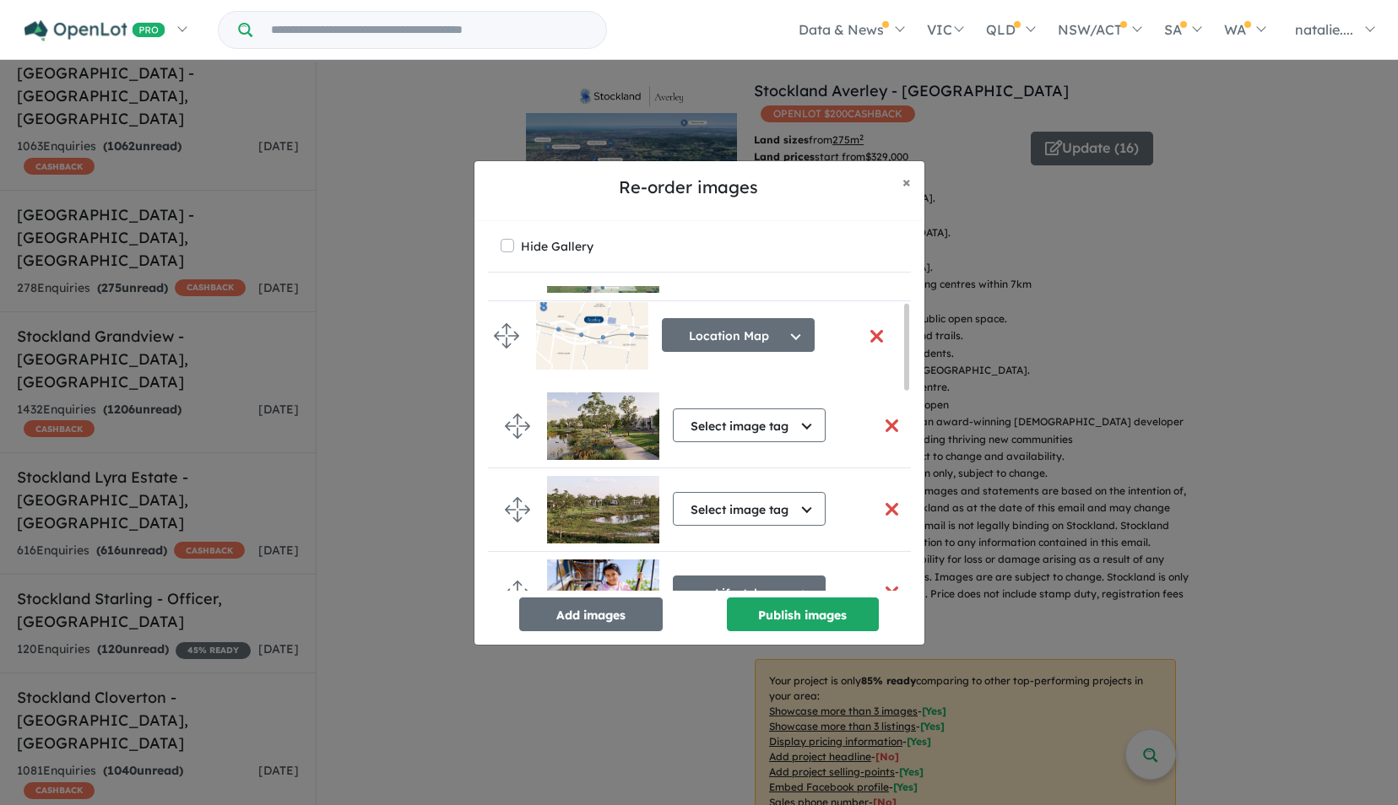
scroll to position [57, 0]
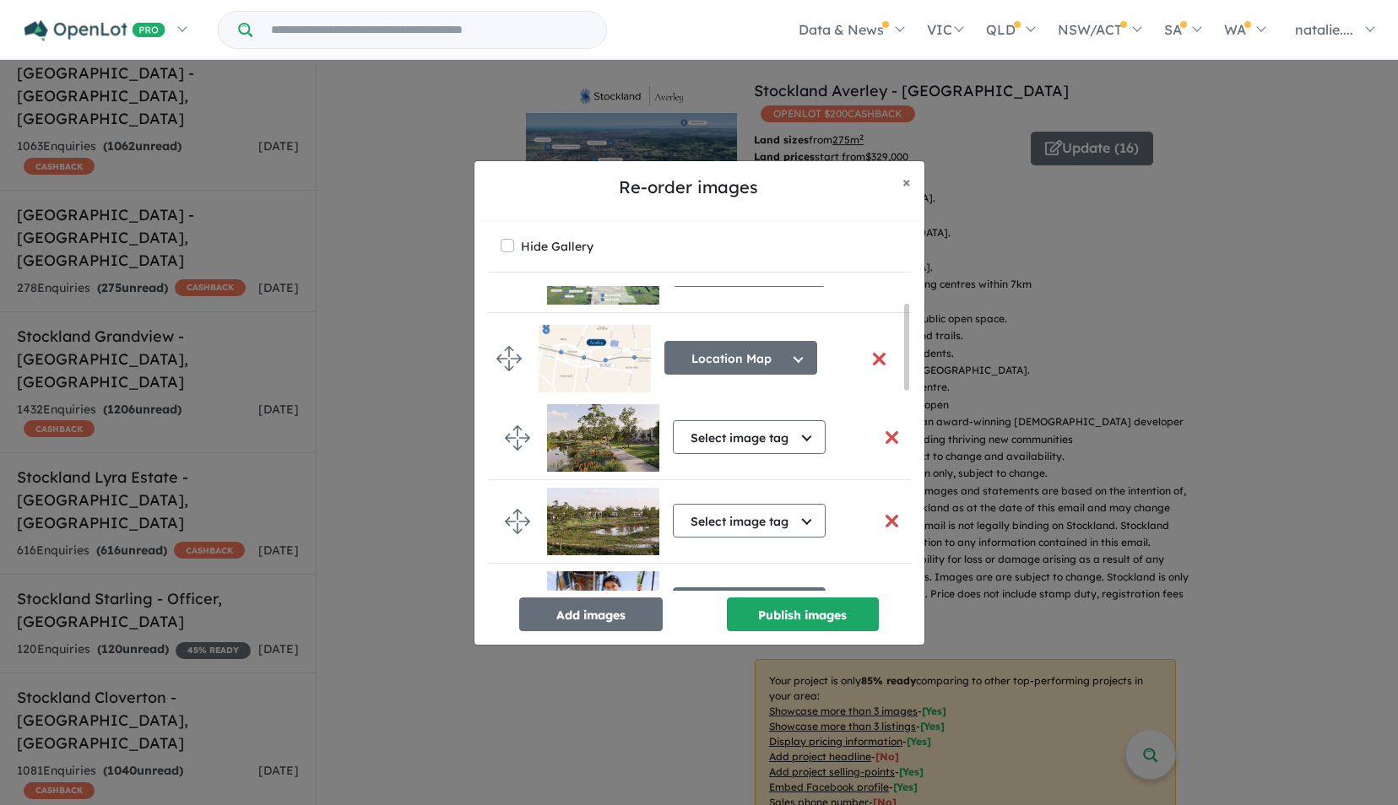
drag, startPoint x: 511, startPoint y: 555, endPoint x: 503, endPoint y: 358, distance: 196.9
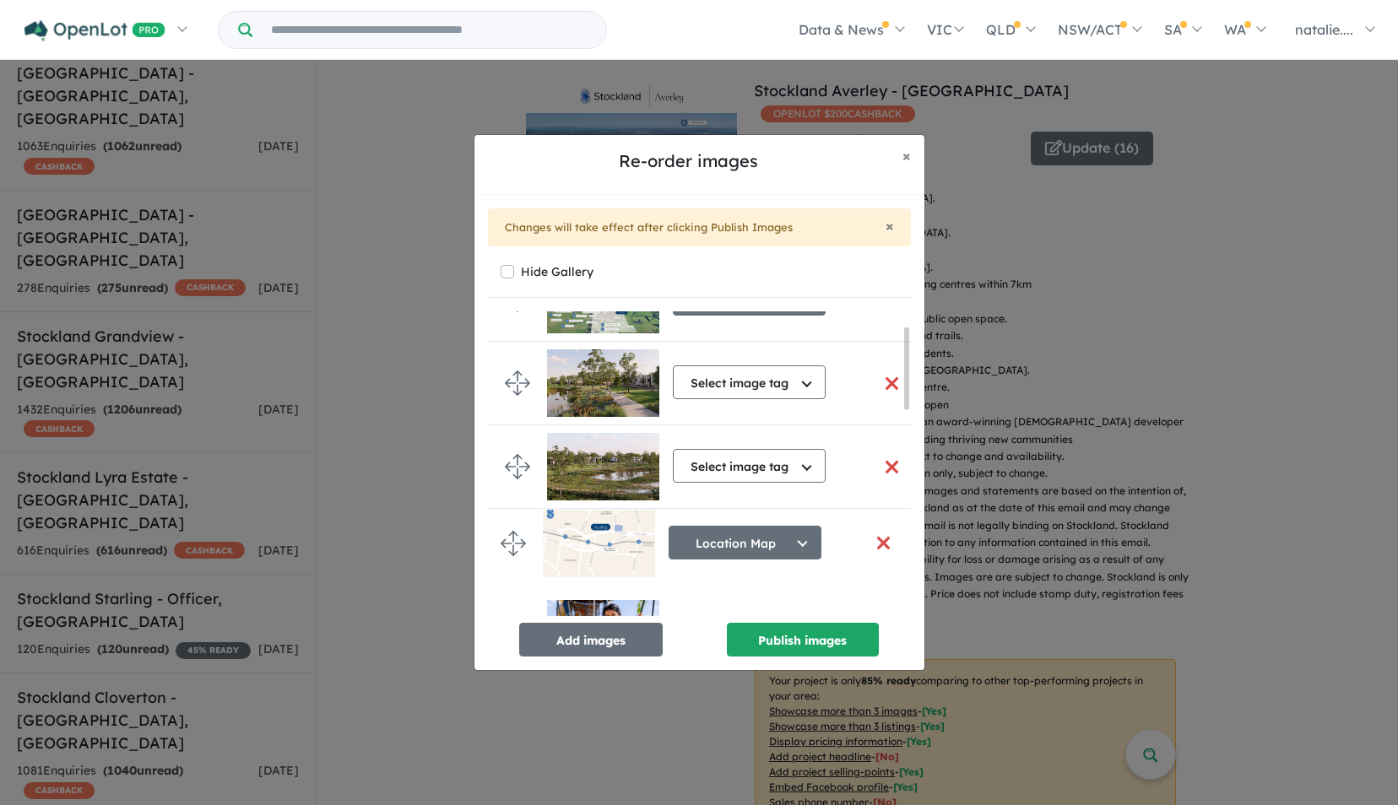
drag, startPoint x: 513, startPoint y: 381, endPoint x: 507, endPoint y: 542, distance: 161.4
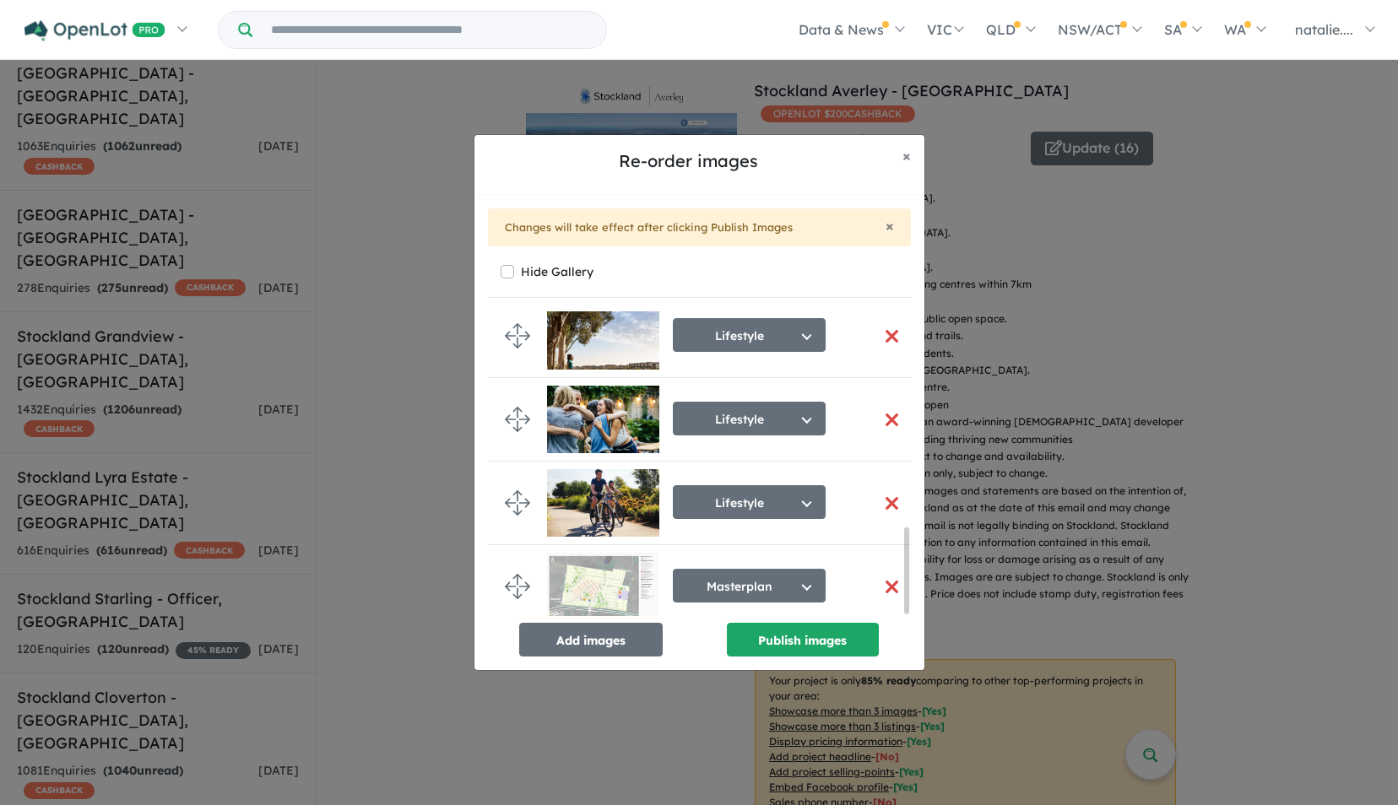
scroll to position [771, 0]
click at [775, 644] on button "Publish images" at bounding box center [803, 640] width 152 height 34
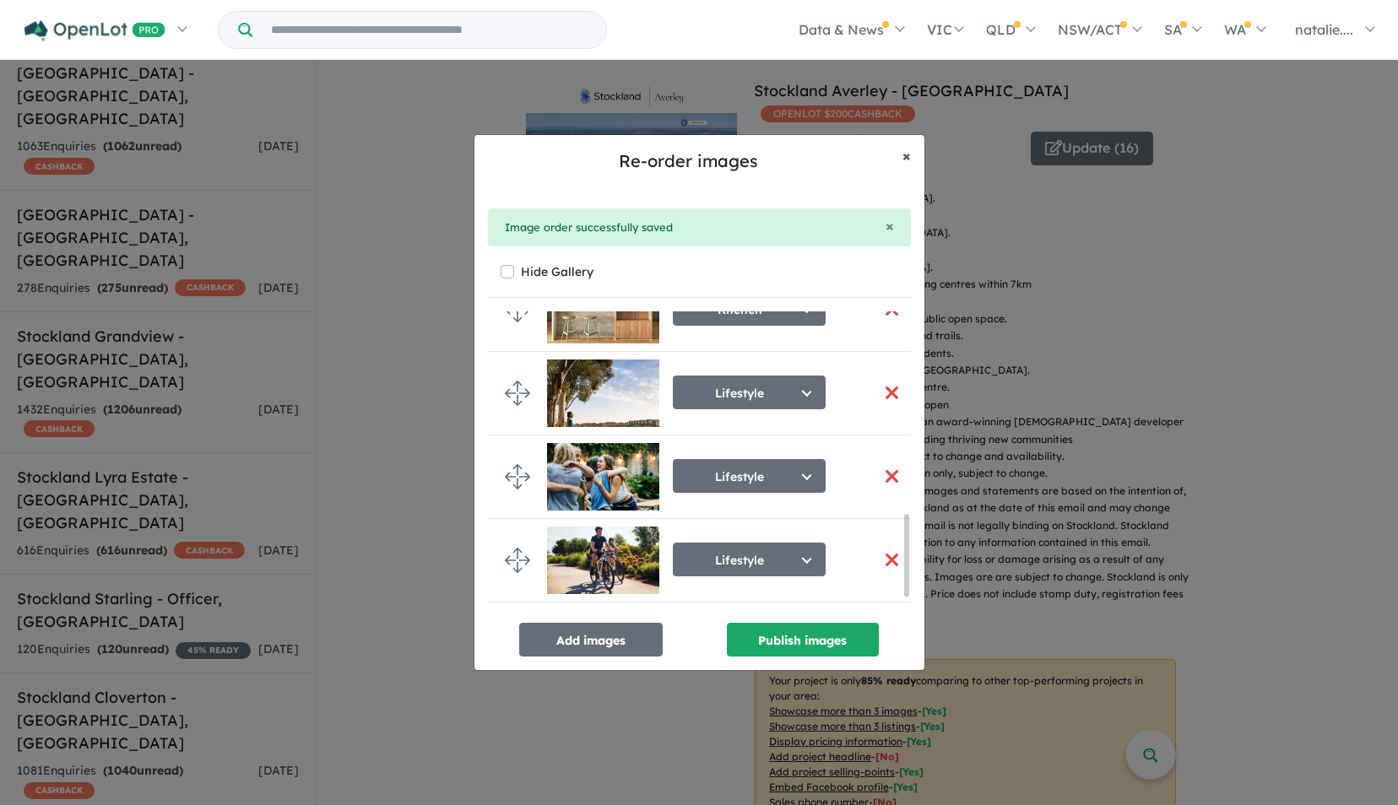
scroll to position [764, 0]
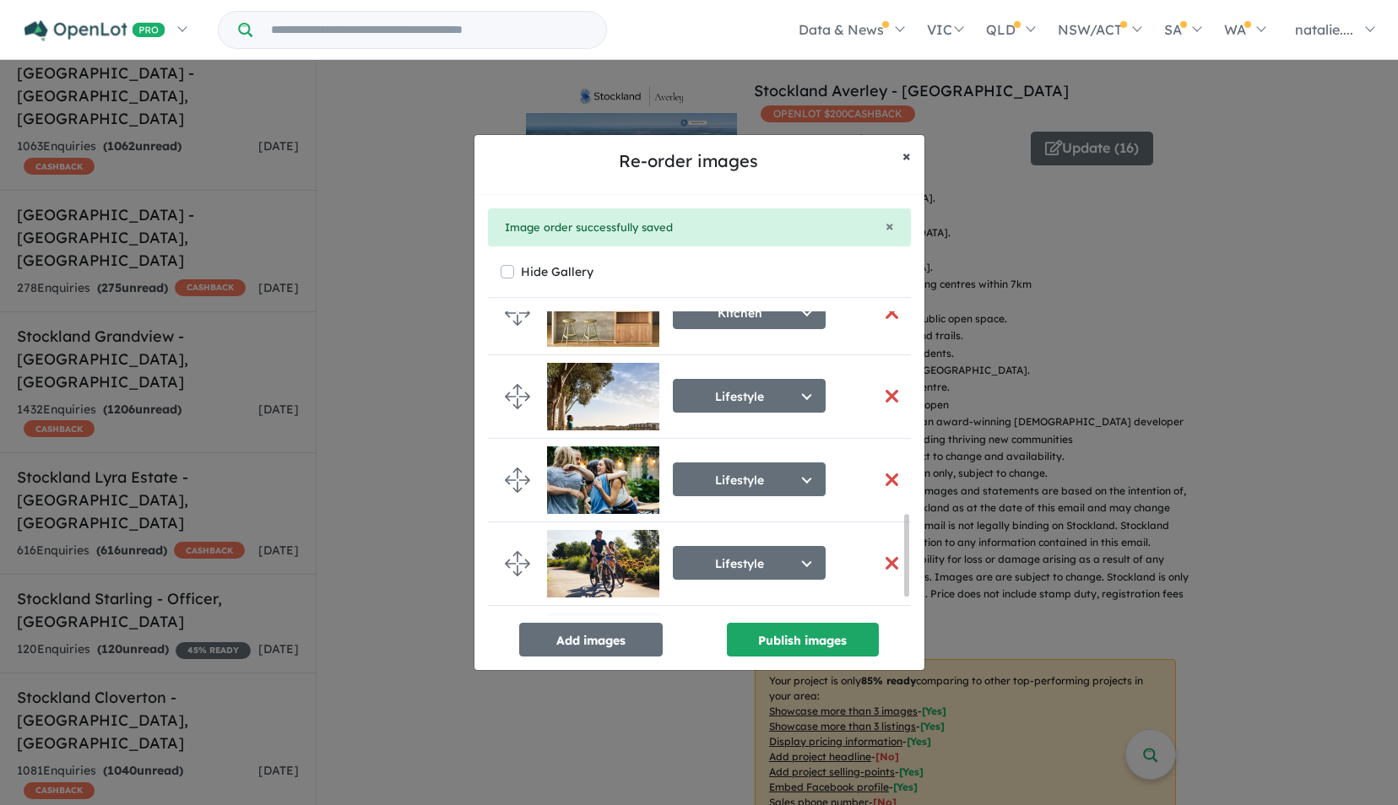
click at [908, 158] on span "×" at bounding box center [906, 155] width 8 height 19
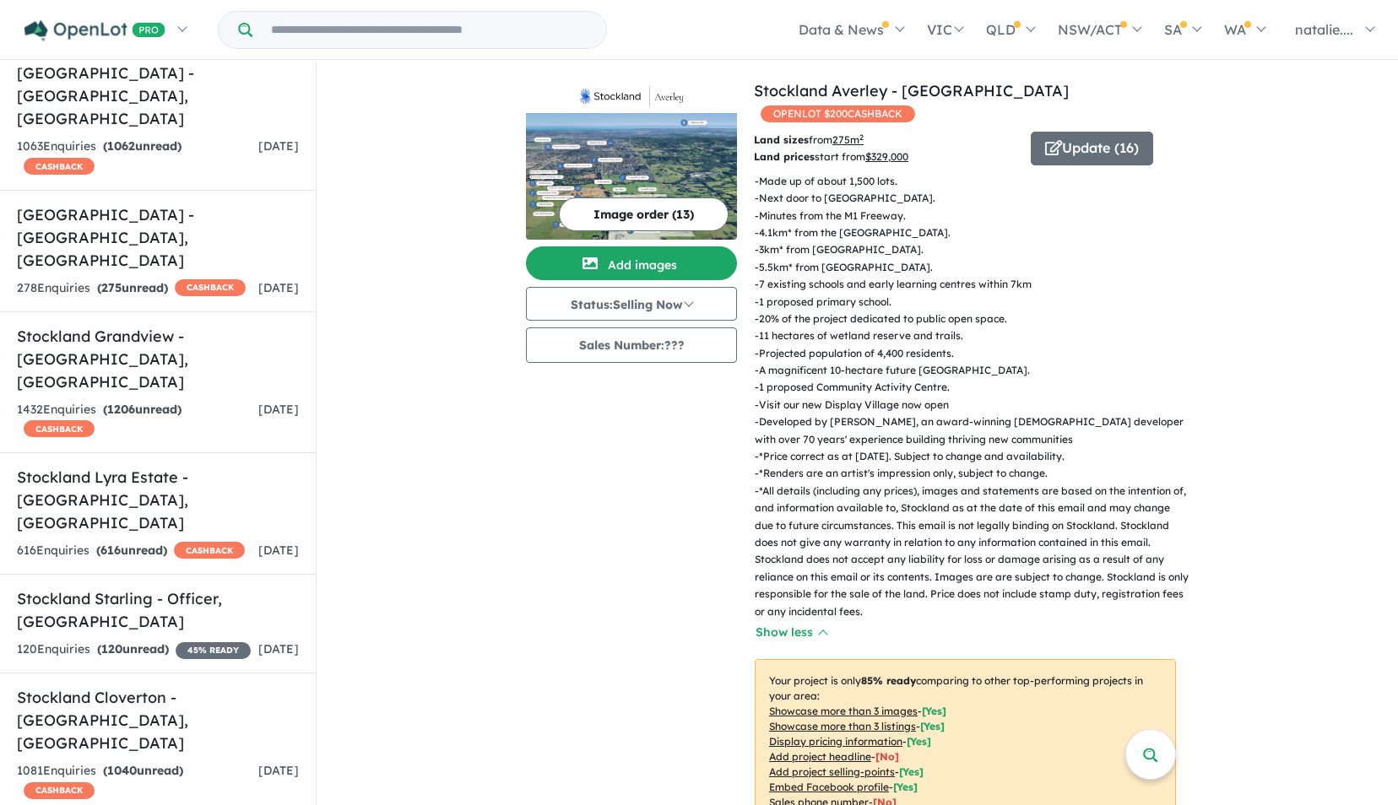
scroll to position [761, 0]
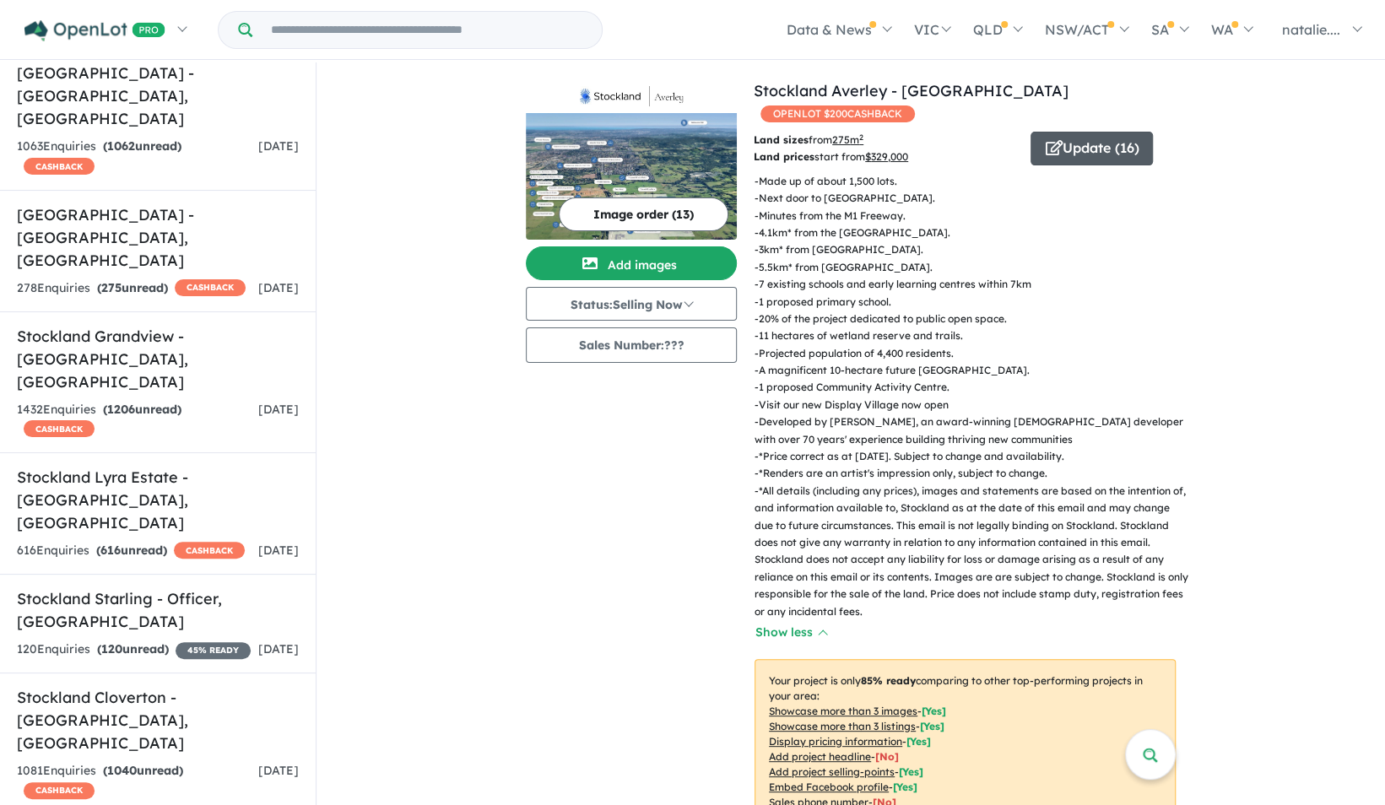
click at [1070, 147] on button "Update ( 16 )" at bounding box center [1092, 149] width 122 height 34
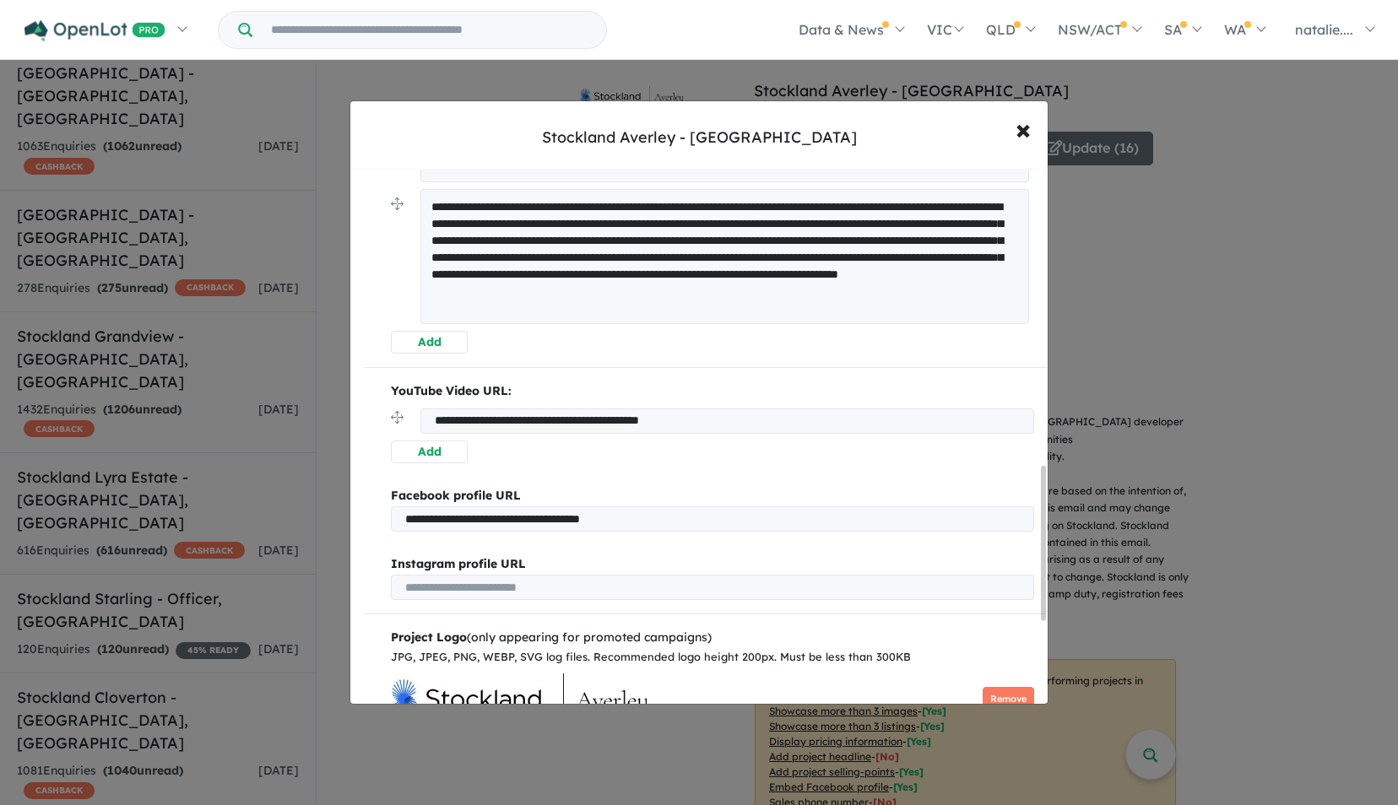
scroll to position [982, 0]
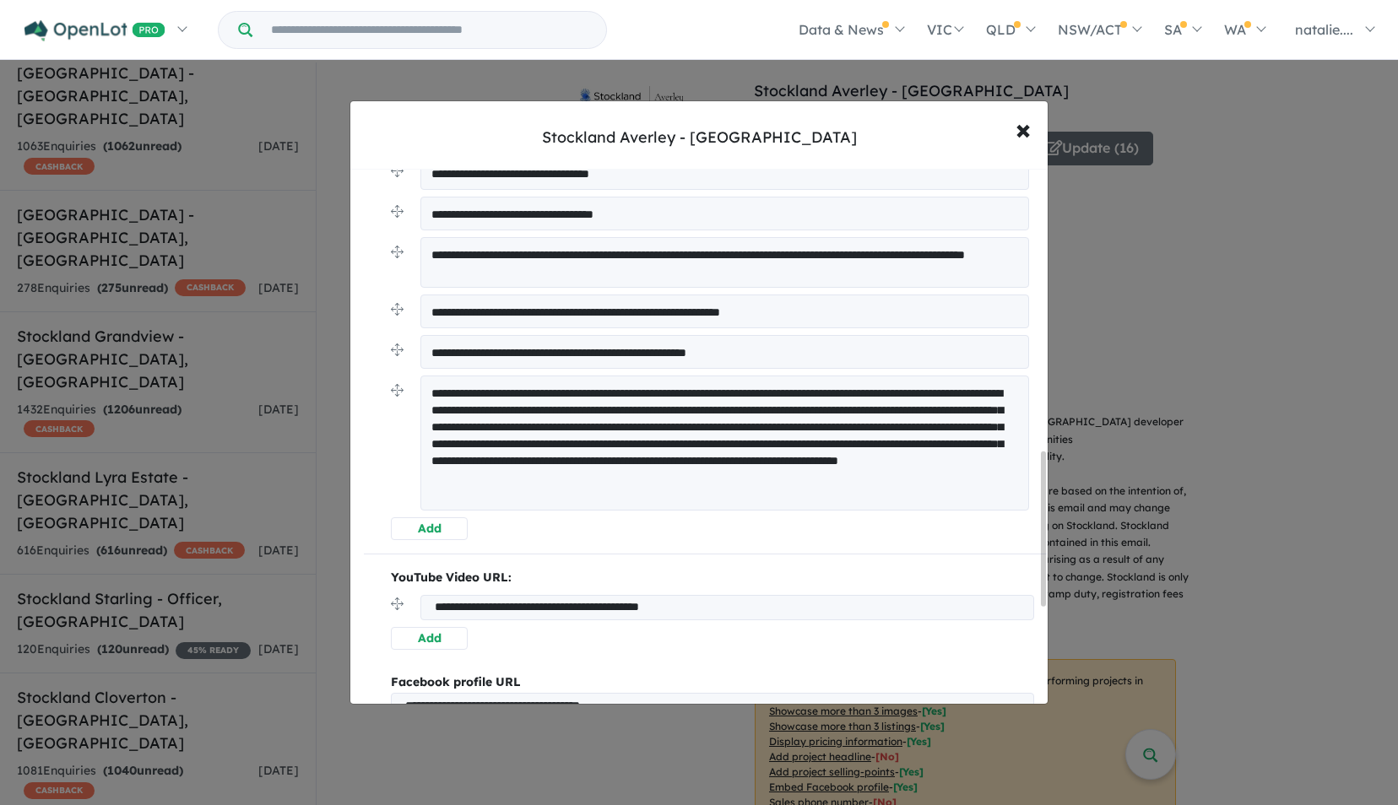
drag, startPoint x: 569, startPoint y: 453, endPoint x: 437, endPoint y: 387, distance: 147.6
click at [437, 387] on textarea "**********" at bounding box center [724, 443] width 609 height 135
paste textarea "**********"
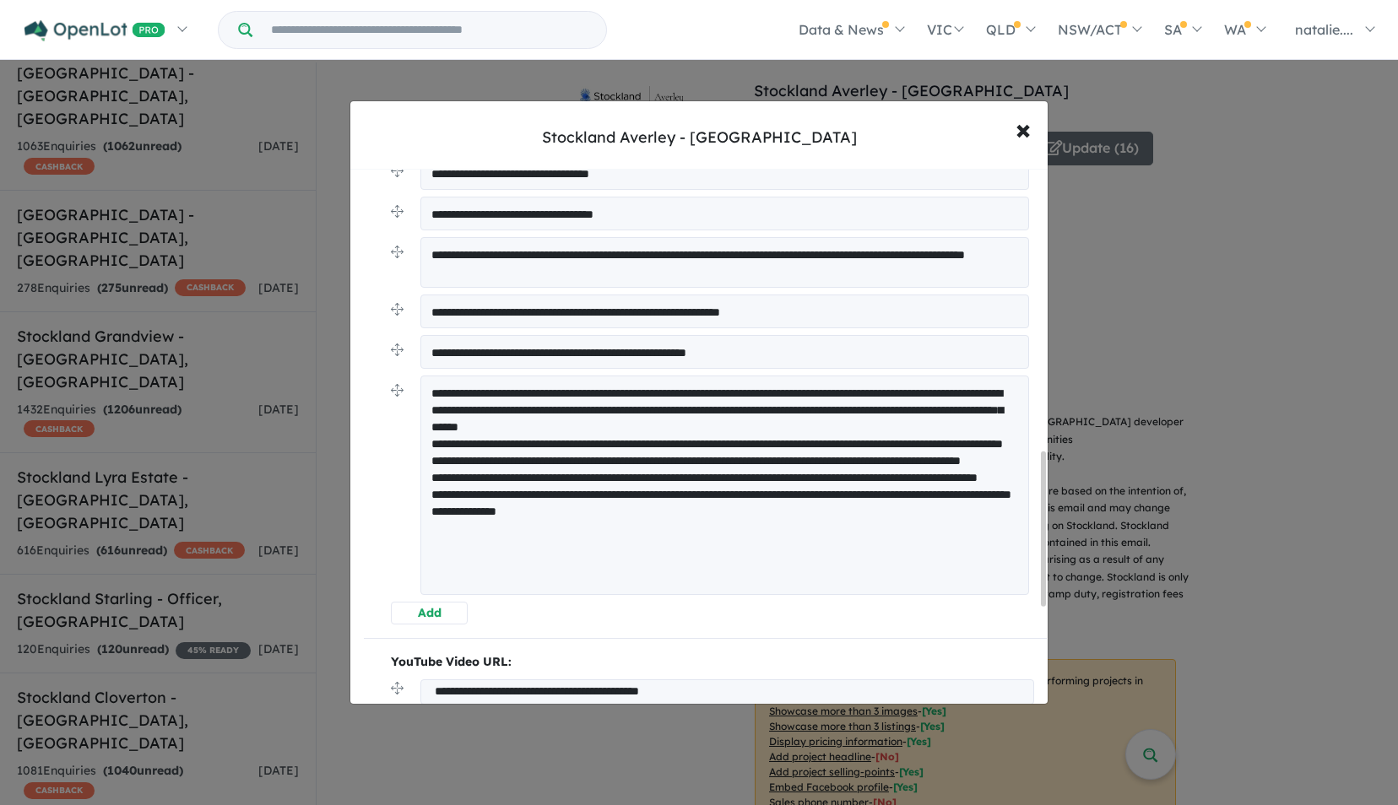
click at [923, 422] on textarea "**********" at bounding box center [724, 486] width 609 height 220
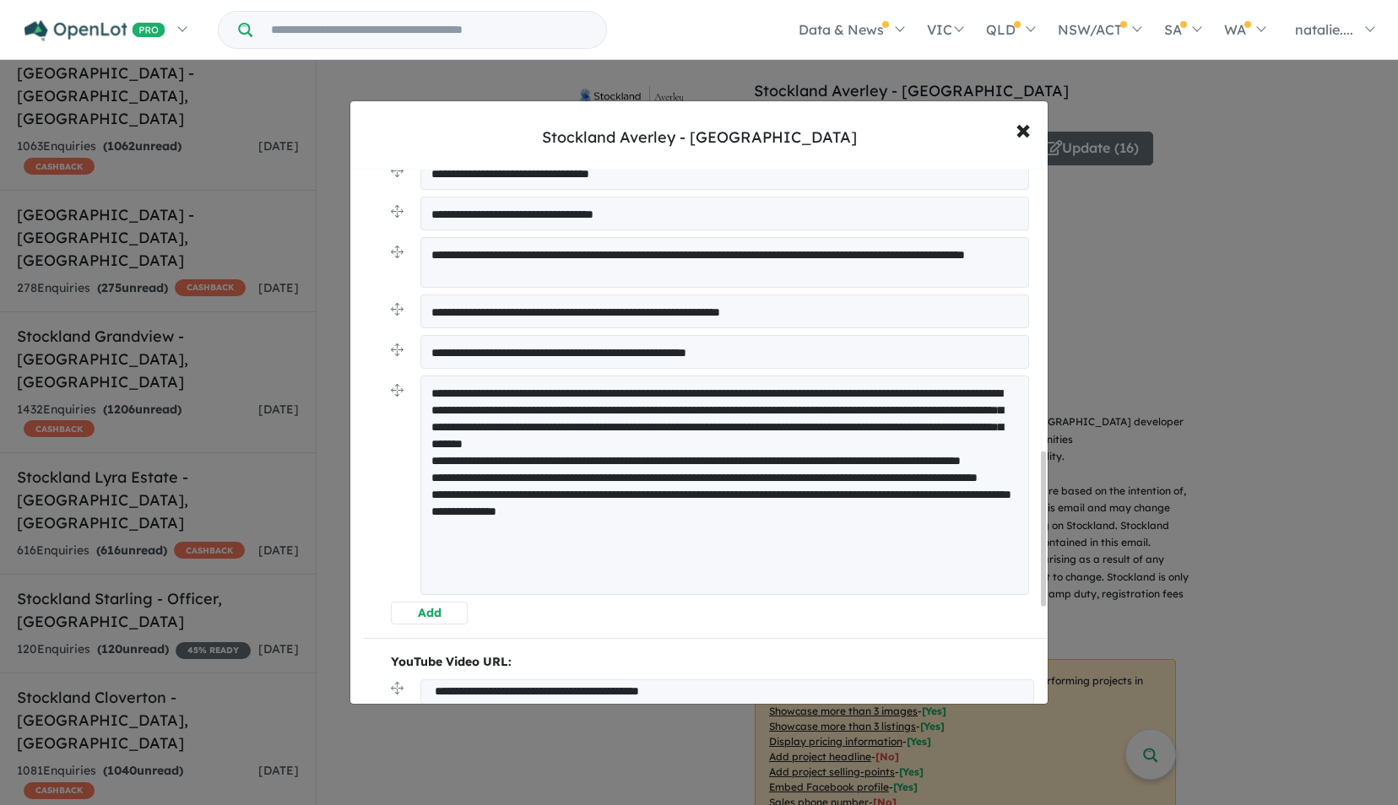
click at [594, 453] on textarea "**********" at bounding box center [724, 486] width 609 height 220
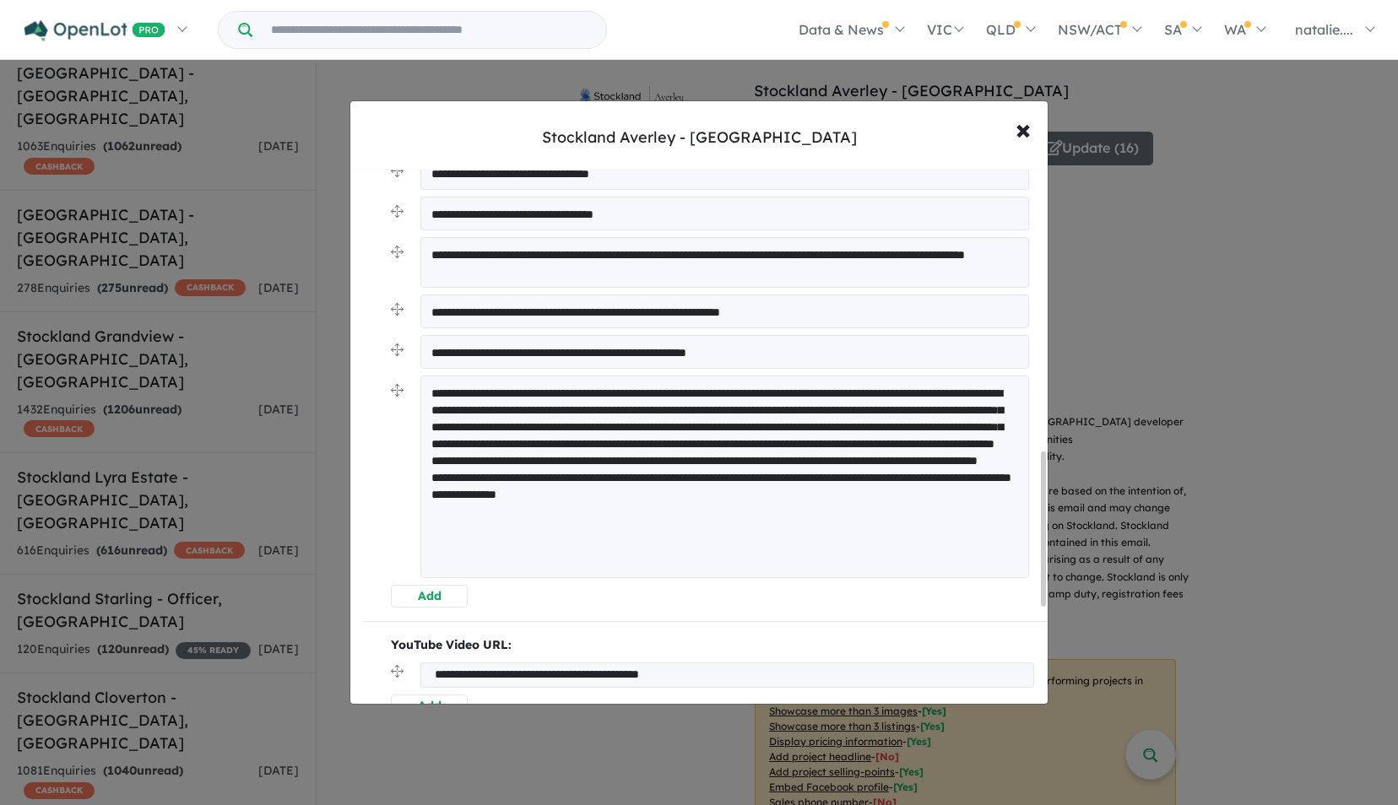
click at [720, 471] on textarea "**********" at bounding box center [724, 477] width 609 height 203
click at [896, 489] on textarea "**********" at bounding box center [724, 469] width 609 height 186
click at [610, 527] on textarea "**********" at bounding box center [724, 469] width 609 height 186
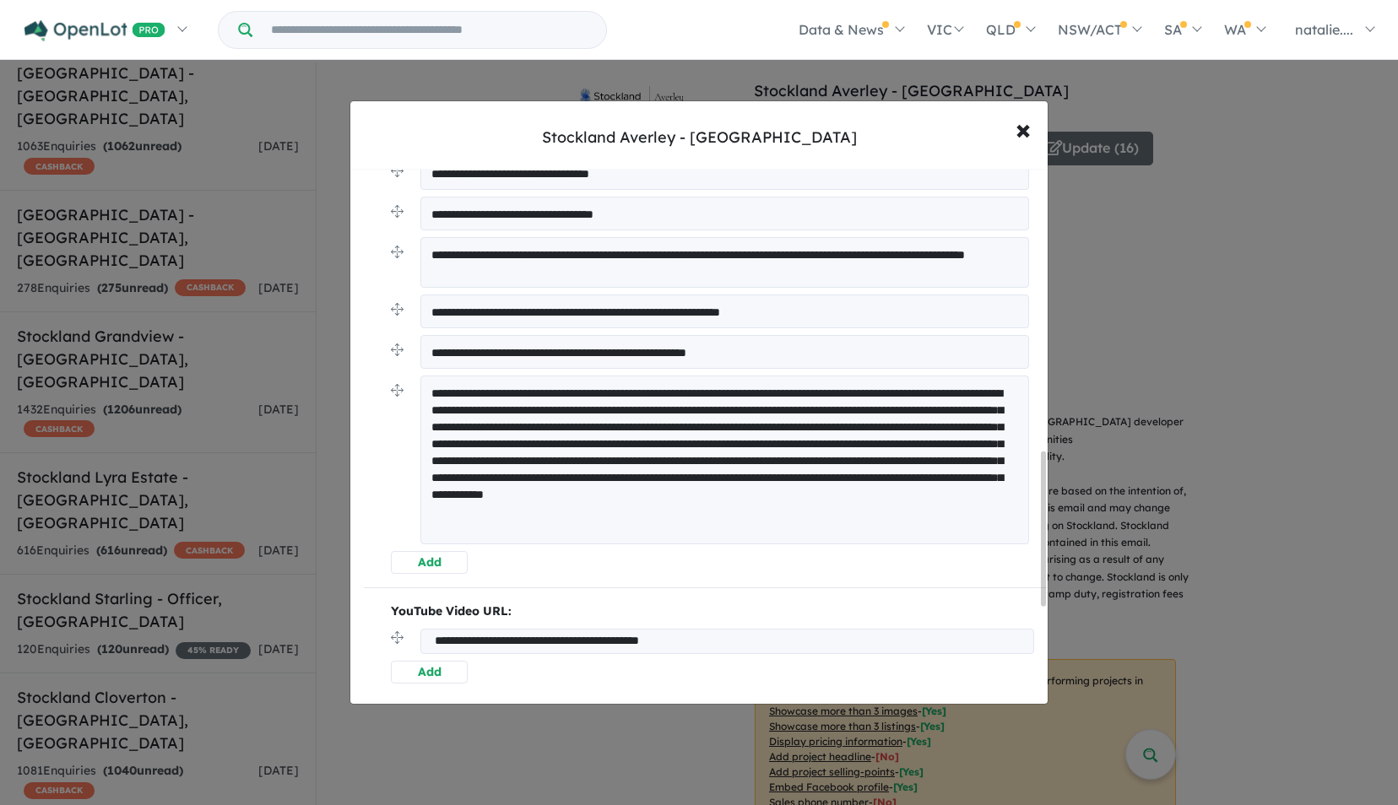
click at [490, 393] on textarea "**********" at bounding box center [724, 460] width 609 height 169
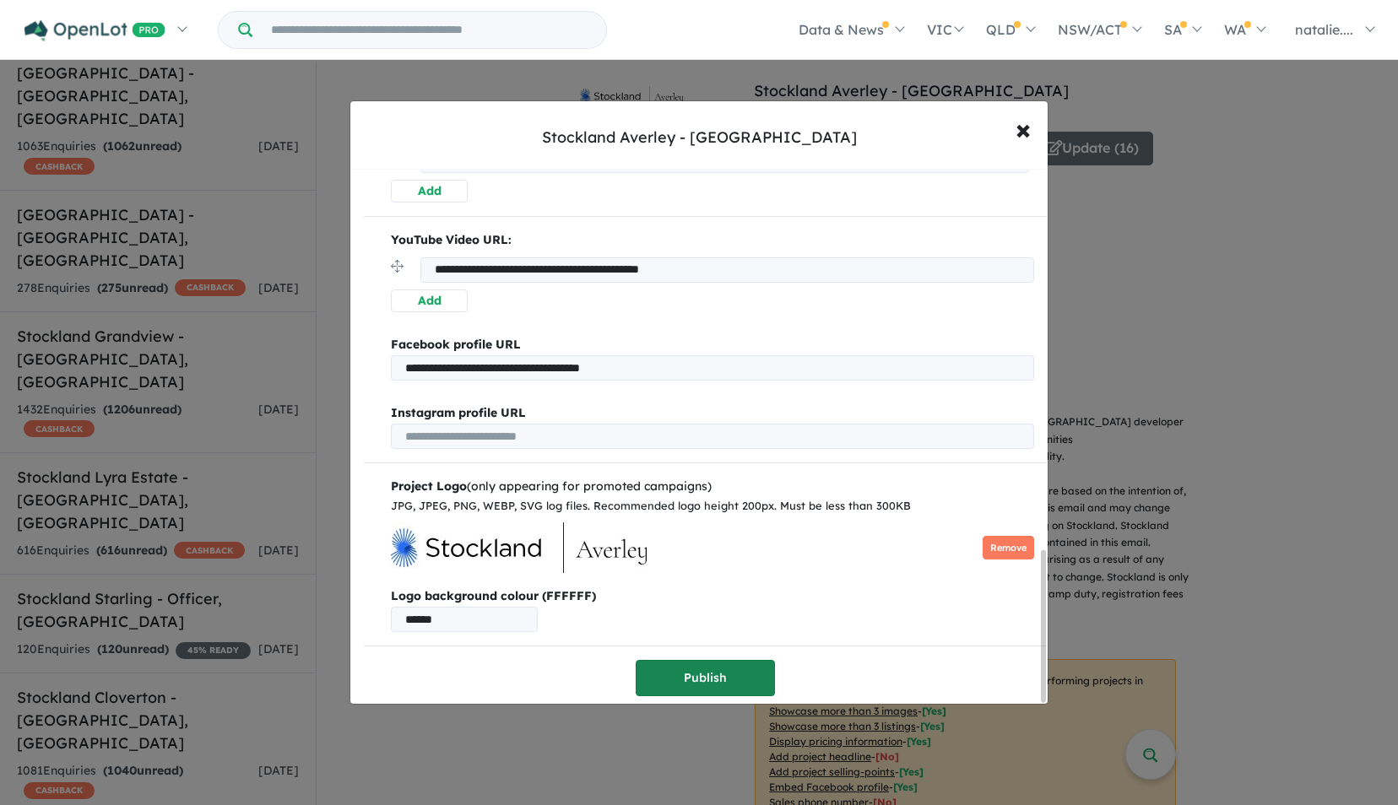
type textarea "**********"
click at [695, 669] on button "Publish" at bounding box center [705, 678] width 139 height 36
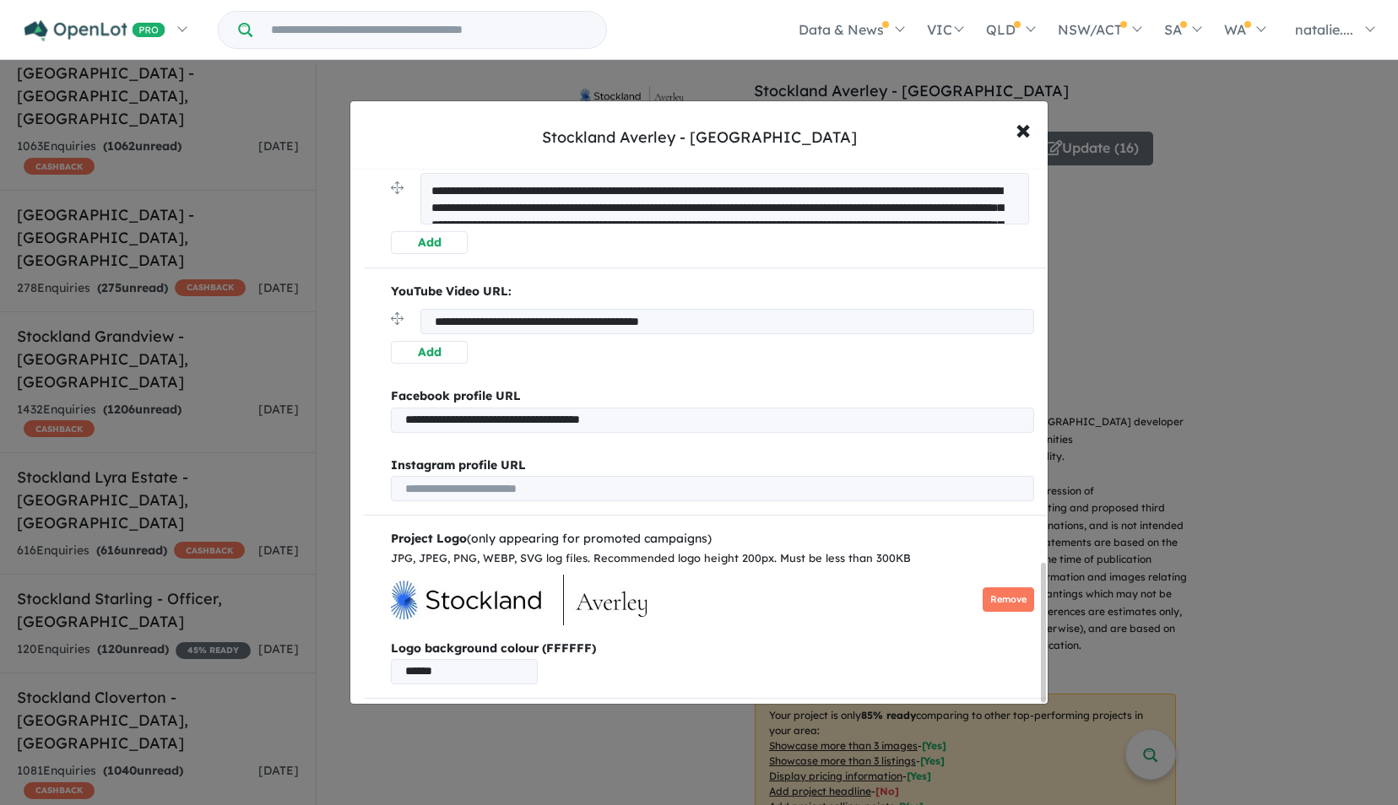
scroll to position [0, 0]
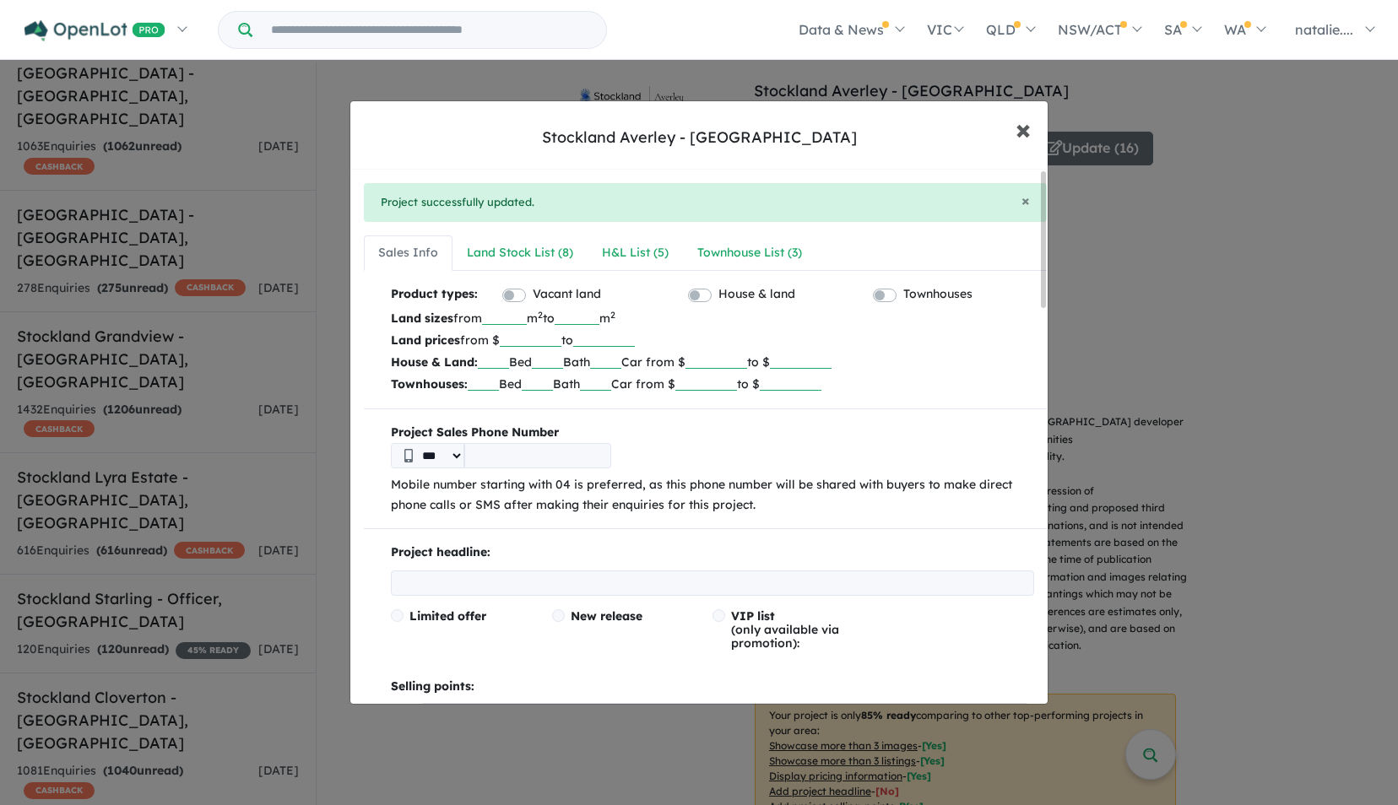
click at [1022, 132] on span "×" at bounding box center [1023, 129] width 15 height 36
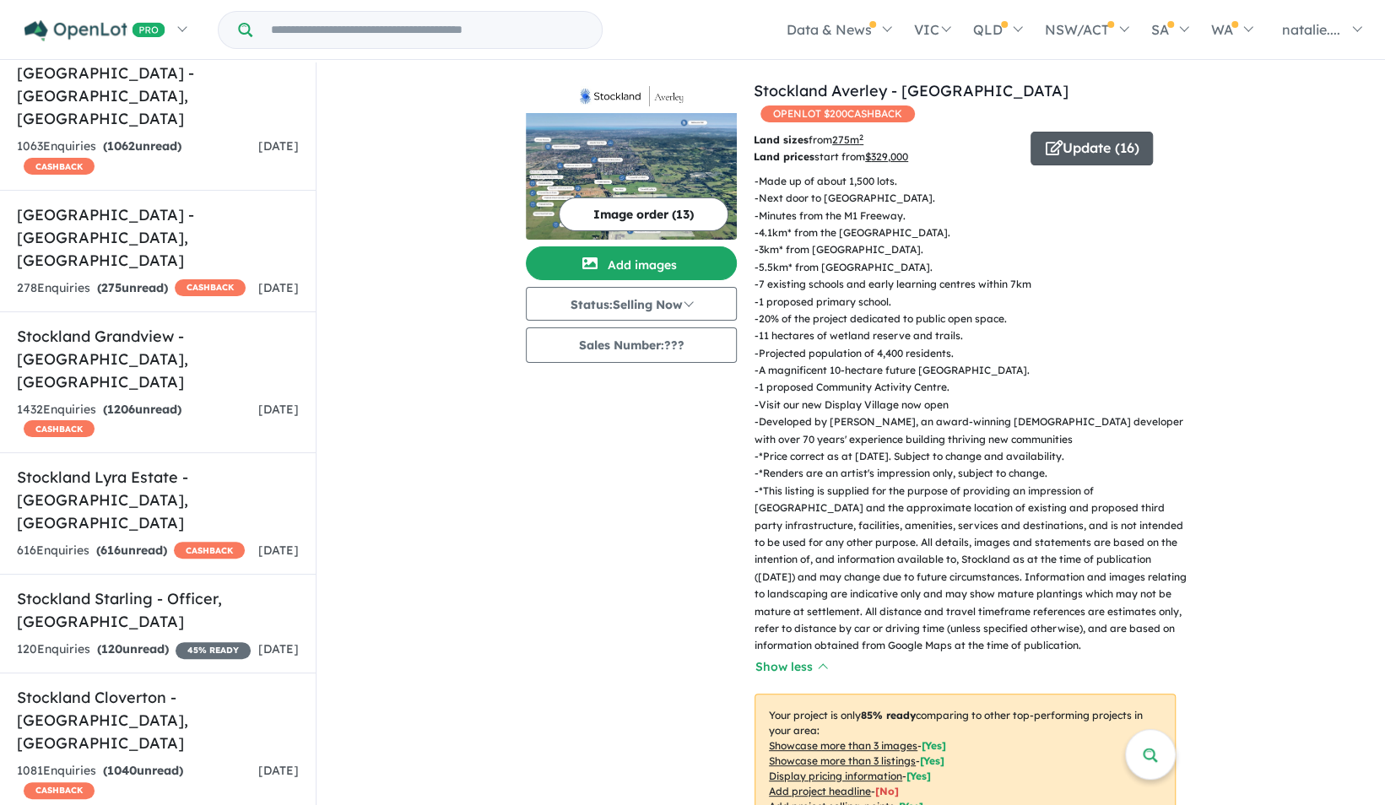
click at [1059, 147] on button "Update ( 16 )" at bounding box center [1092, 149] width 122 height 34
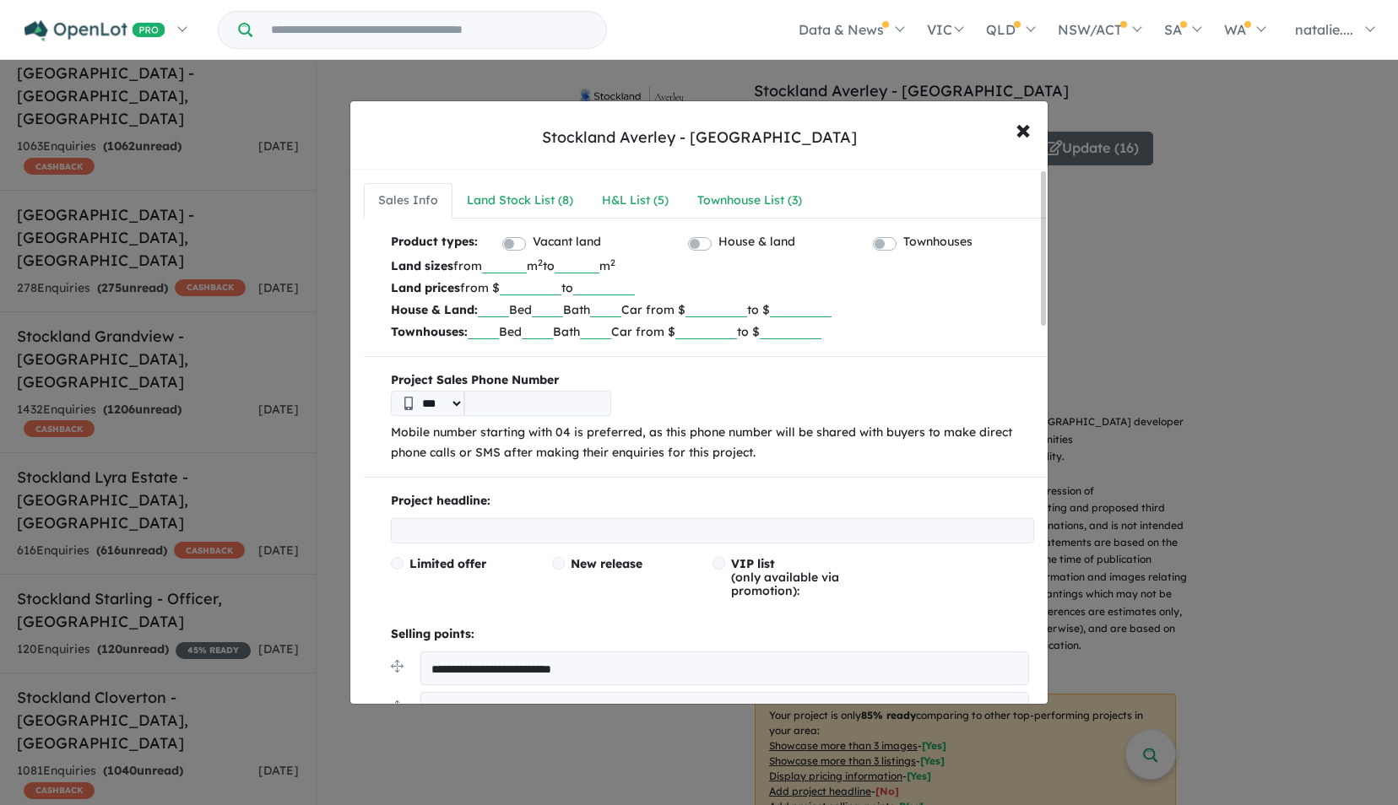
drag, startPoint x: 437, startPoint y: 523, endPoint x: 466, endPoint y: 530, distance: 29.5
click at [437, 523] on input "text" at bounding box center [712, 530] width 643 height 25
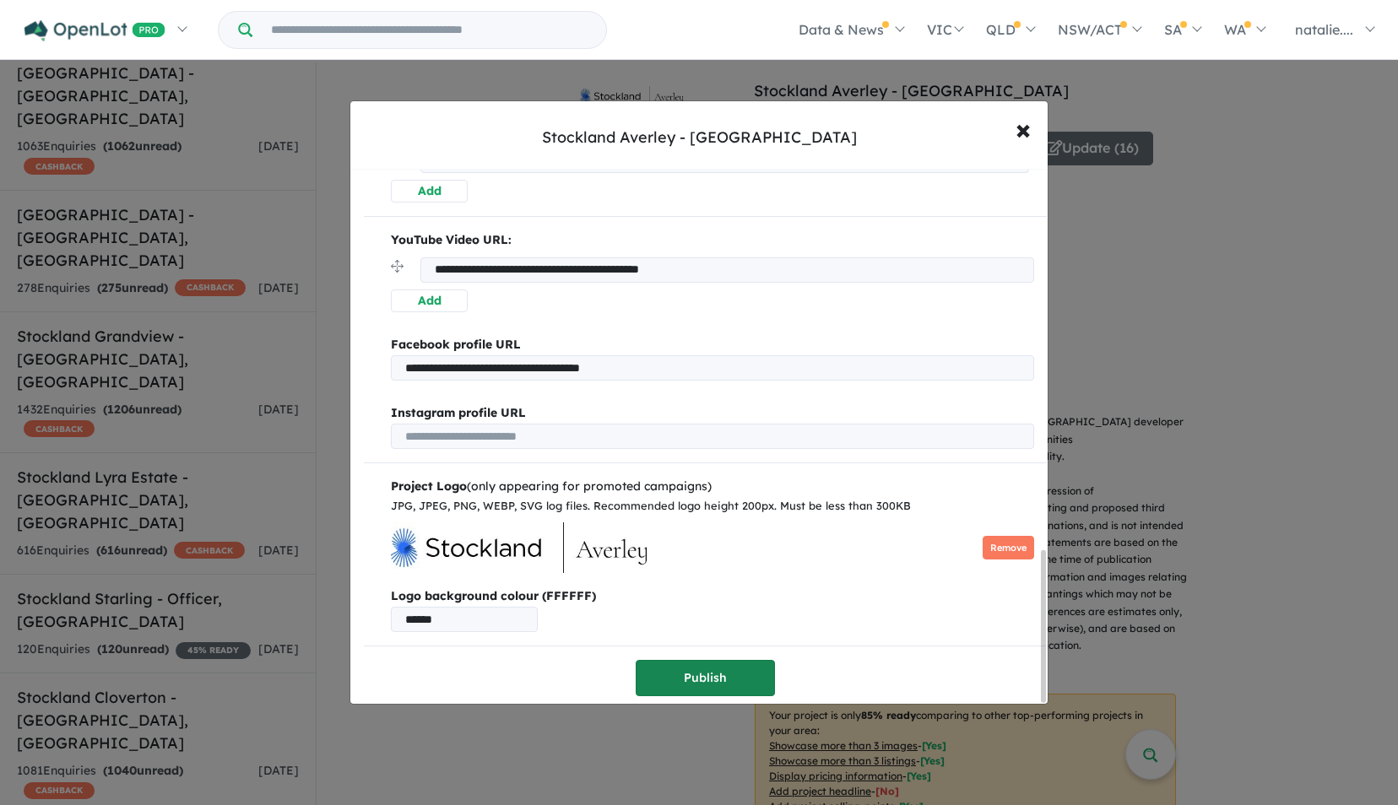
type input "**********"
click at [700, 673] on button "Publish" at bounding box center [705, 678] width 139 height 36
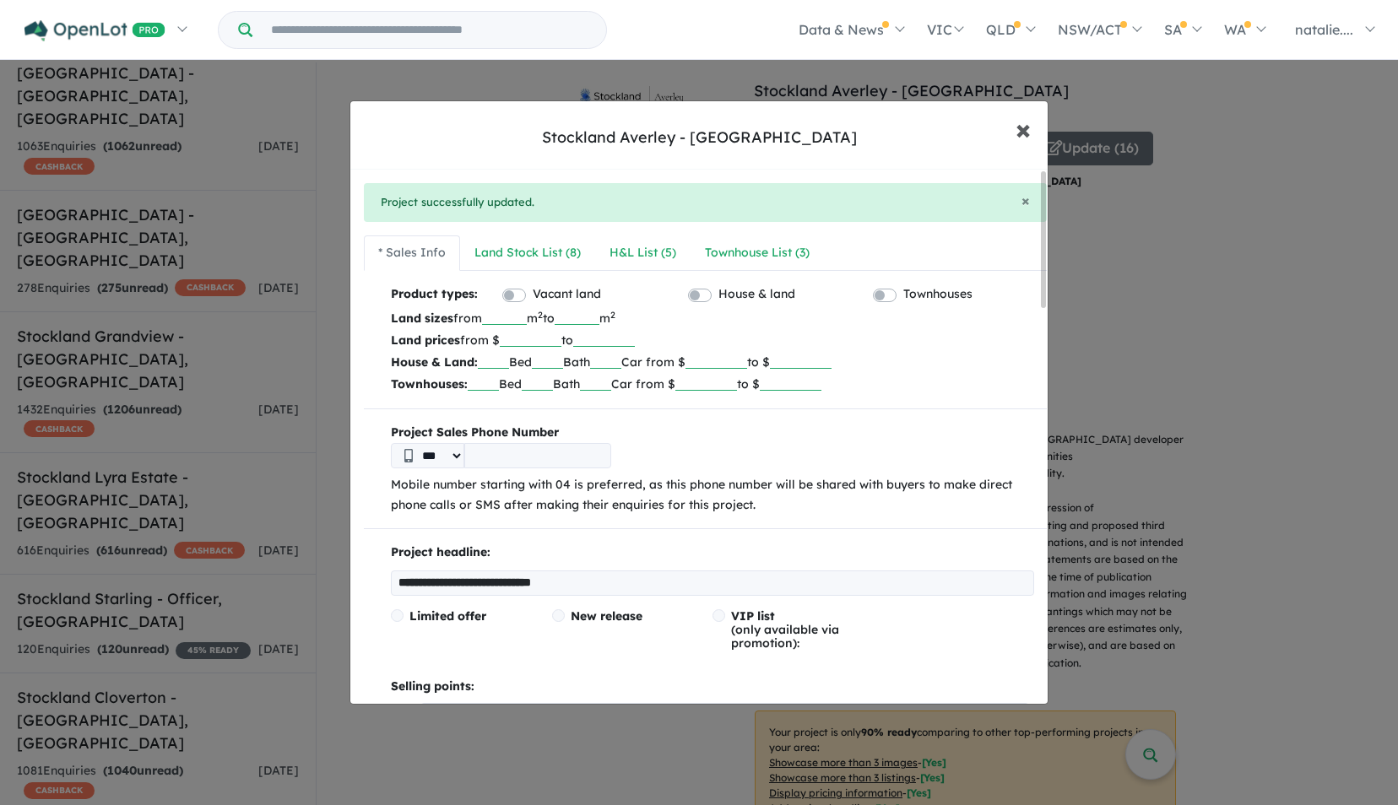
click at [1027, 138] on span "×" at bounding box center [1023, 129] width 15 height 36
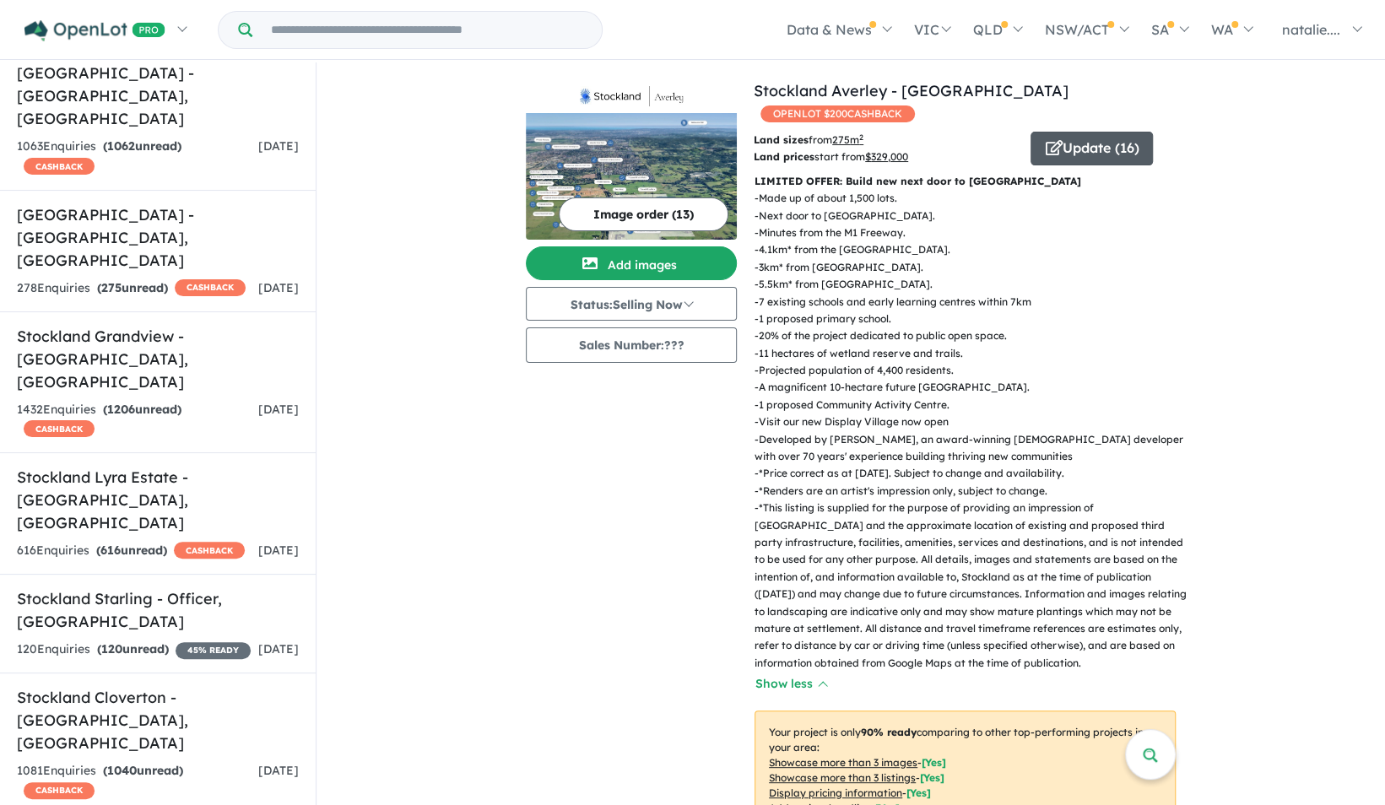
click at [1062, 149] on button "Update ( 16 )" at bounding box center [1092, 149] width 122 height 34
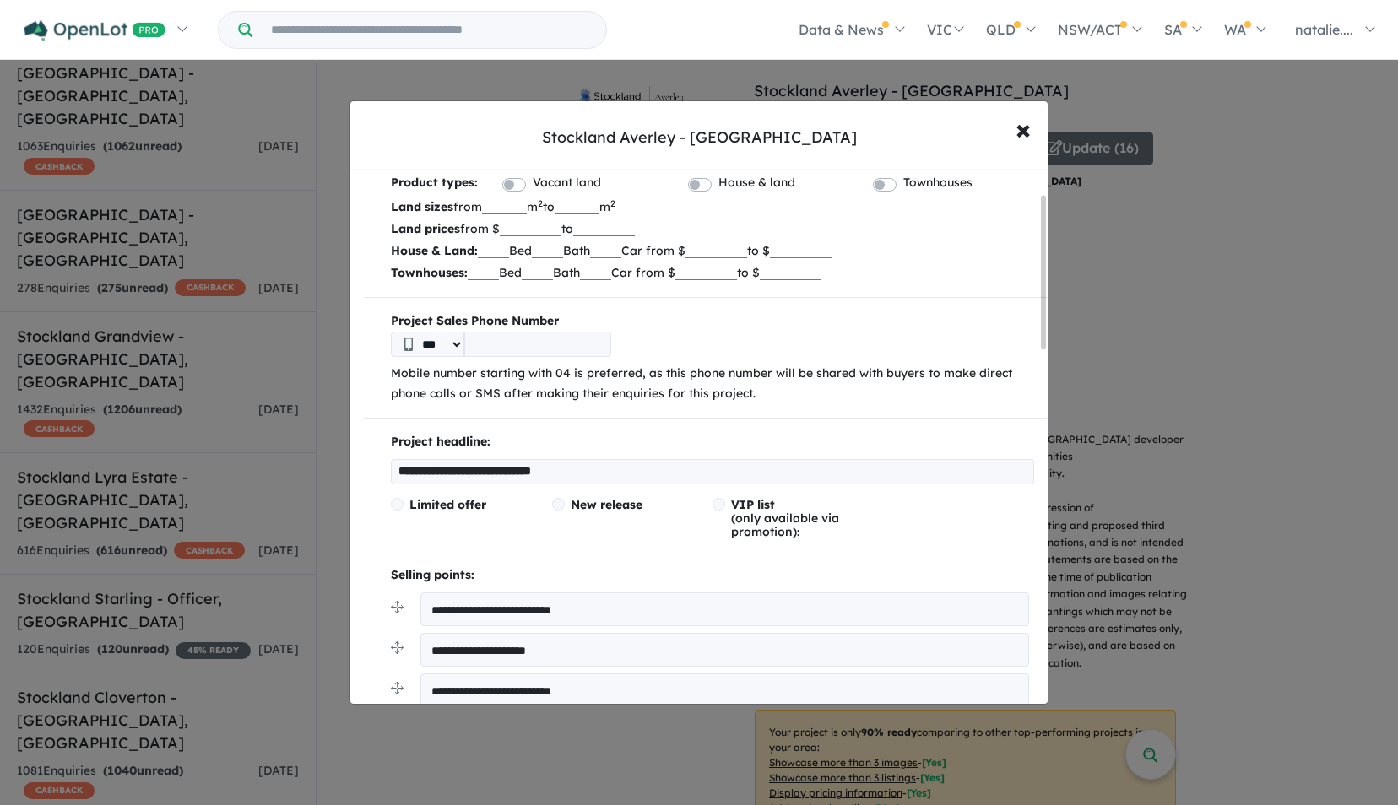
scroll to position [84, 0]
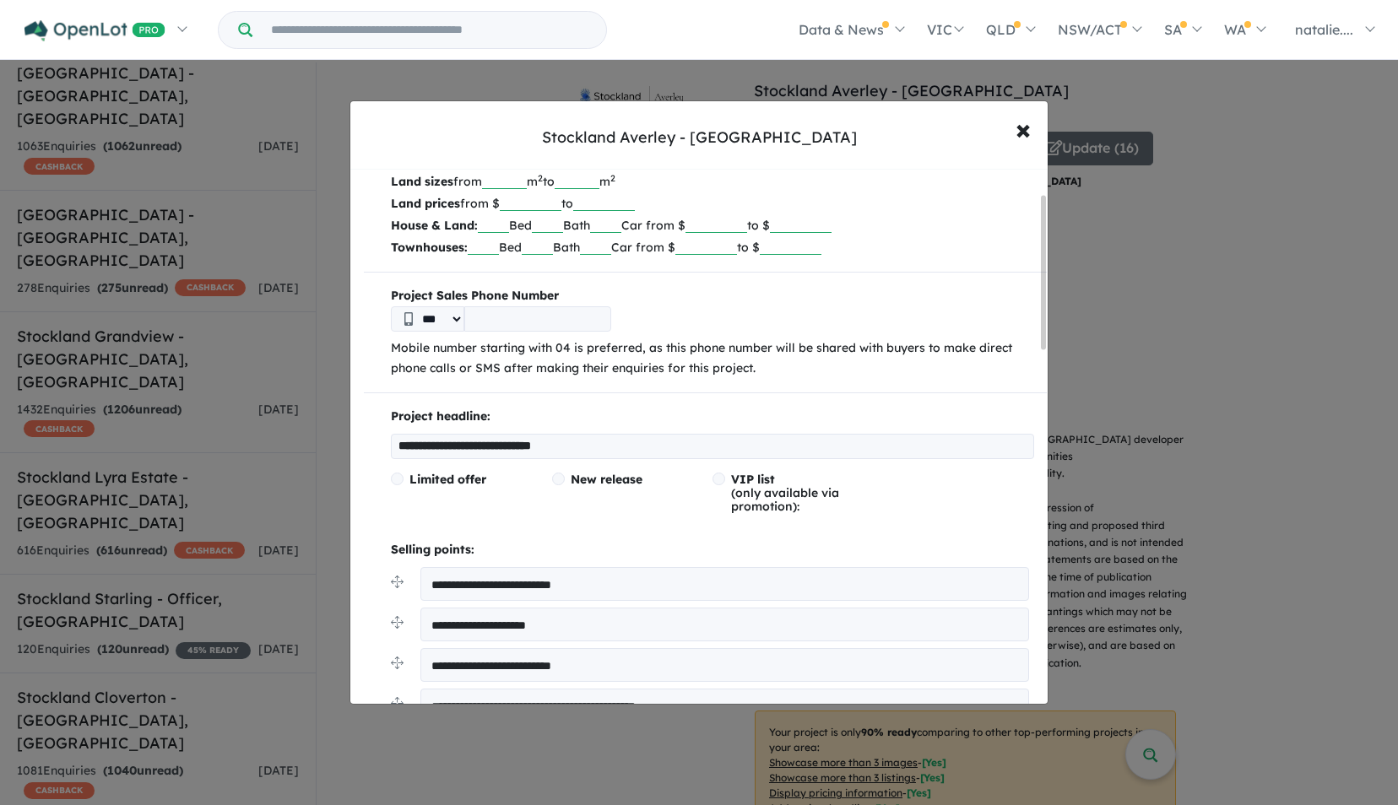
click at [567, 477] on label "New release" at bounding box center [626, 480] width 148 height 14
drag, startPoint x: 621, startPoint y: 447, endPoint x: 387, endPoint y: 445, distance: 233.9
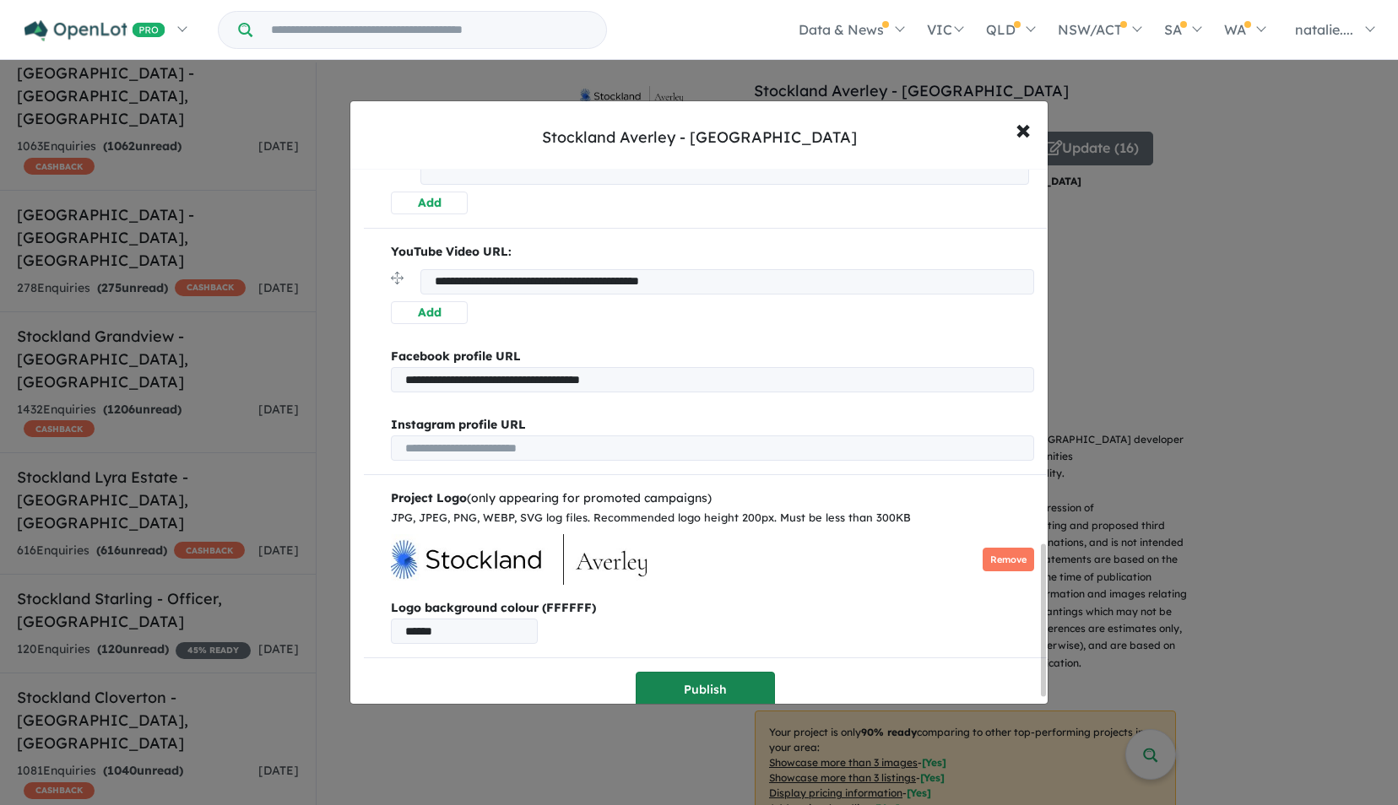
scroll to position [1353, 0]
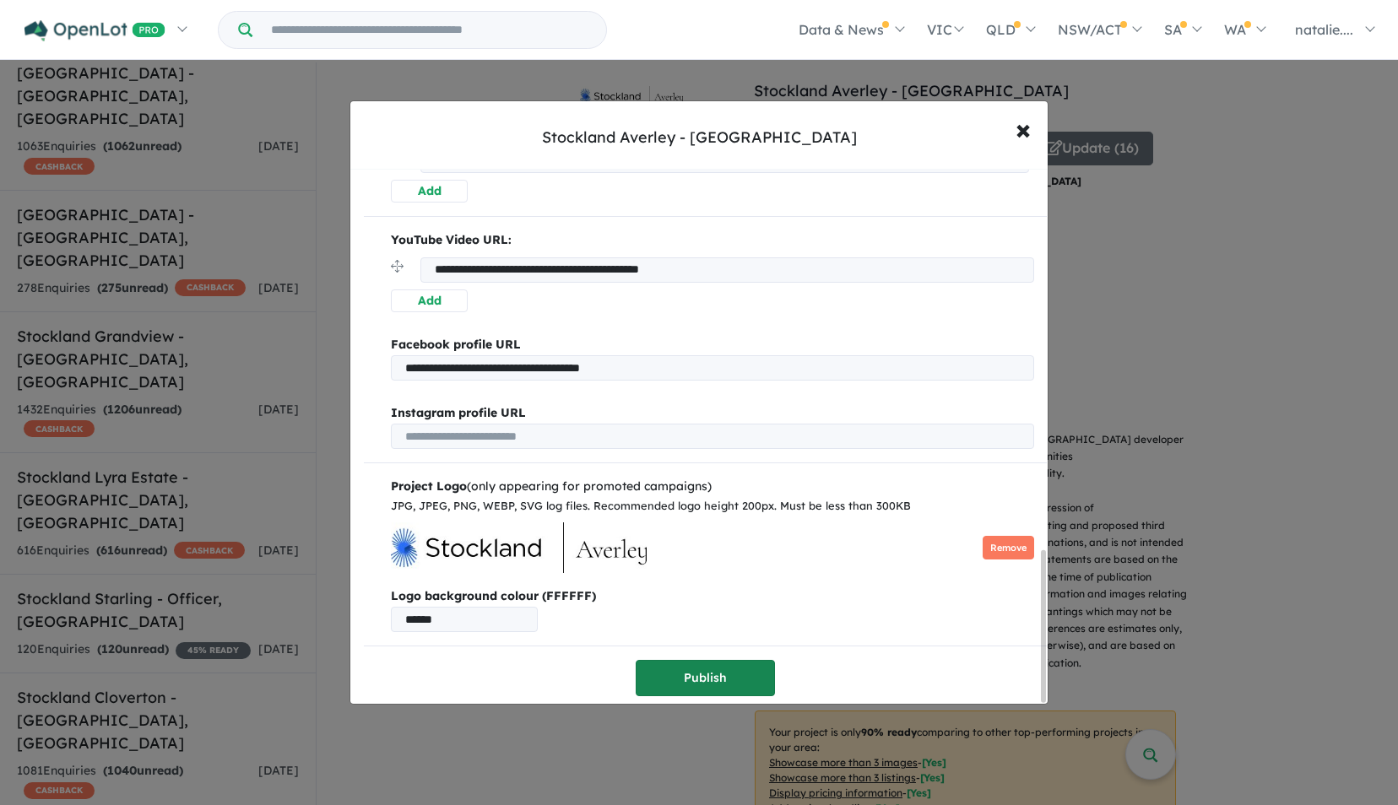
click at [729, 676] on button "Publish" at bounding box center [705, 678] width 139 height 36
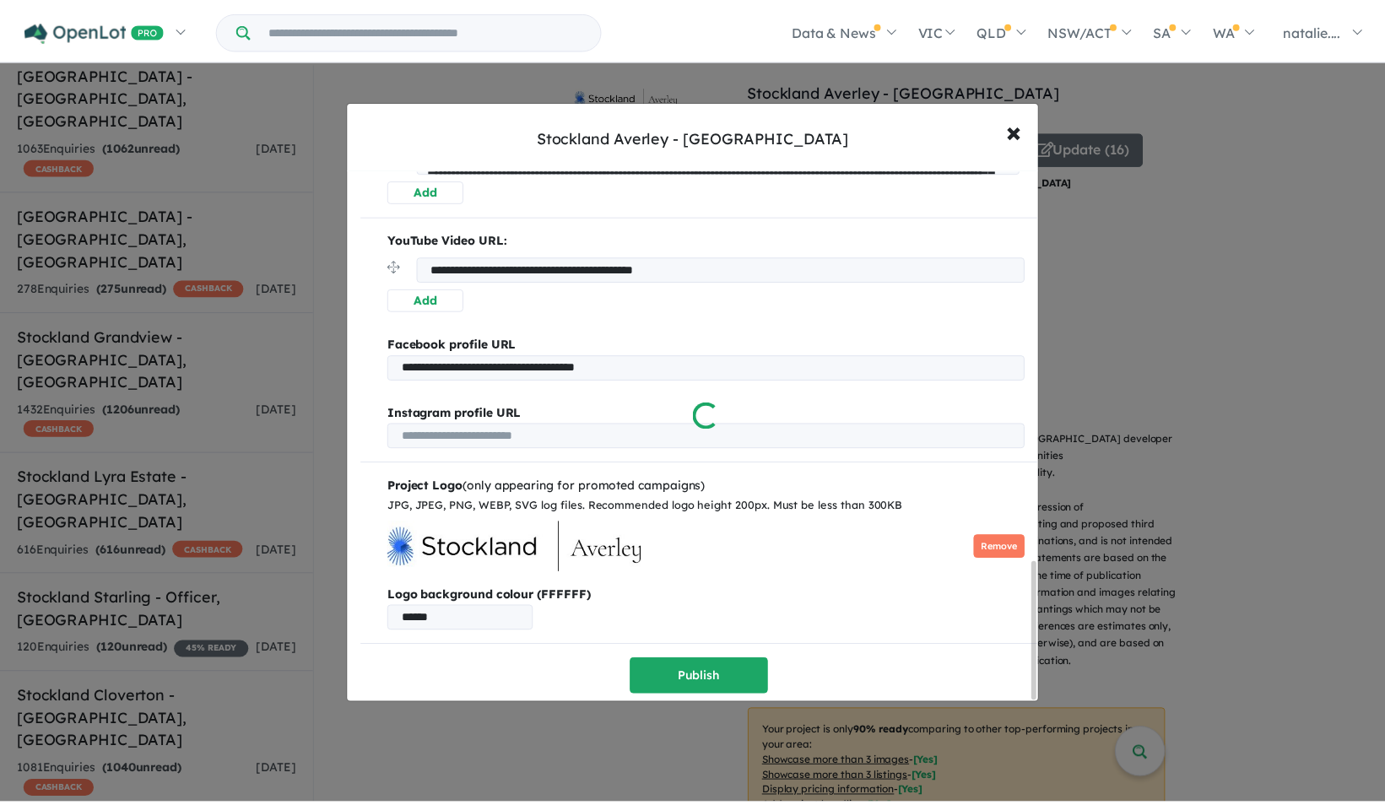
scroll to position [0, 0]
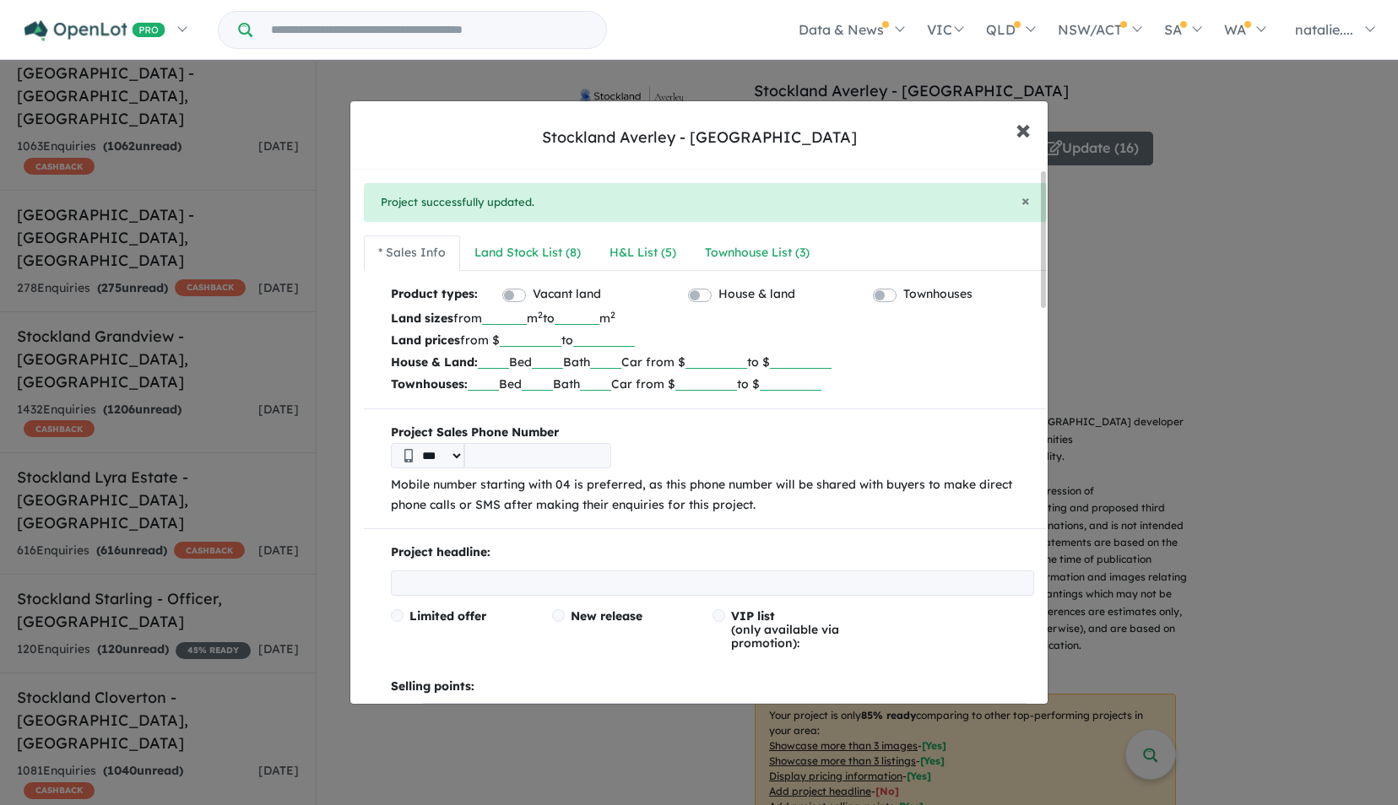
click at [1024, 137] on span "×" at bounding box center [1023, 129] width 15 height 36
